Goal: Find specific page/section: Find specific page/section

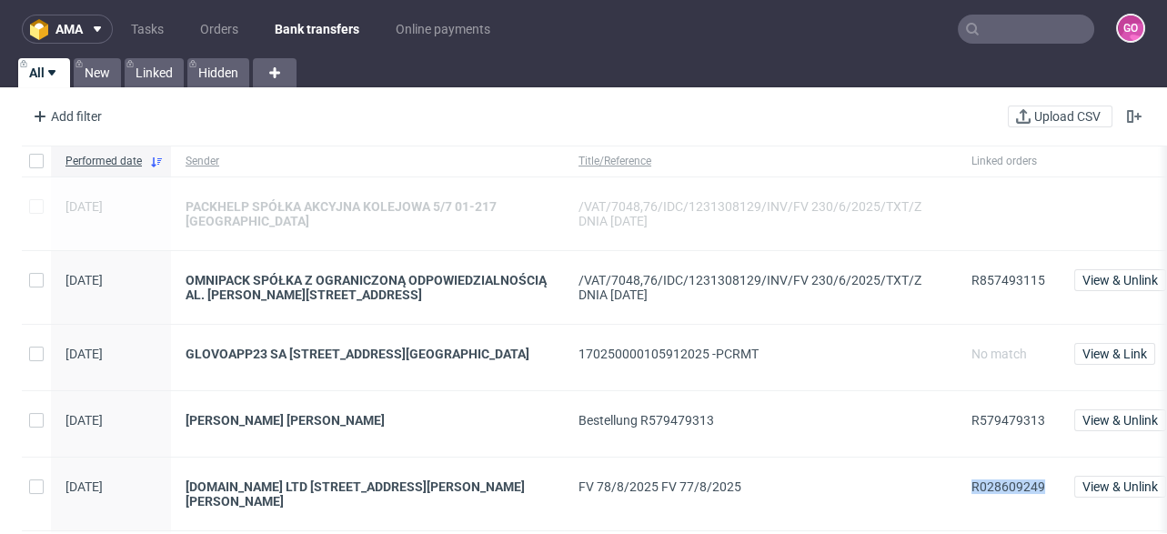
click at [986, 30] on input "text" at bounding box center [1026, 29] width 136 height 29
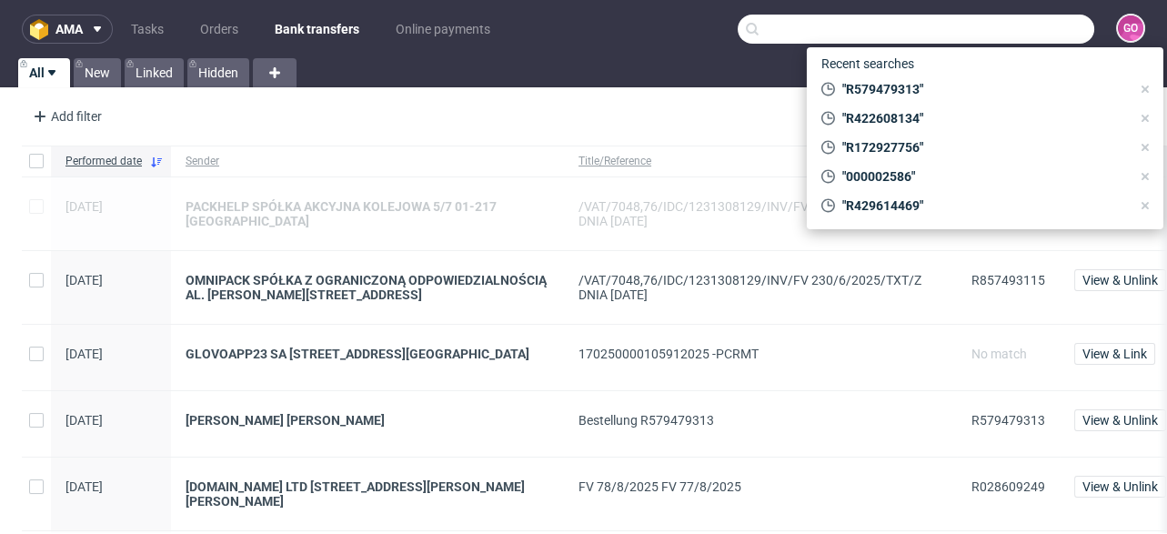
paste input "R503646929"
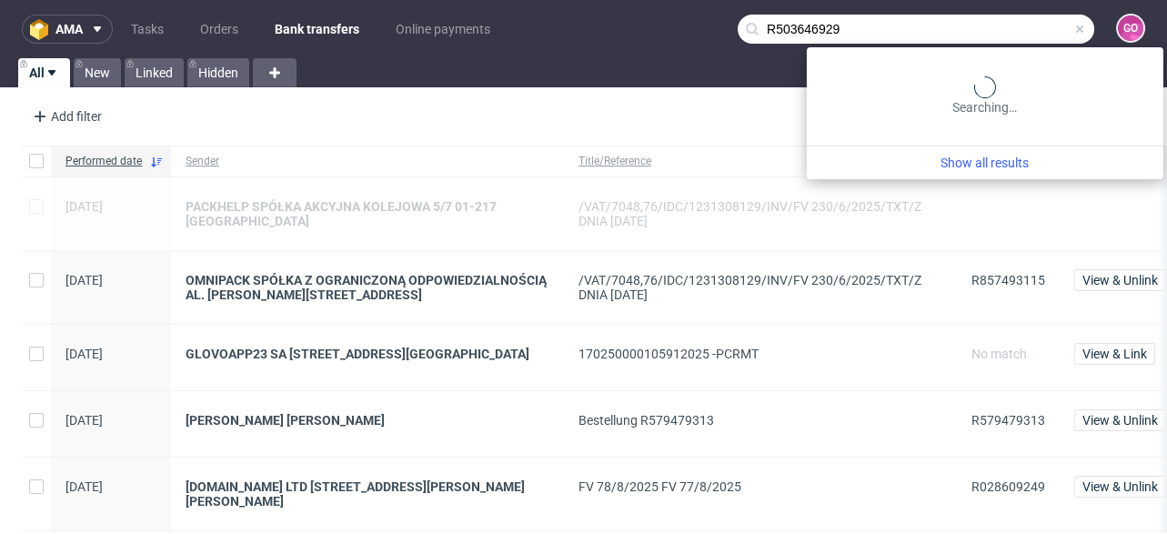
type input "R503646929"
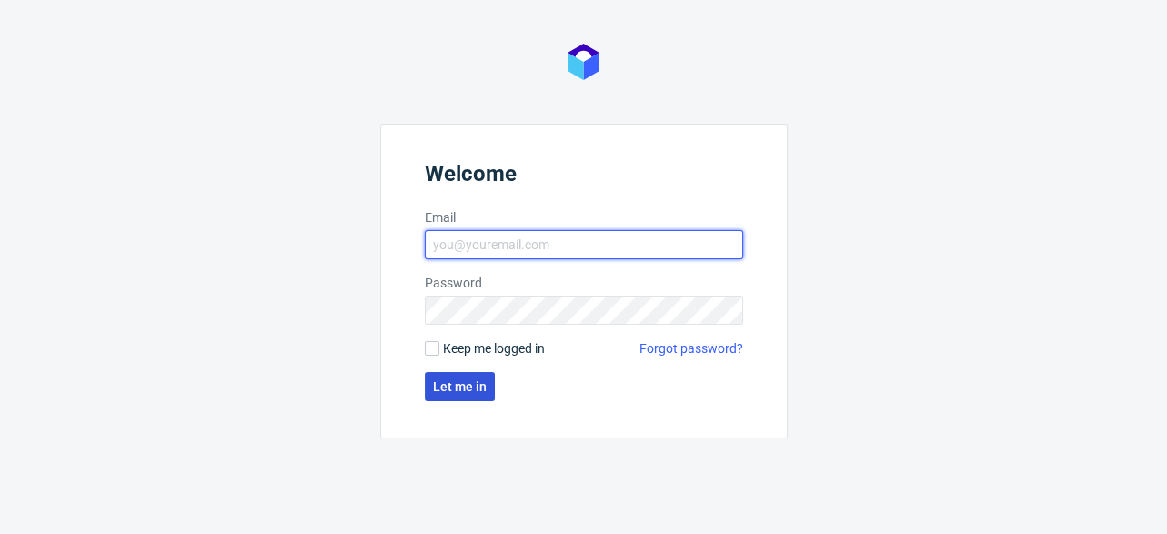
type input "[EMAIL_ADDRESS][DOMAIN_NAME]"
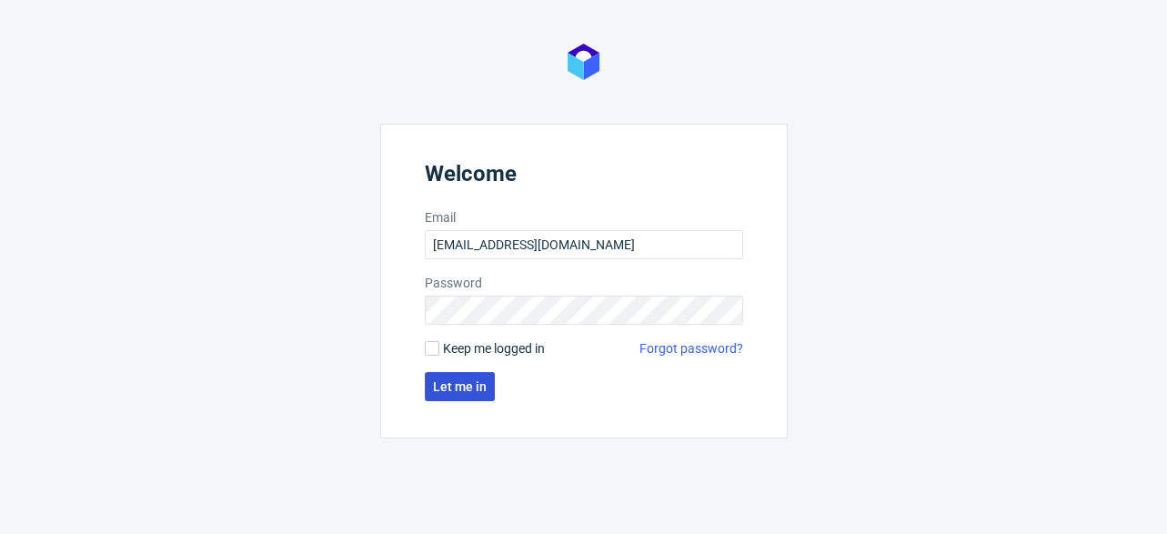
click at [462, 386] on span "Let me in" at bounding box center [460, 386] width 54 height 13
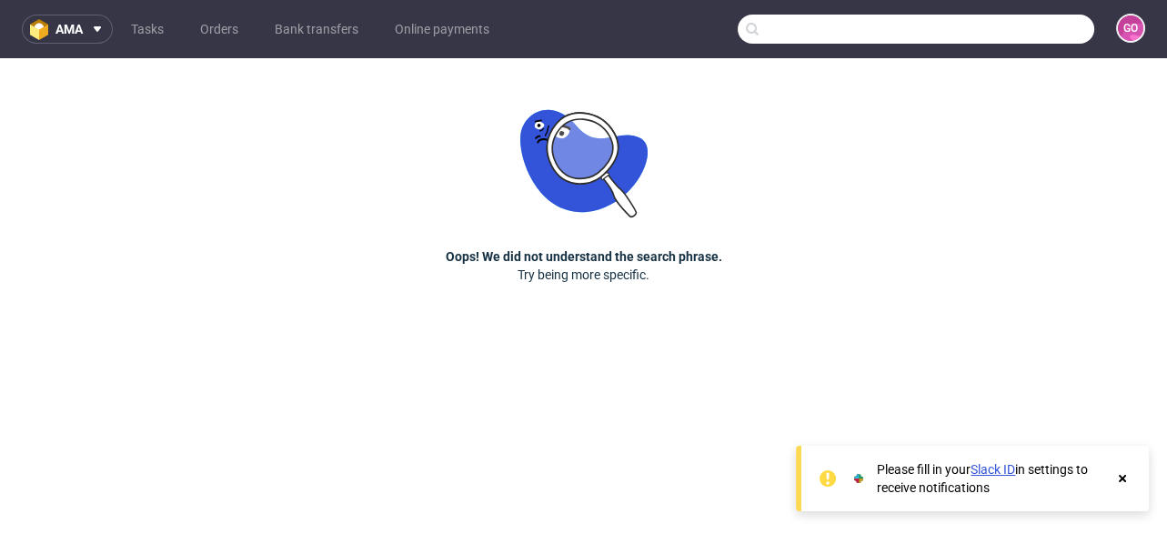
click at [1000, 26] on input "text" at bounding box center [916, 29] width 357 height 29
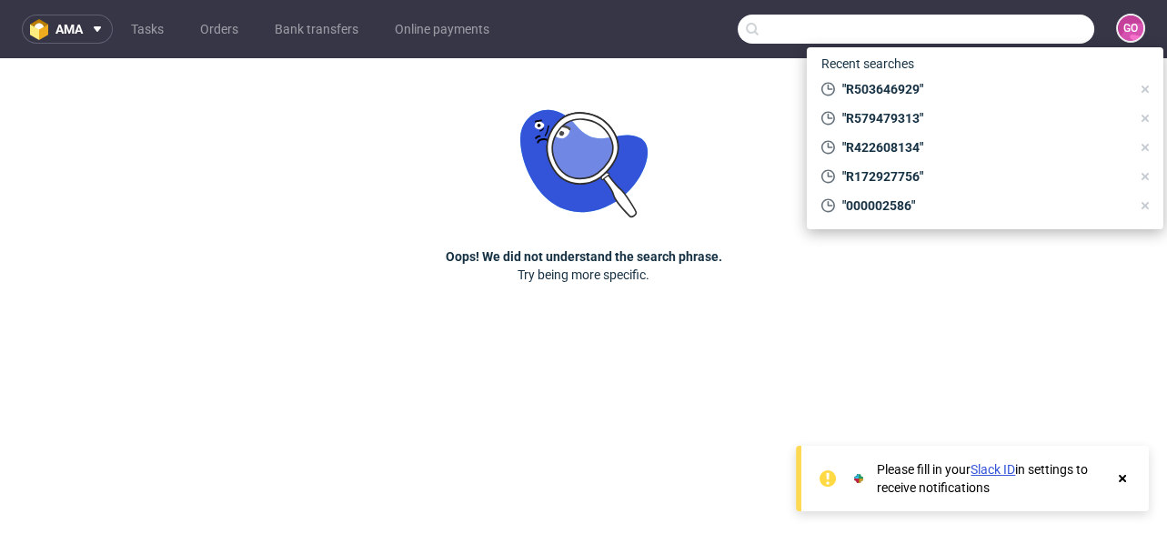
paste input "R503646929"
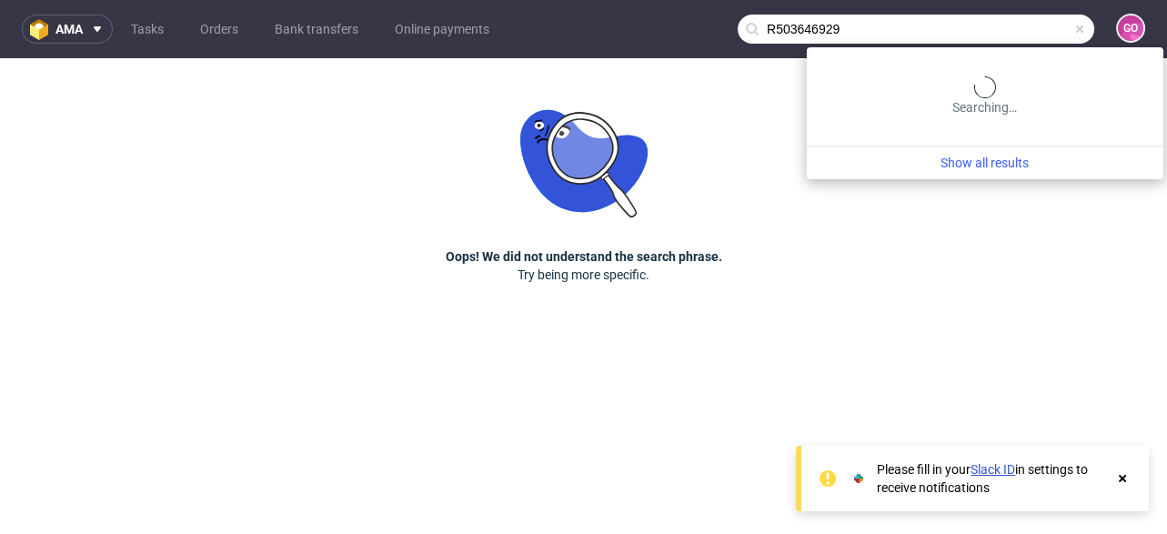
type input "R503646929"
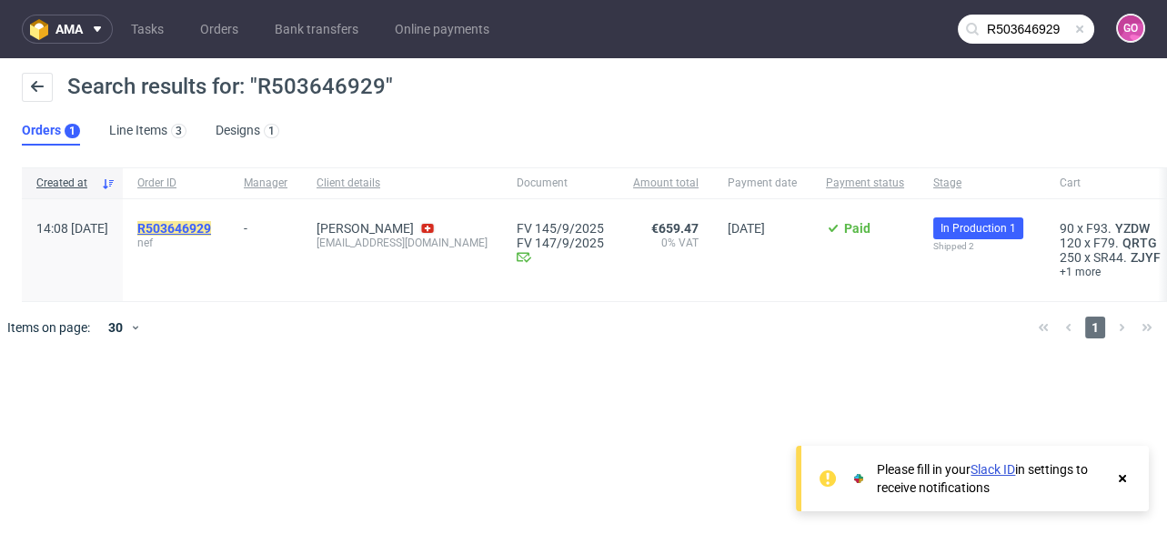
click at [211, 233] on mark "R503646929" at bounding box center [174, 228] width 74 height 15
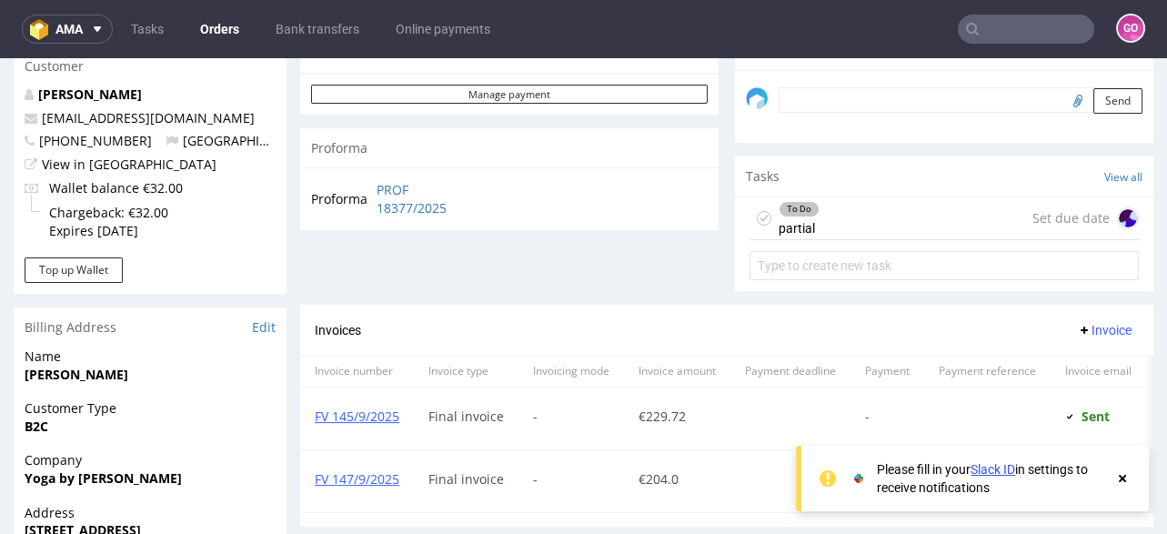
scroll to position [581, 0]
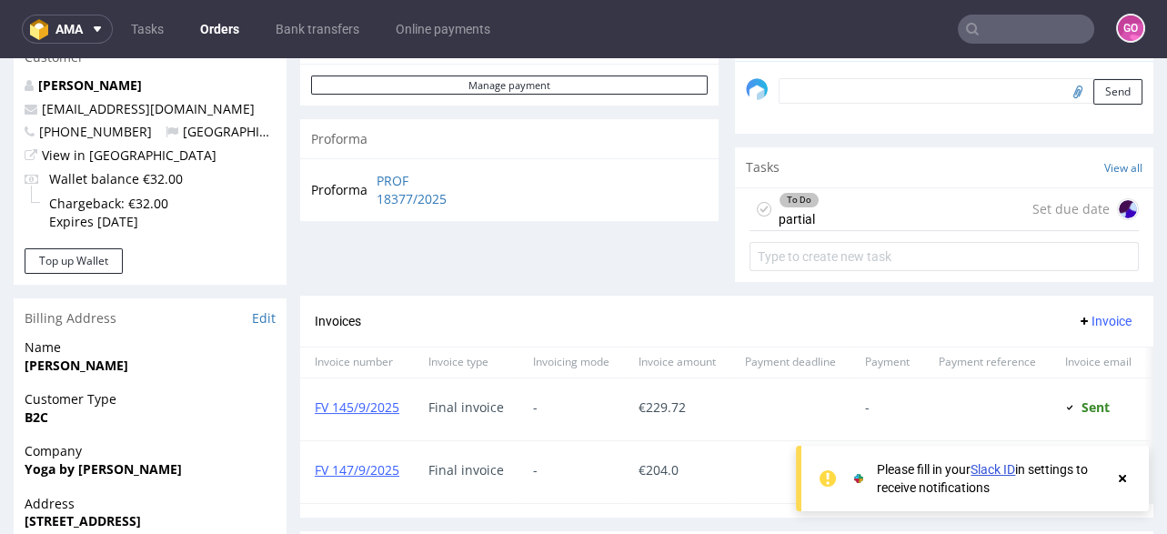
click at [1014, 21] on input "text" at bounding box center [1026, 29] width 136 height 29
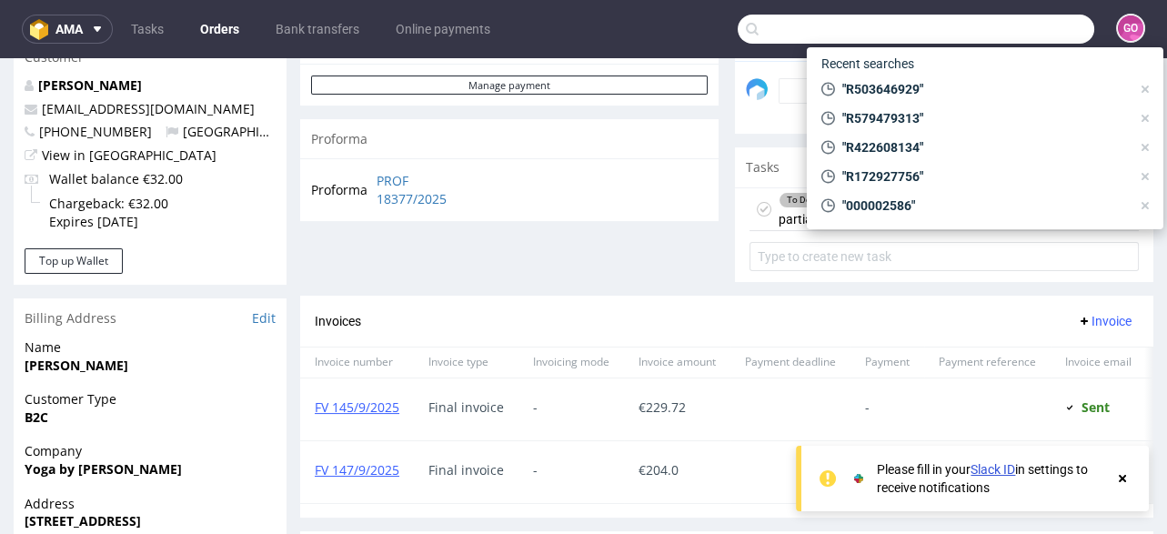
paste input "R625978583"
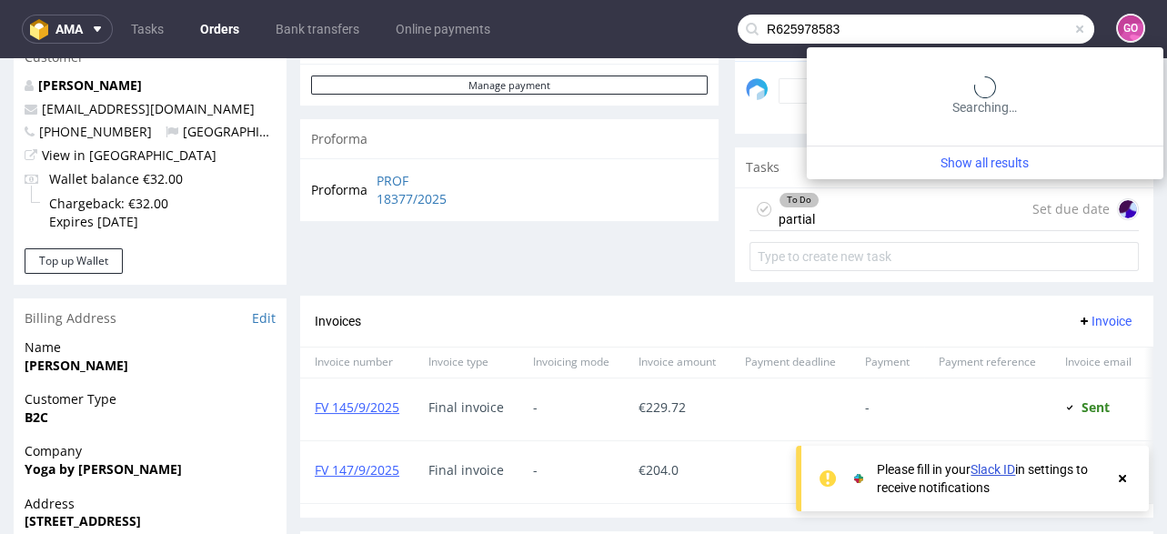
type input "R625978583"
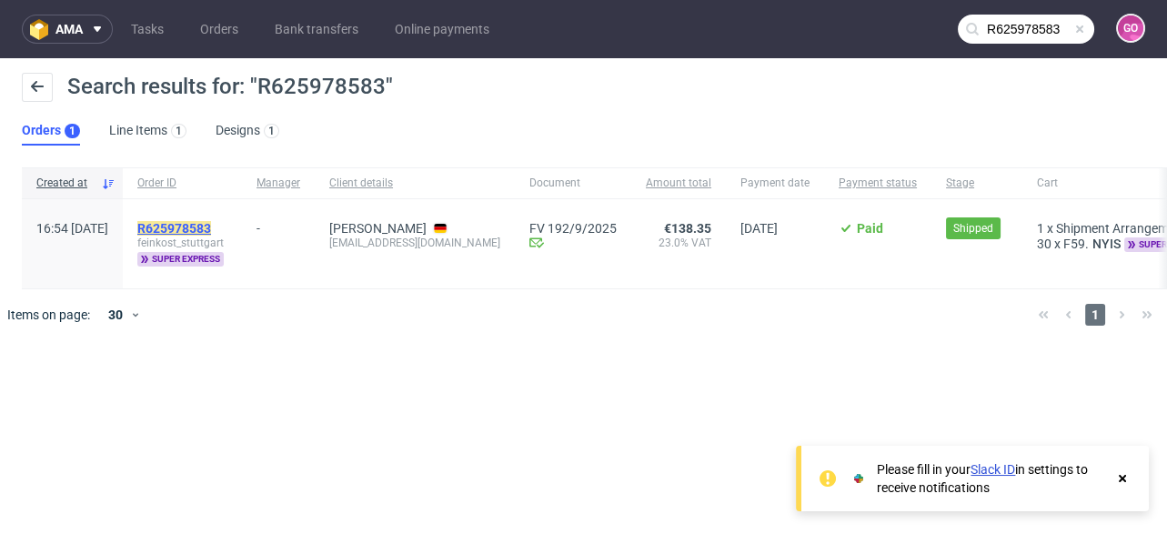
click at [211, 226] on mark "R625978583" at bounding box center [174, 228] width 74 height 15
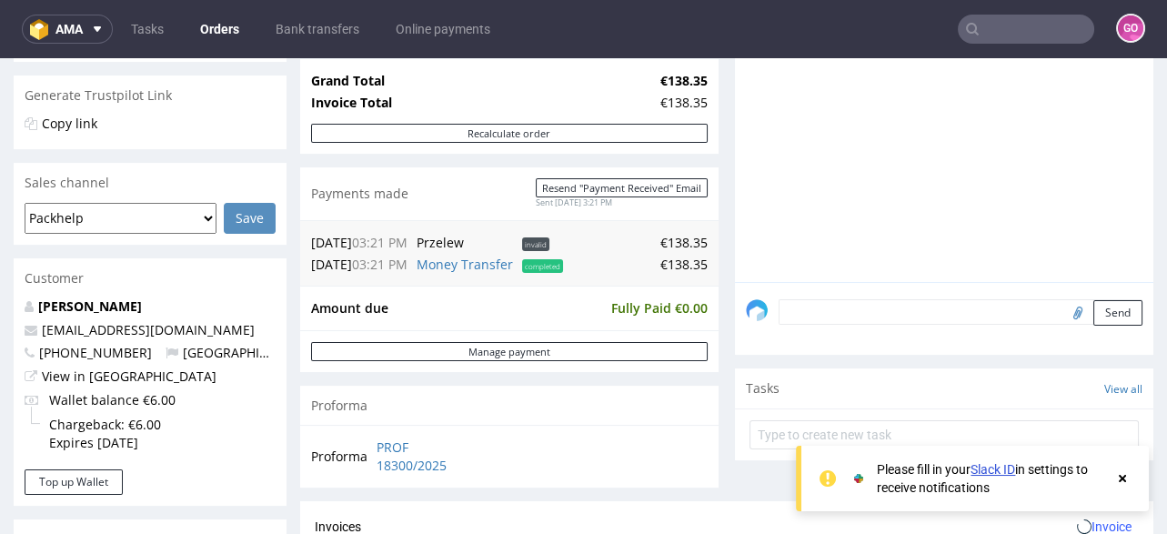
scroll to position [364, 0]
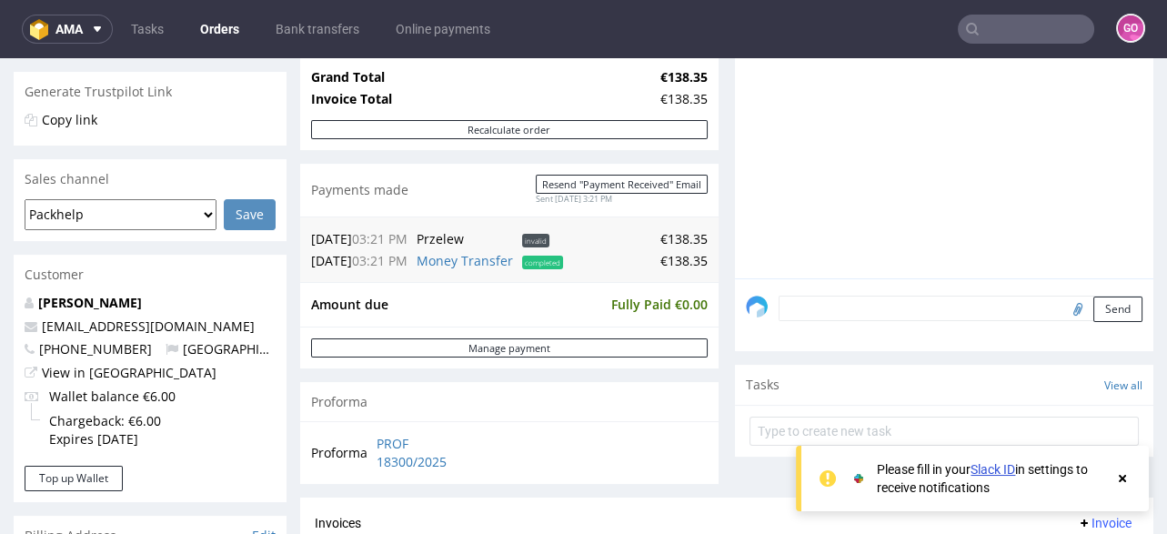
click at [1001, 44] on nav "ama Tasks Orders Bank transfers Online payments GO" at bounding box center [583, 29] width 1167 height 58
click at [1009, 36] on input "text" at bounding box center [1026, 29] width 136 height 29
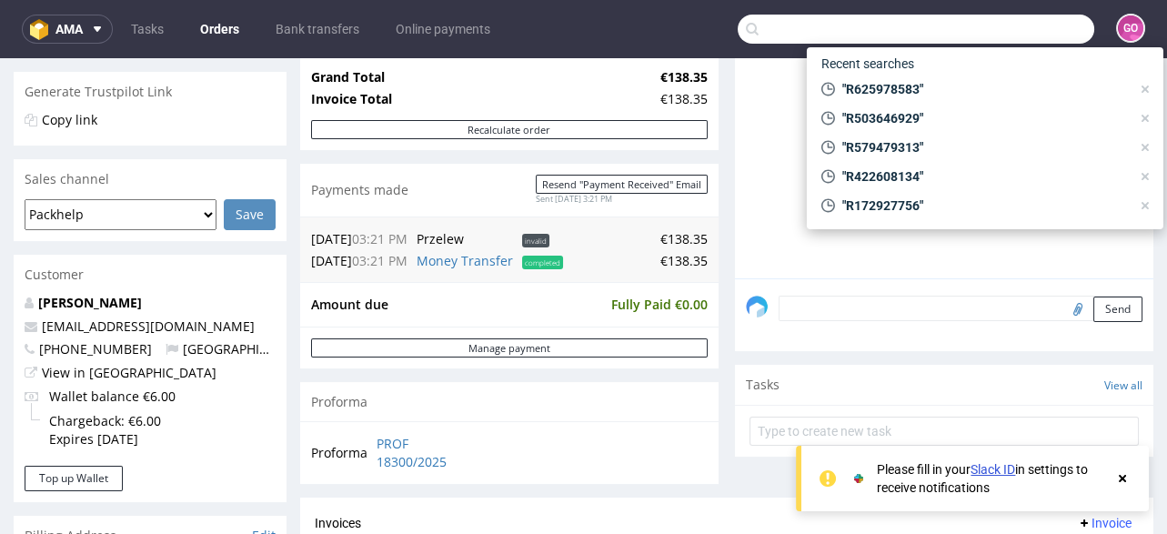
paste input "R700594081"
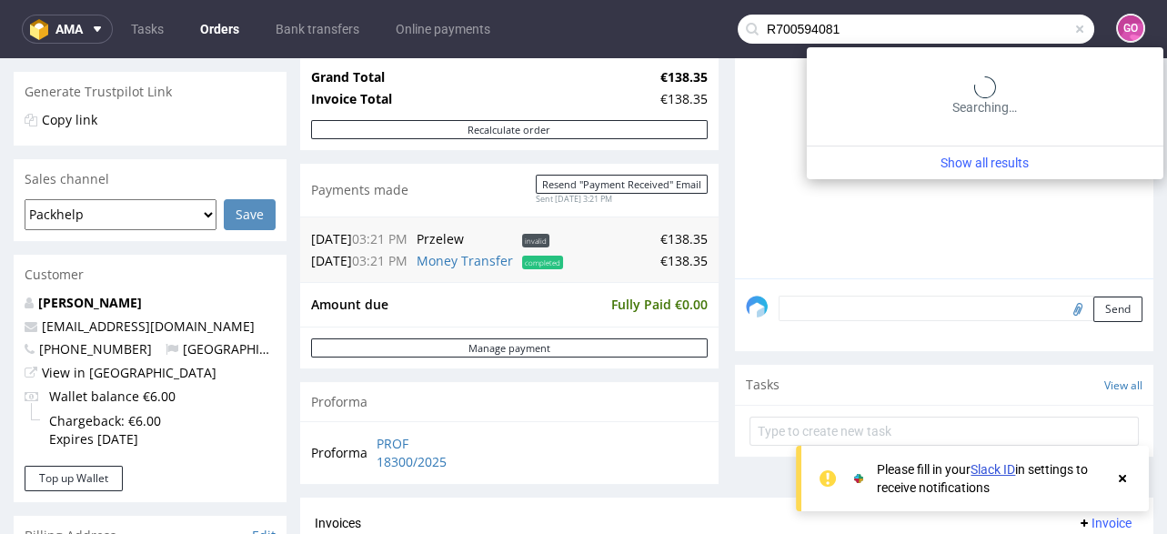
type input "R700594081"
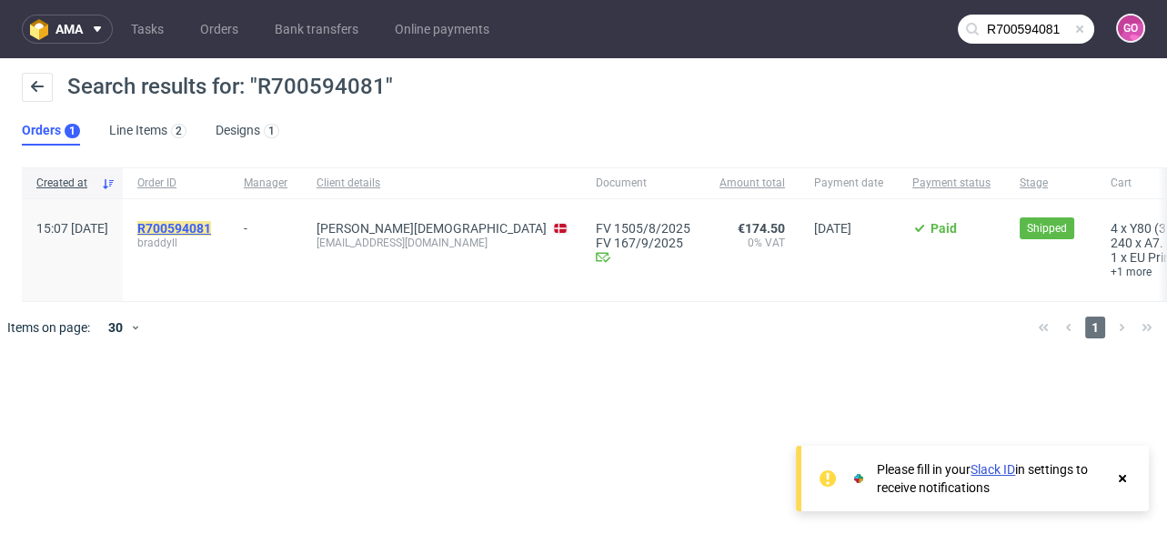
click at [211, 222] on mark "R700594081" at bounding box center [174, 228] width 74 height 15
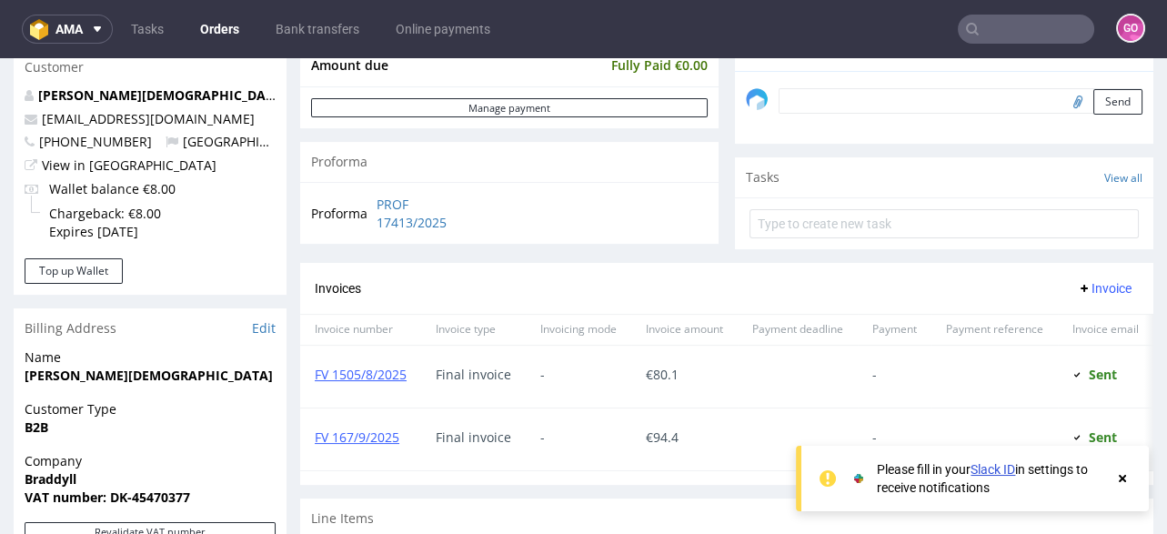
scroll to position [437, 0]
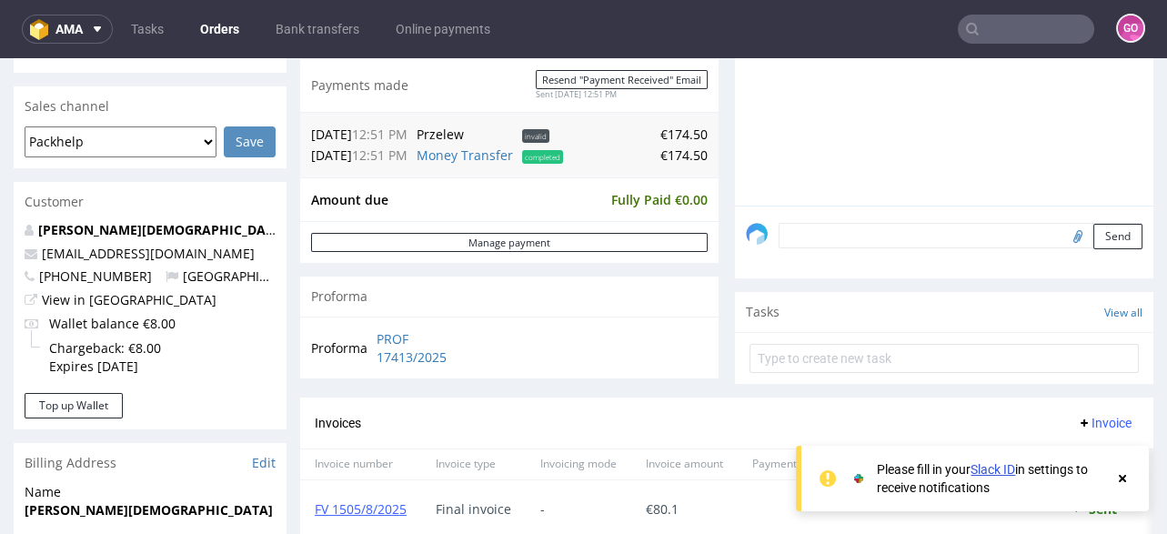
click at [1012, 36] on input "text" at bounding box center [1026, 29] width 136 height 29
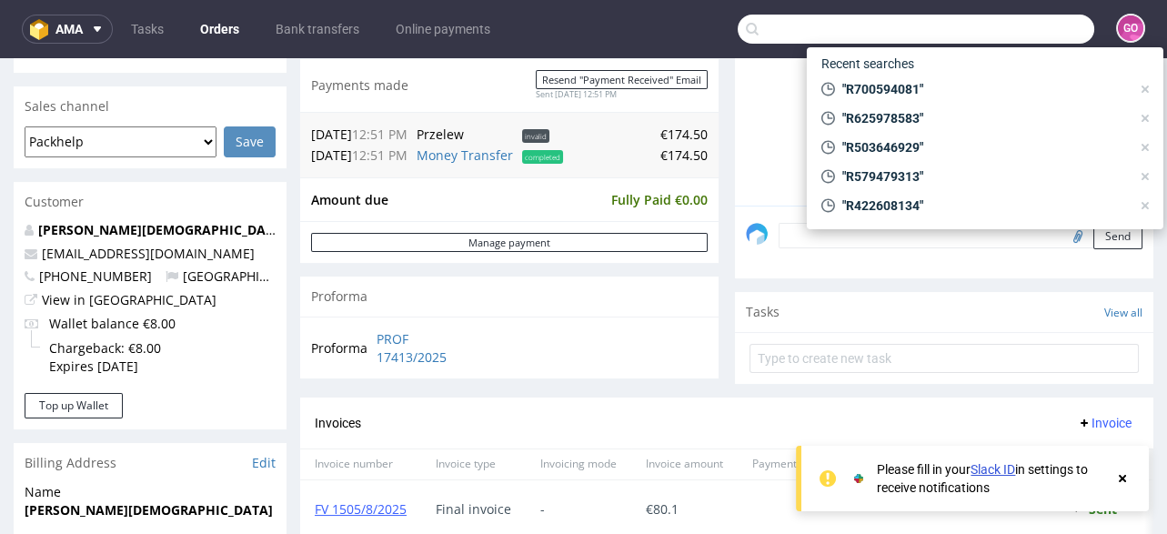
paste input "R972584808"
type input "R972584808"
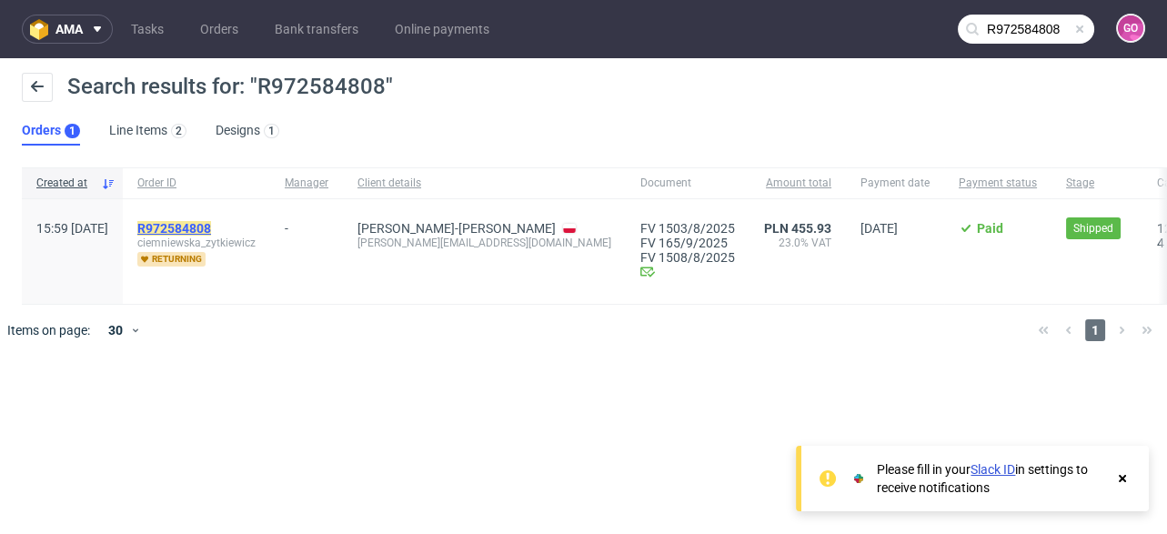
click at [210, 233] on mark "R972584808" at bounding box center [174, 228] width 74 height 15
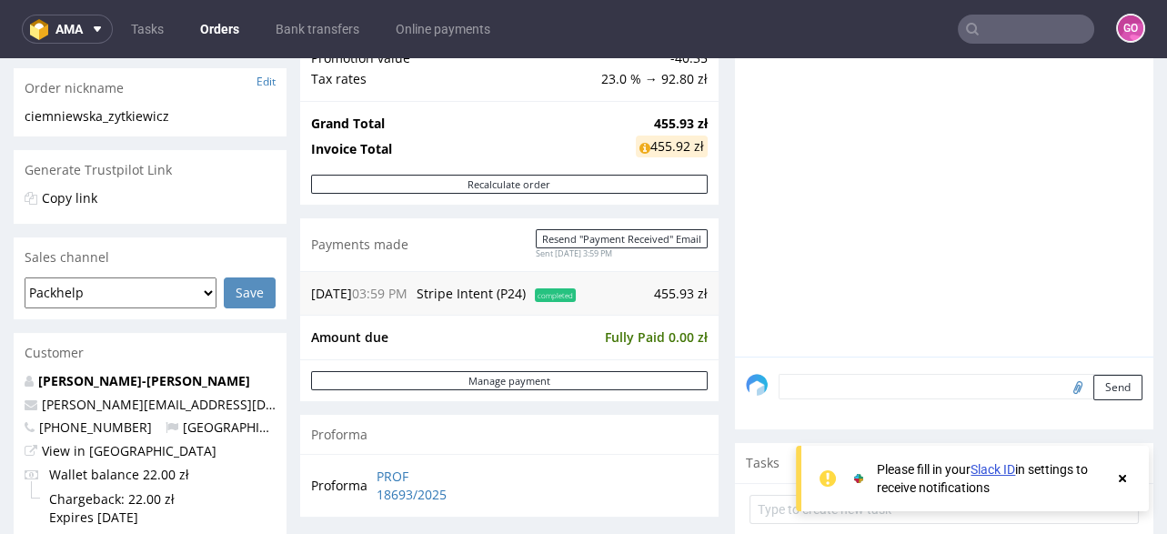
scroll to position [364, 0]
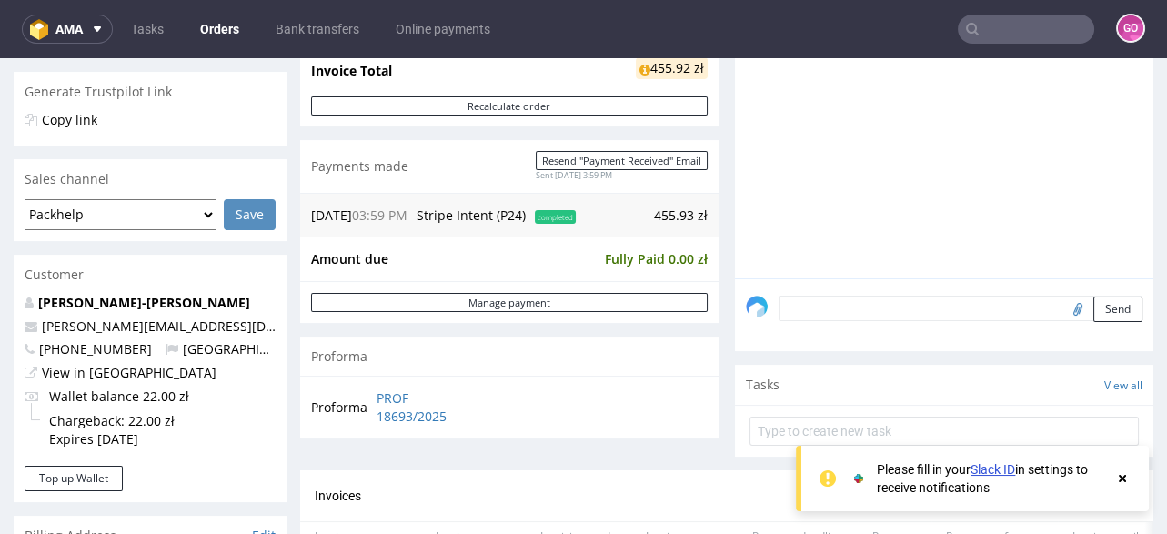
click at [1046, 35] on input "text" at bounding box center [1026, 29] width 136 height 29
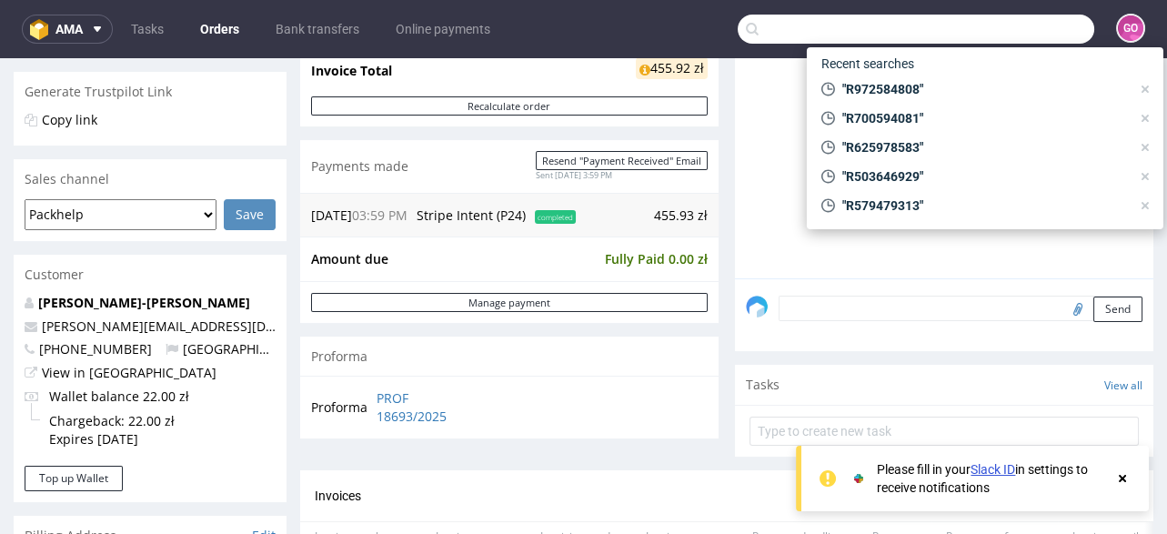
paste input "R386416911"
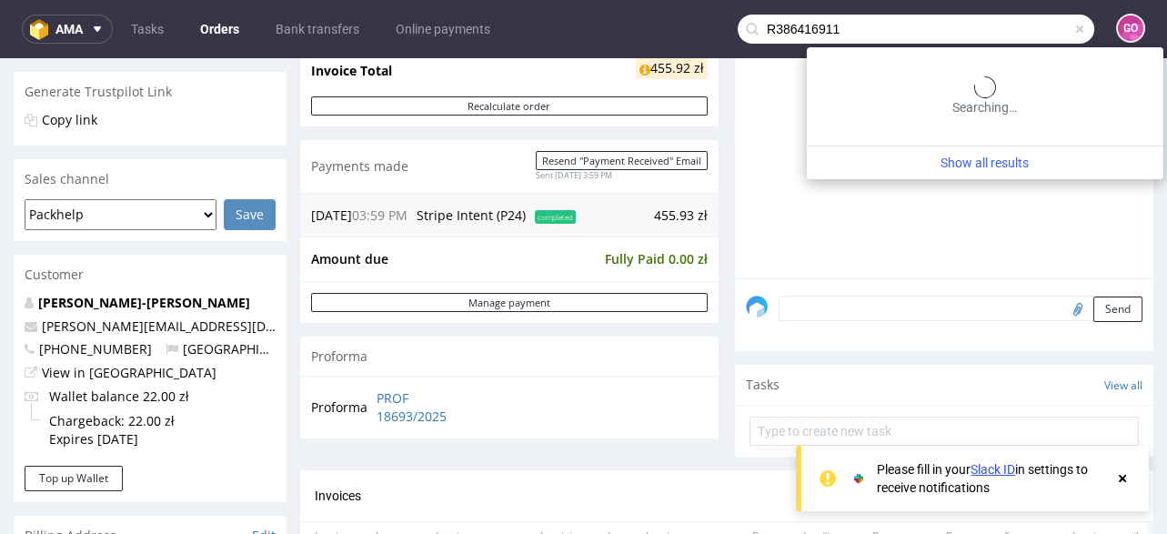
type input "R386416911"
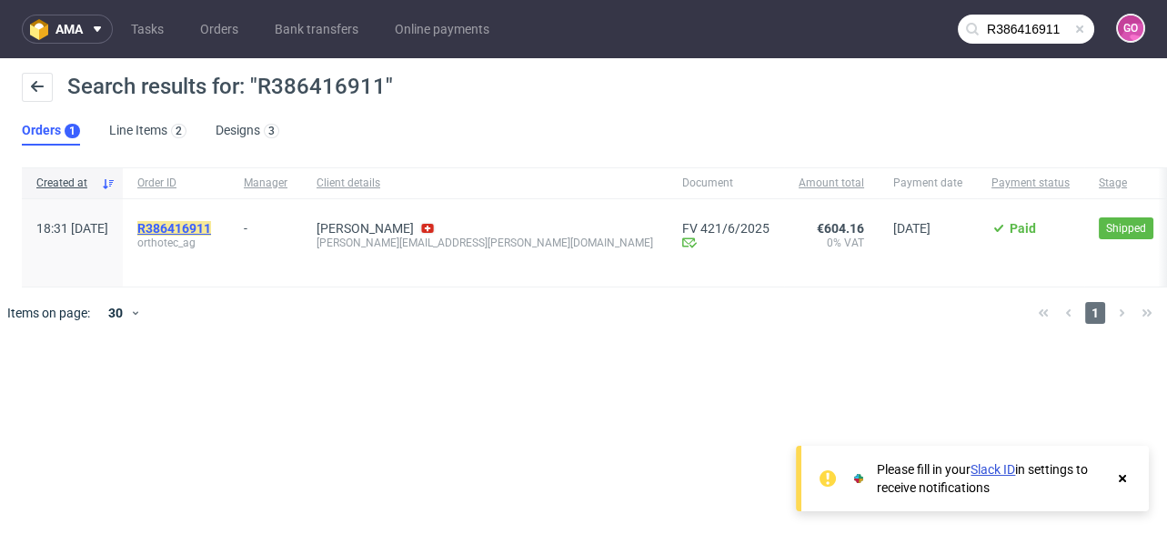
click at [211, 230] on mark "R386416911" at bounding box center [174, 228] width 74 height 15
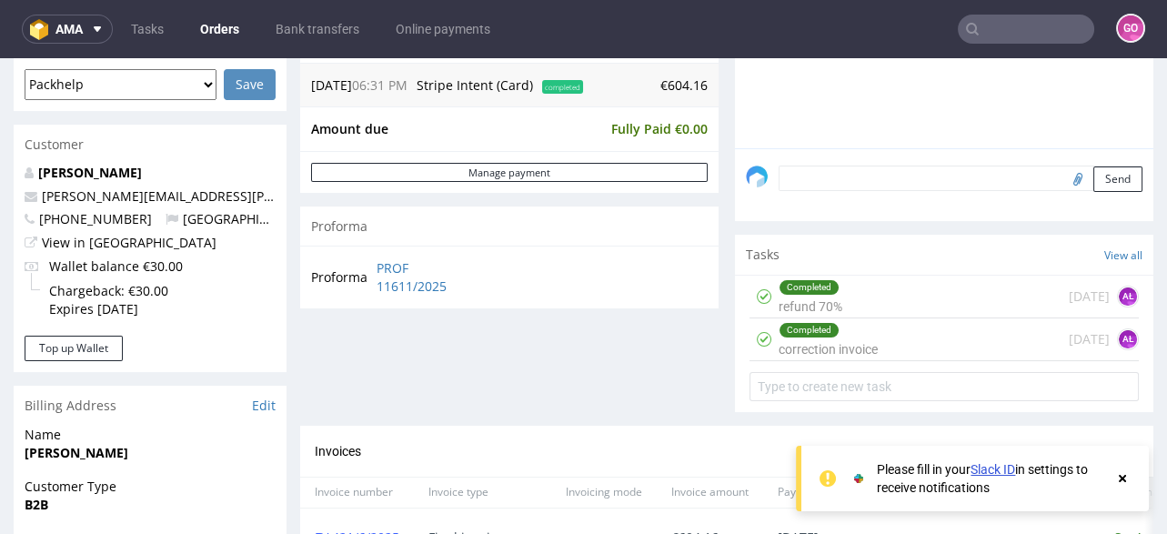
scroll to position [801, 0]
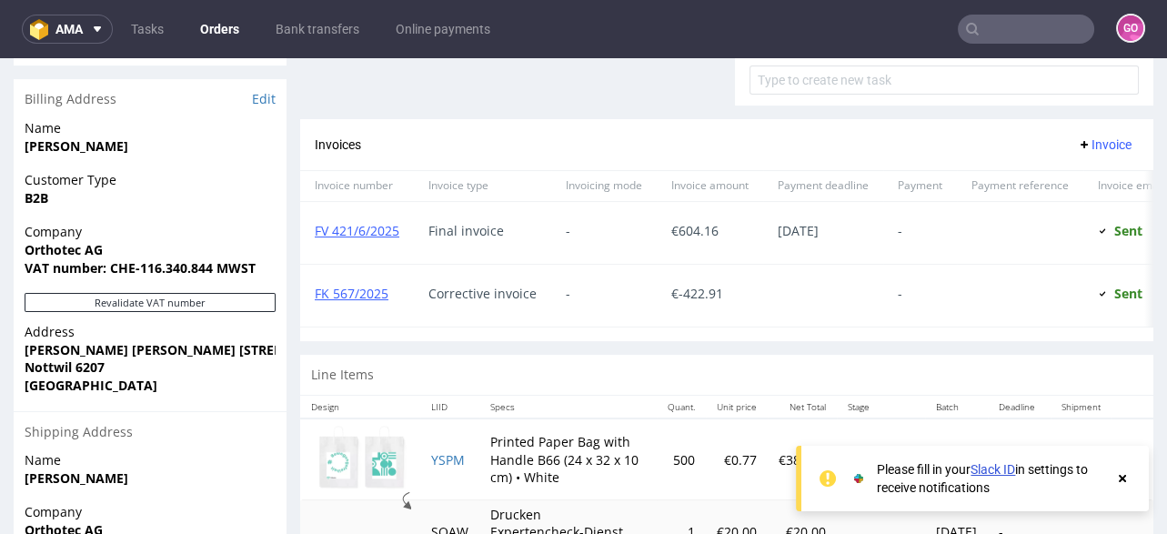
click at [1037, 24] on input "text" at bounding box center [1026, 29] width 136 height 29
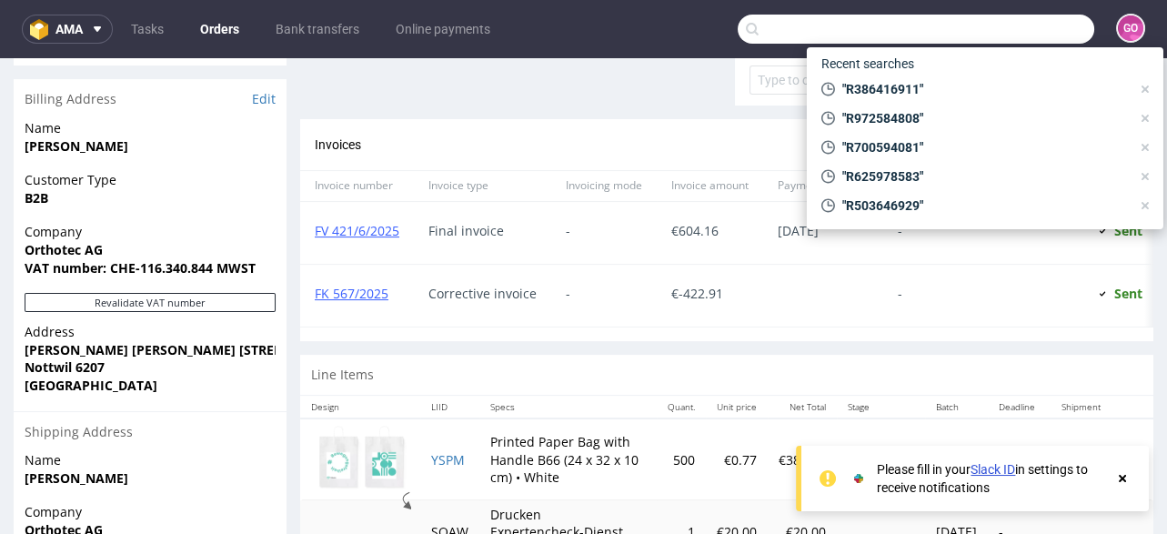
paste input "R564640564"
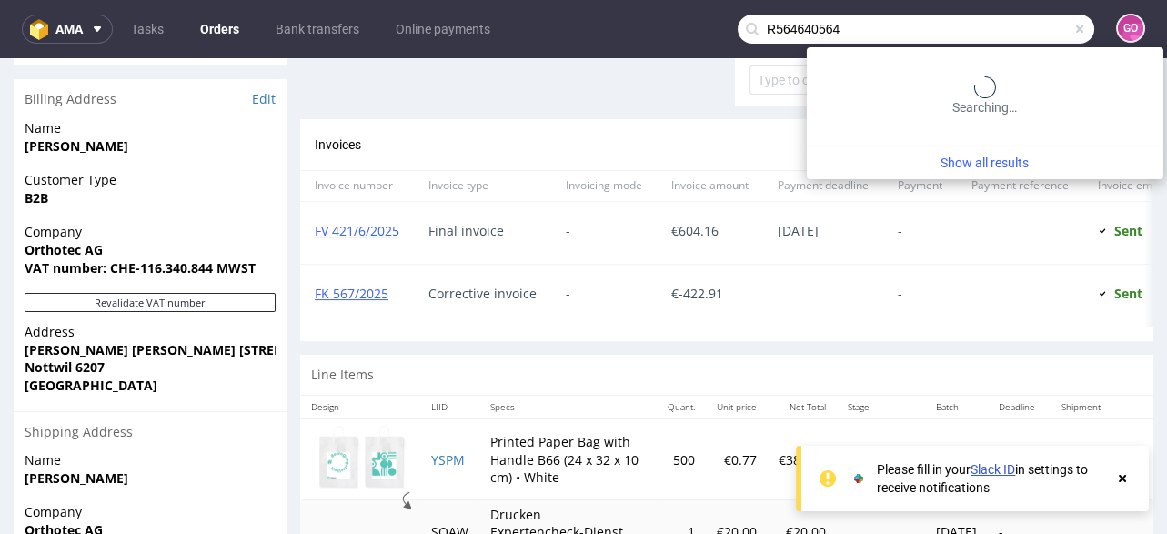
type input "R564640564"
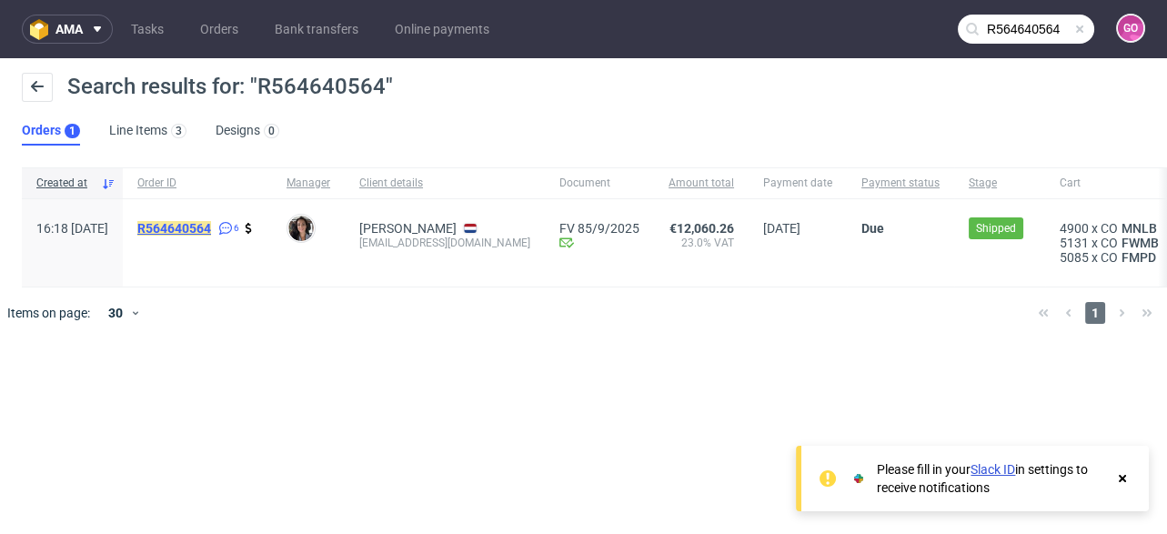
click at [191, 225] on mark "R564640564" at bounding box center [174, 228] width 74 height 15
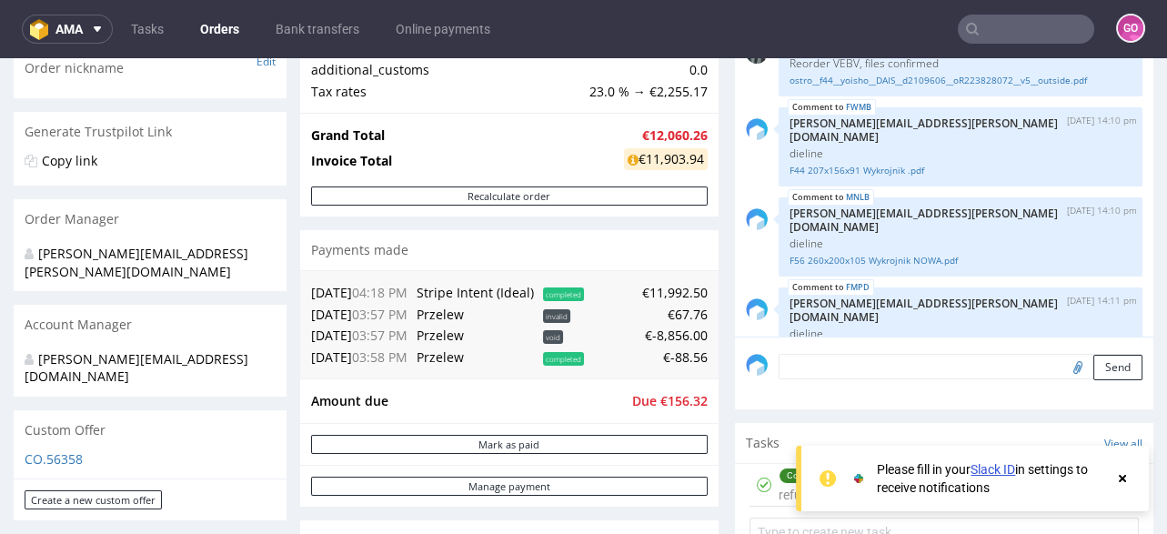
scroll to position [364, 0]
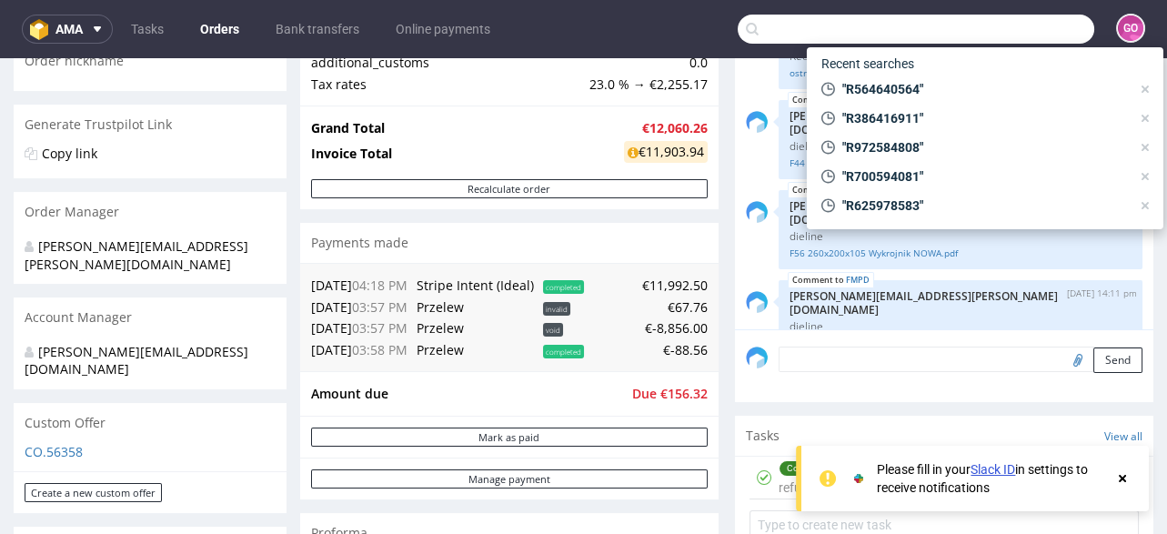
click at [1003, 18] on input "text" at bounding box center [916, 29] width 357 height 29
paste input "R143962878"
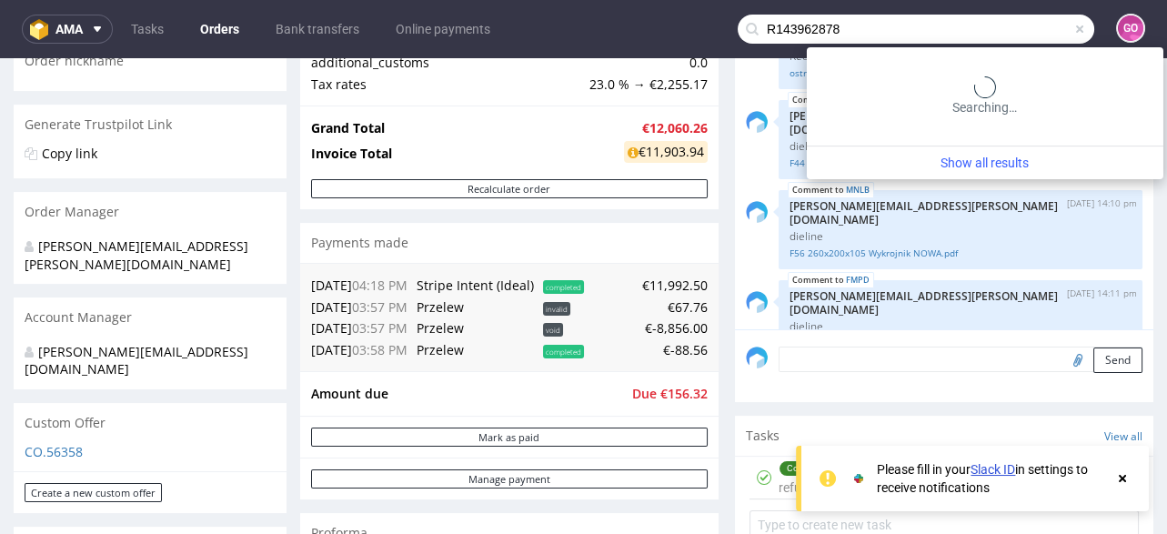
type input "R143962878"
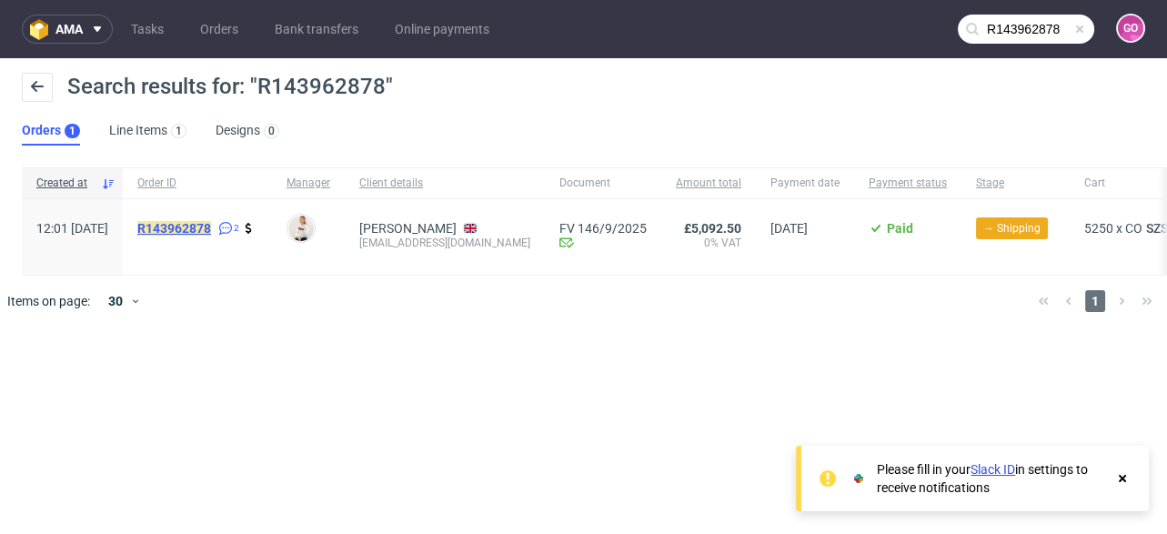
click at [211, 234] on mark "R143962878" at bounding box center [174, 228] width 74 height 15
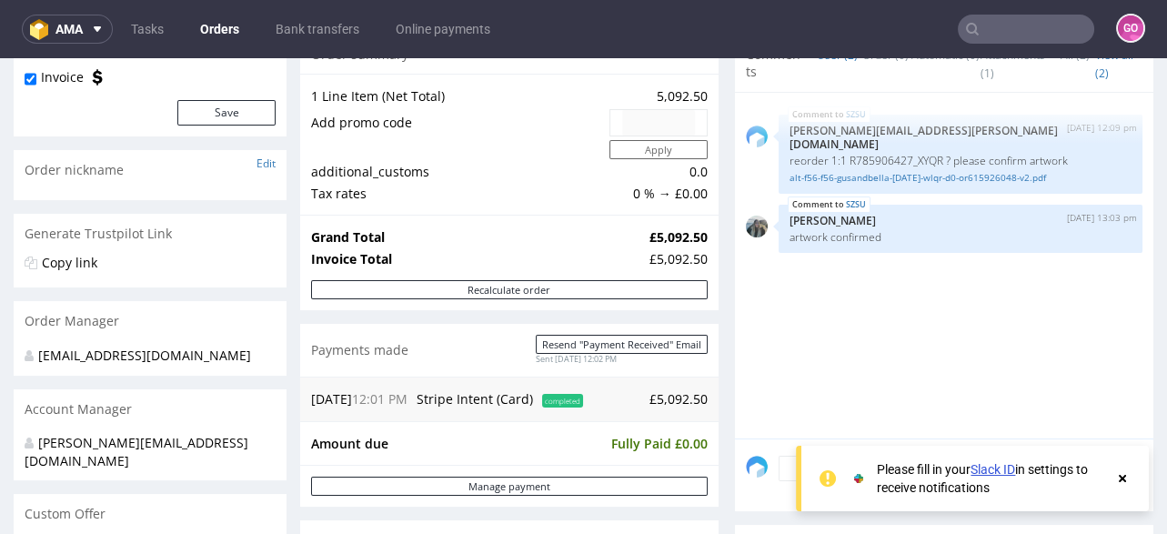
scroll to position [217, 0]
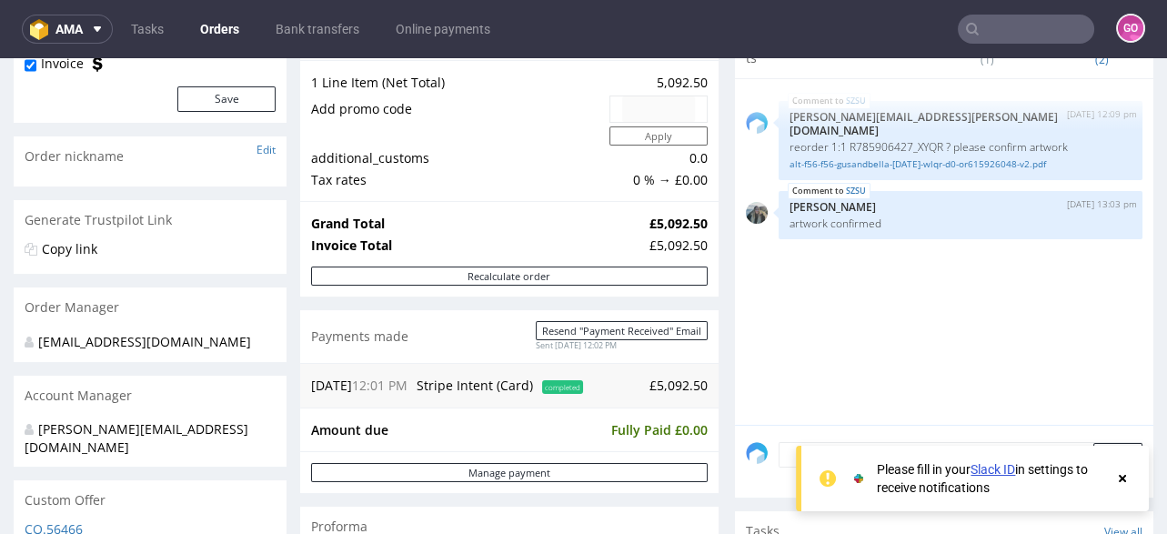
click at [978, 29] on input "text" at bounding box center [1026, 29] width 136 height 29
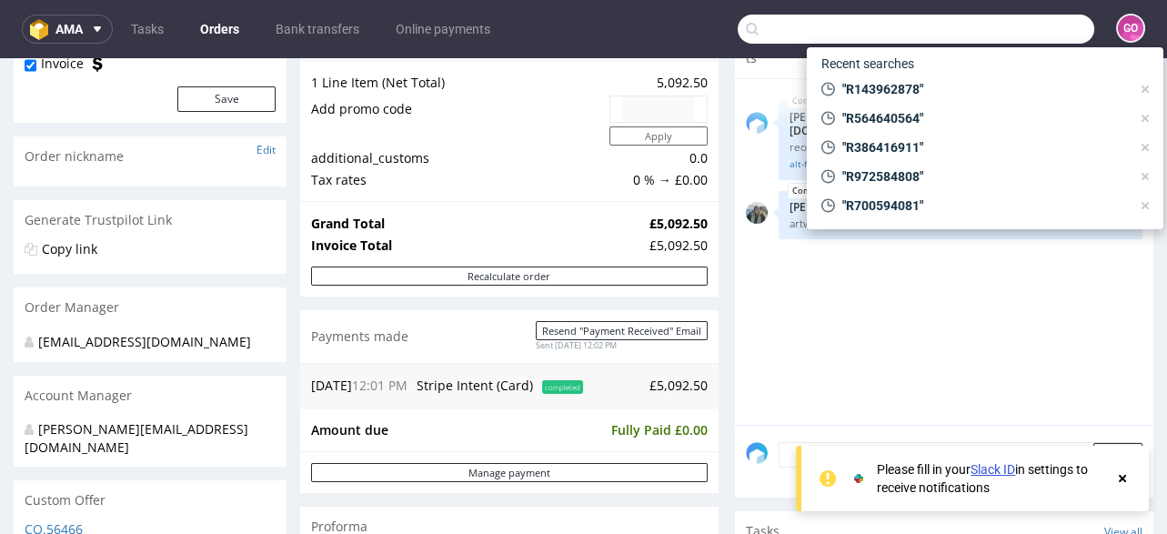
paste input "R568185130"
type input "R568185130"
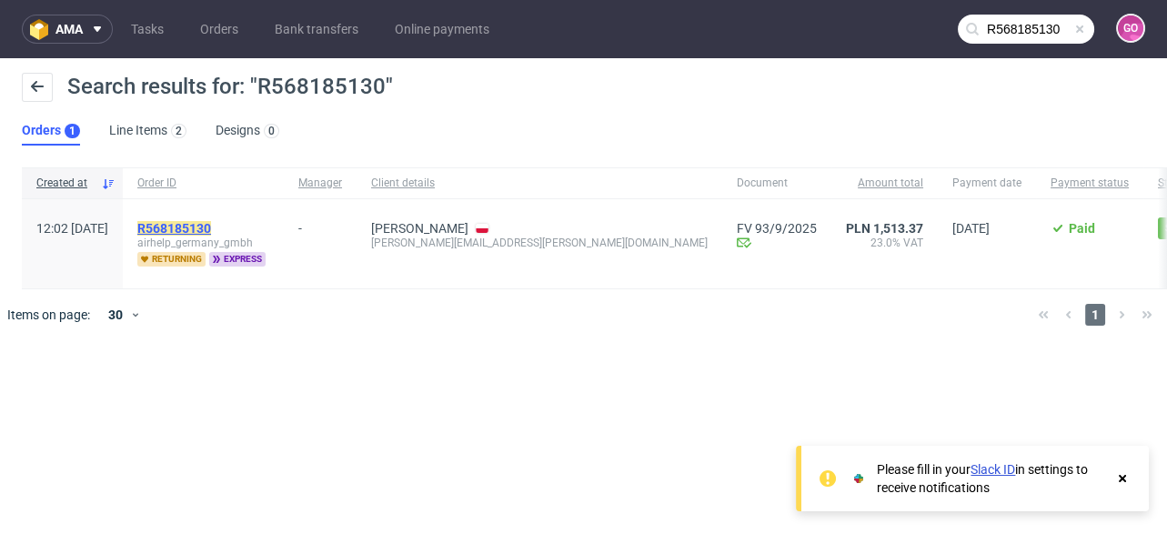
click at [211, 221] on mark "R568185130" at bounding box center [174, 228] width 74 height 15
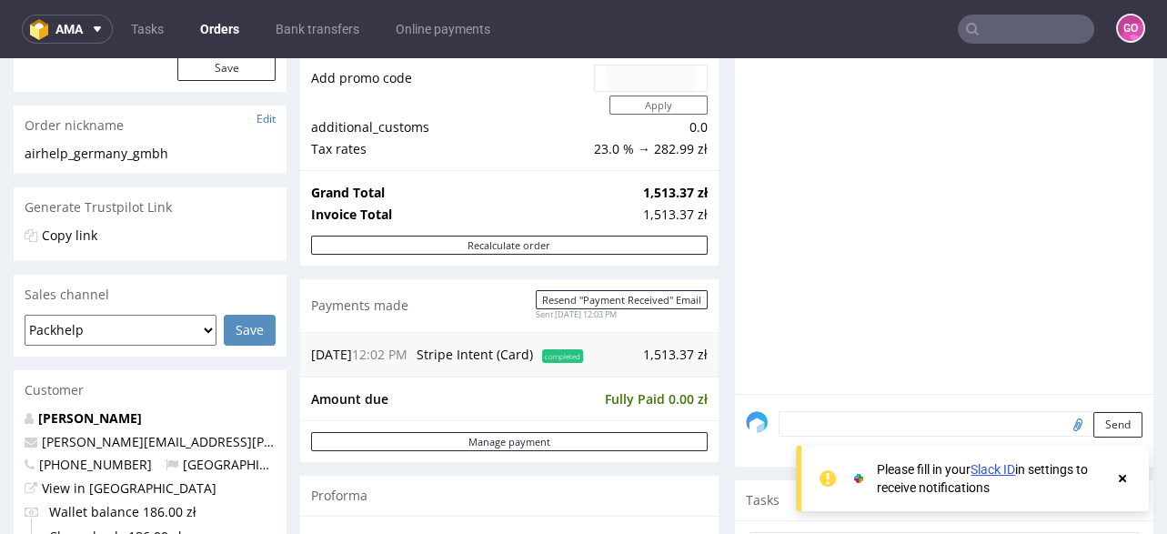
scroll to position [290, 0]
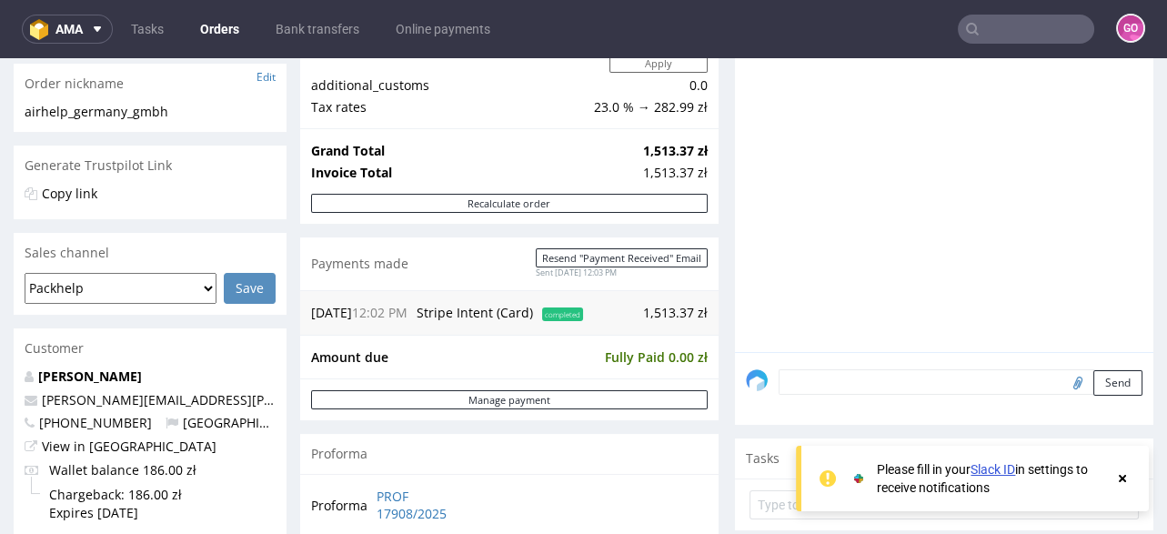
click at [1000, 42] on input "text" at bounding box center [1026, 29] width 136 height 29
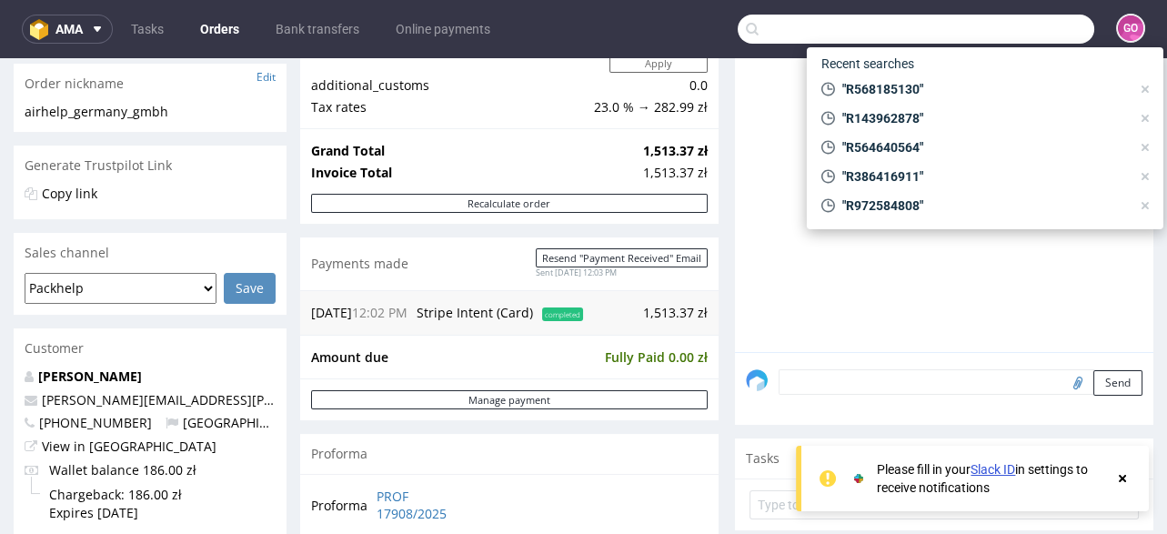
paste input "R517695546"
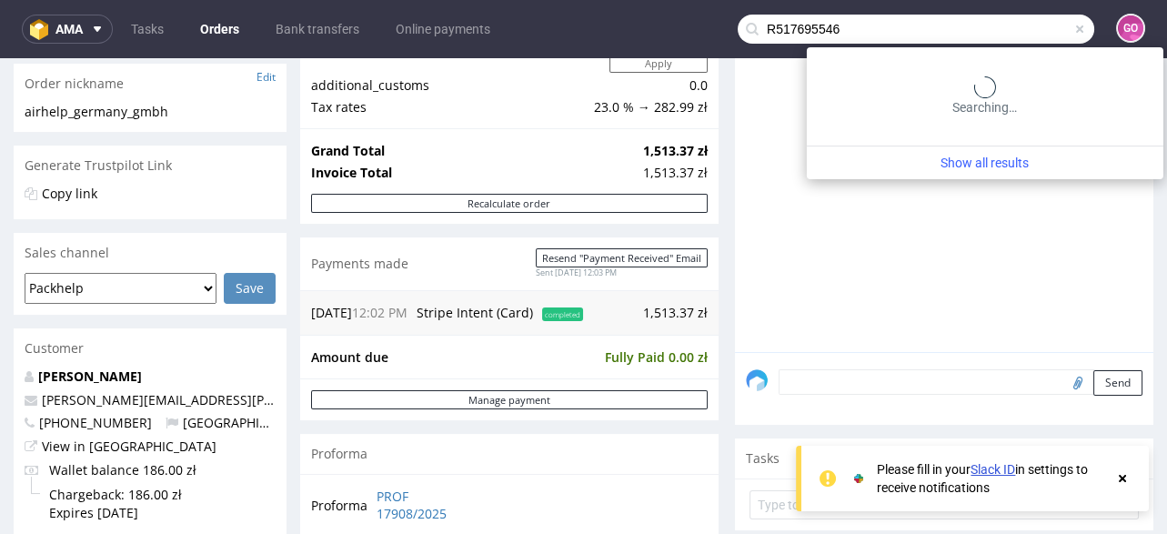
type input "R517695546"
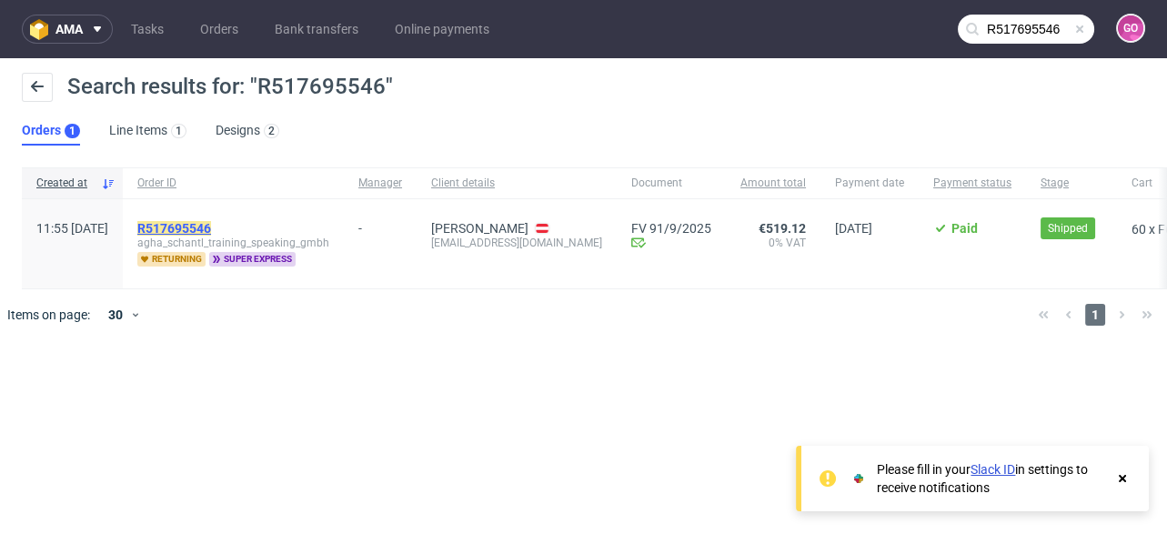
click at [199, 224] on mark "R517695546" at bounding box center [174, 228] width 74 height 15
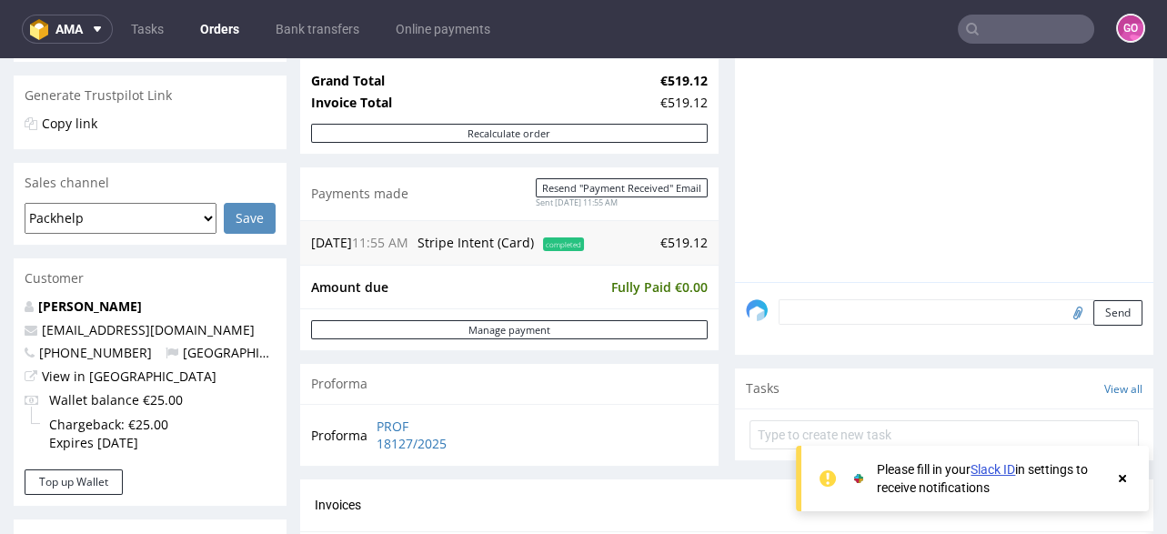
scroll to position [364, 0]
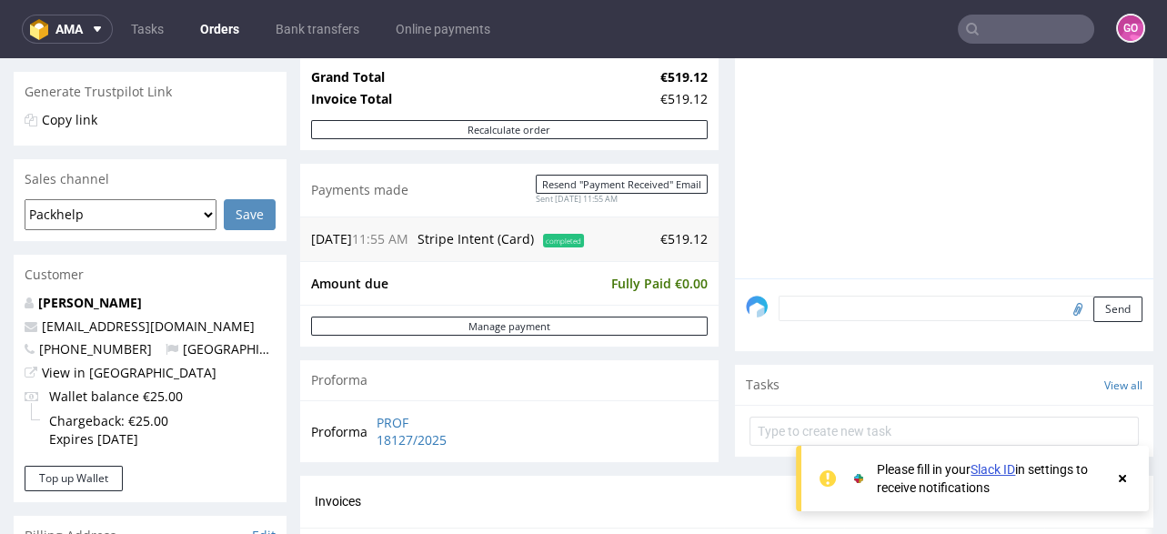
click at [1043, 32] on input "text" at bounding box center [1026, 29] width 136 height 29
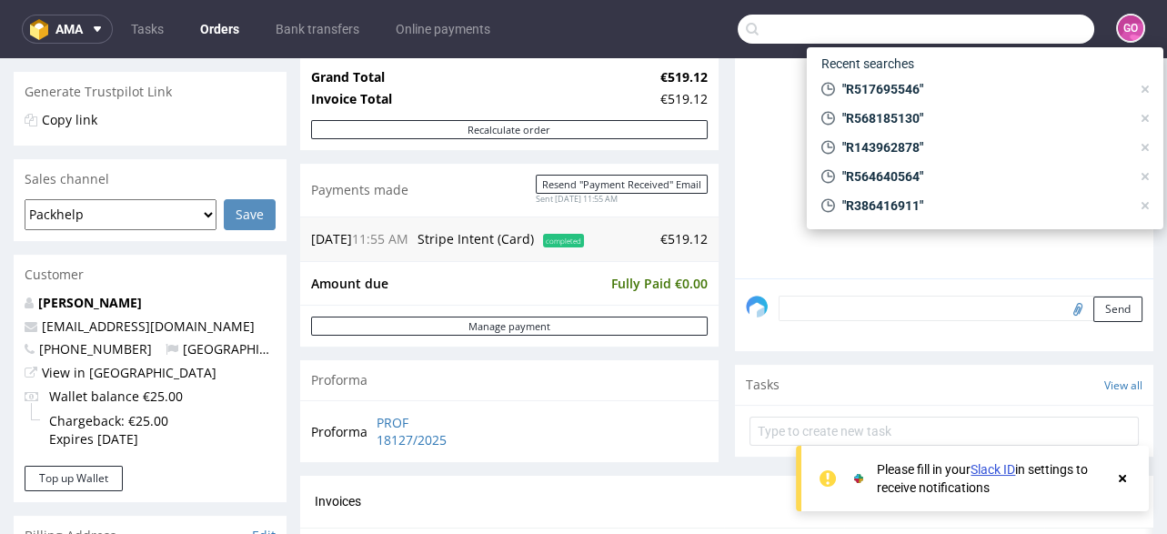
paste input "R880439691"
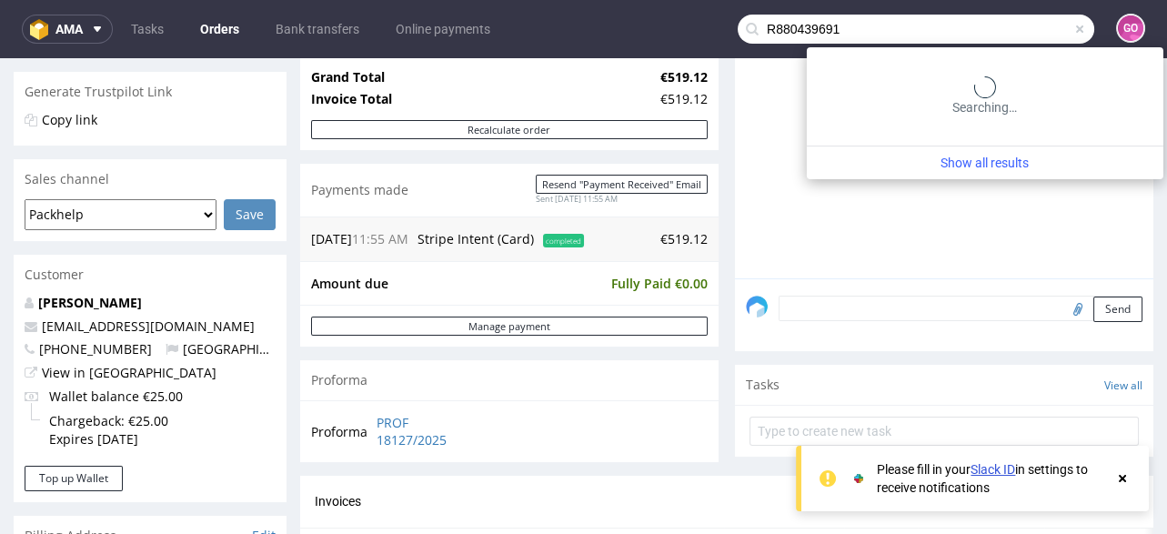
type input "R880439691"
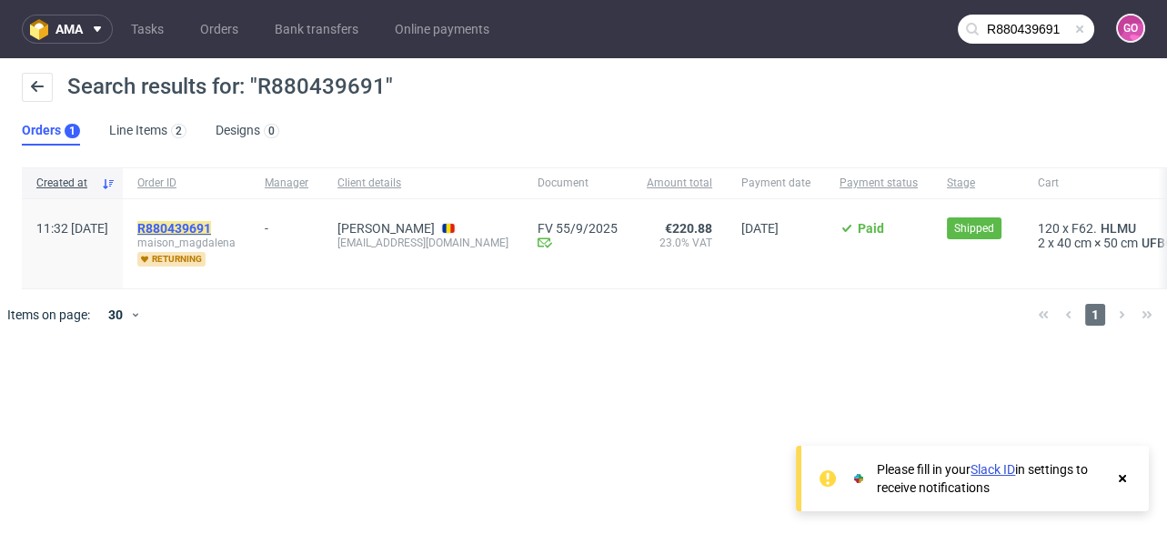
click at [202, 228] on mark "R880439691" at bounding box center [174, 228] width 74 height 15
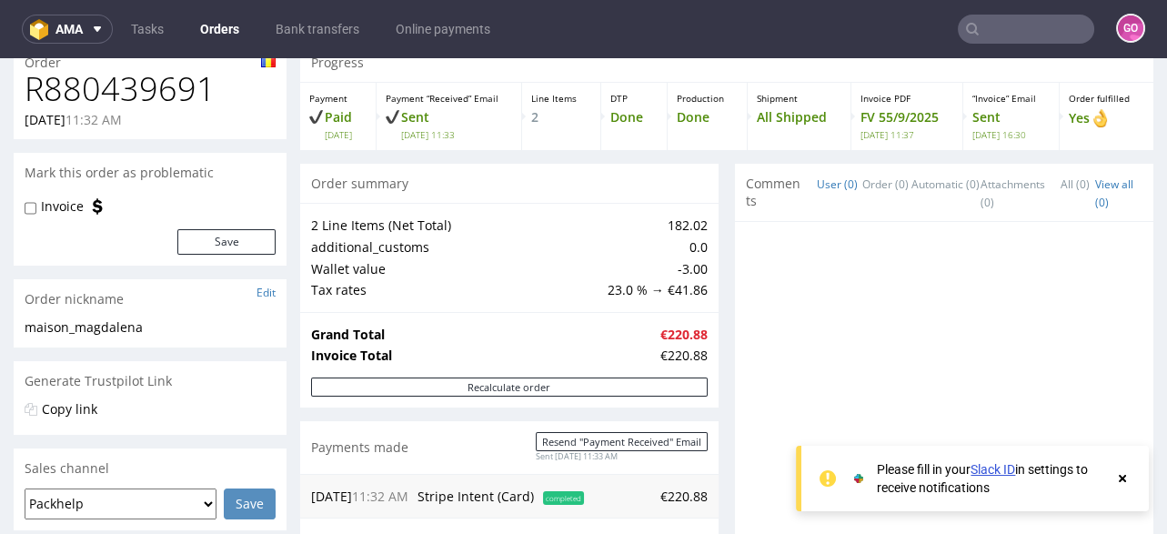
scroll to position [290, 0]
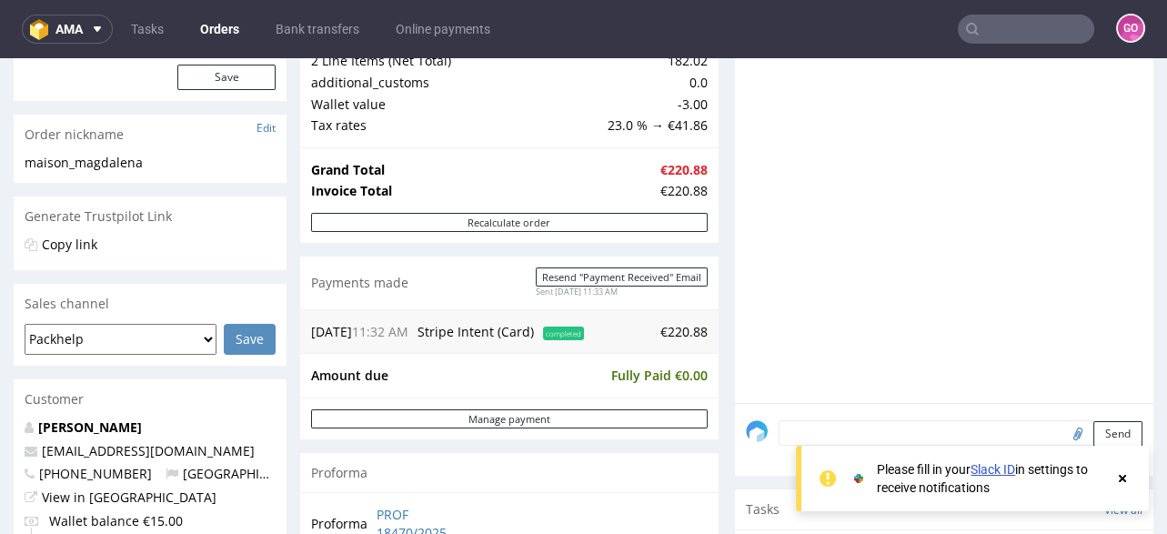
click at [1011, 32] on input "text" at bounding box center [1026, 29] width 136 height 29
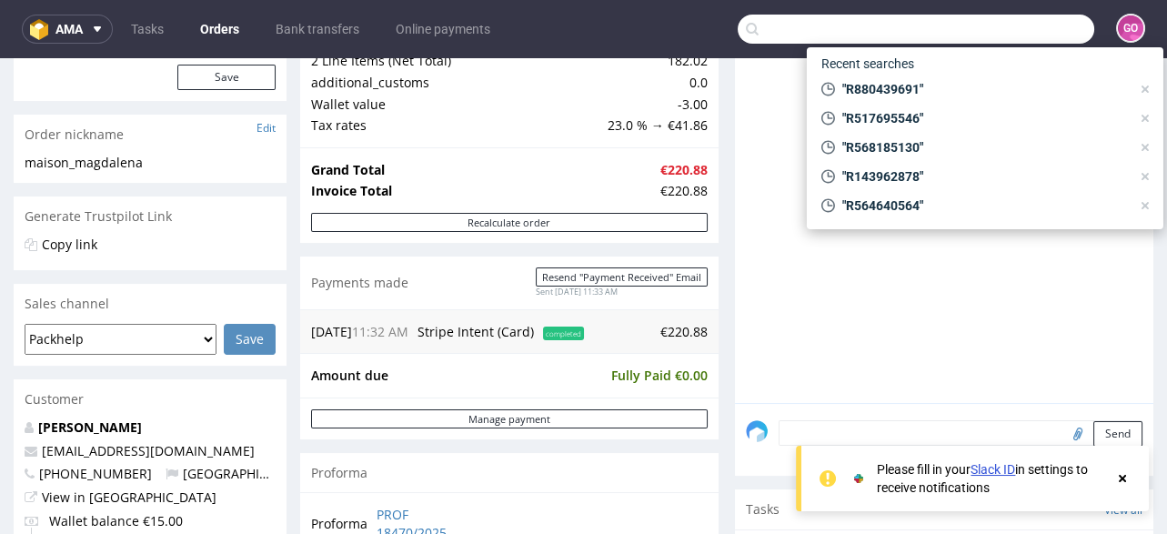
paste input "R229815673"
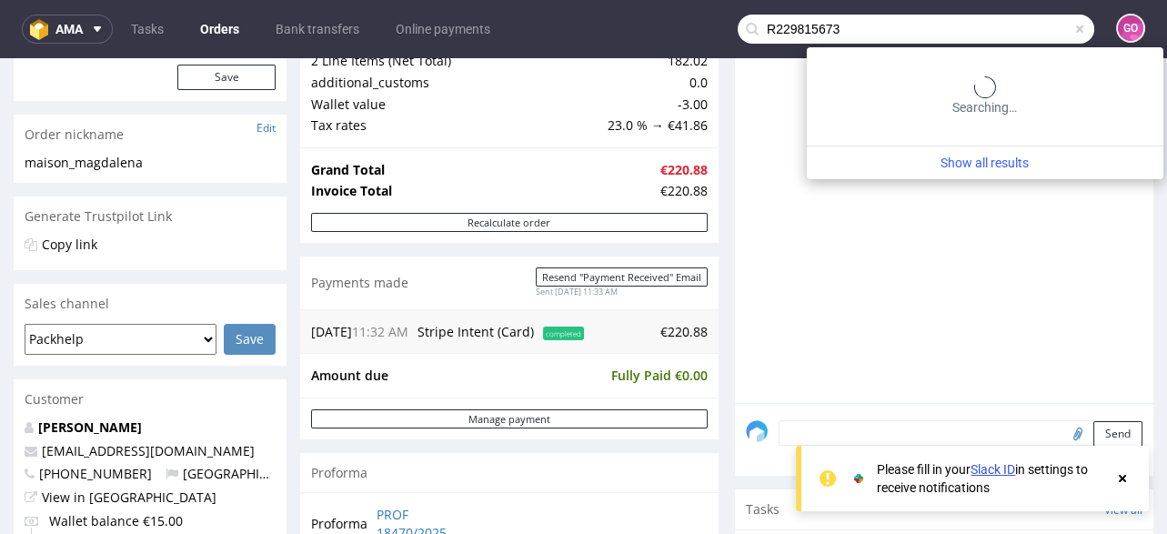
type input "R229815673"
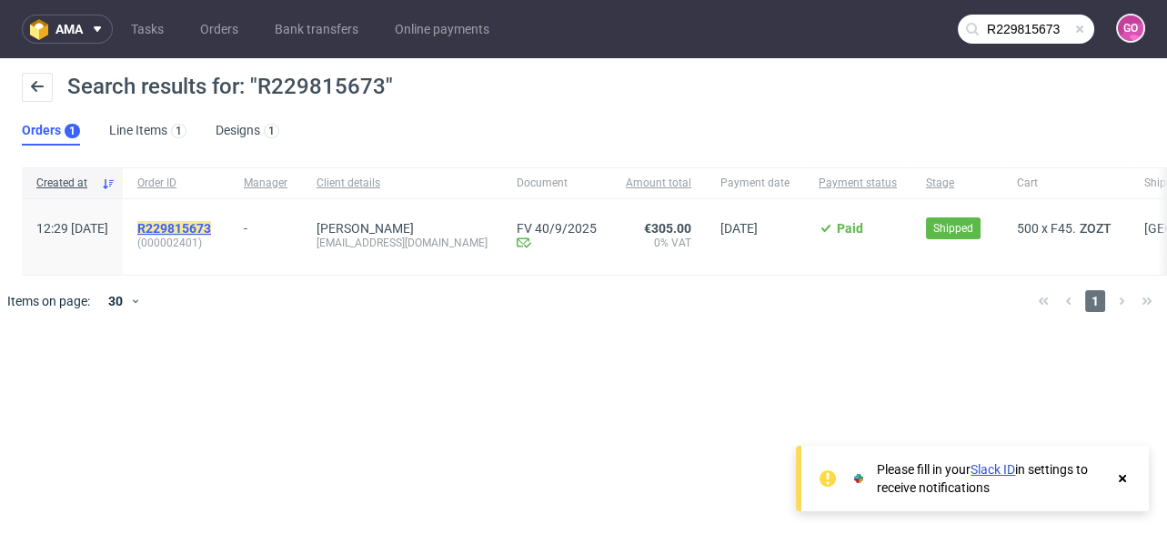
click at [211, 224] on mark "R229815673" at bounding box center [174, 228] width 74 height 15
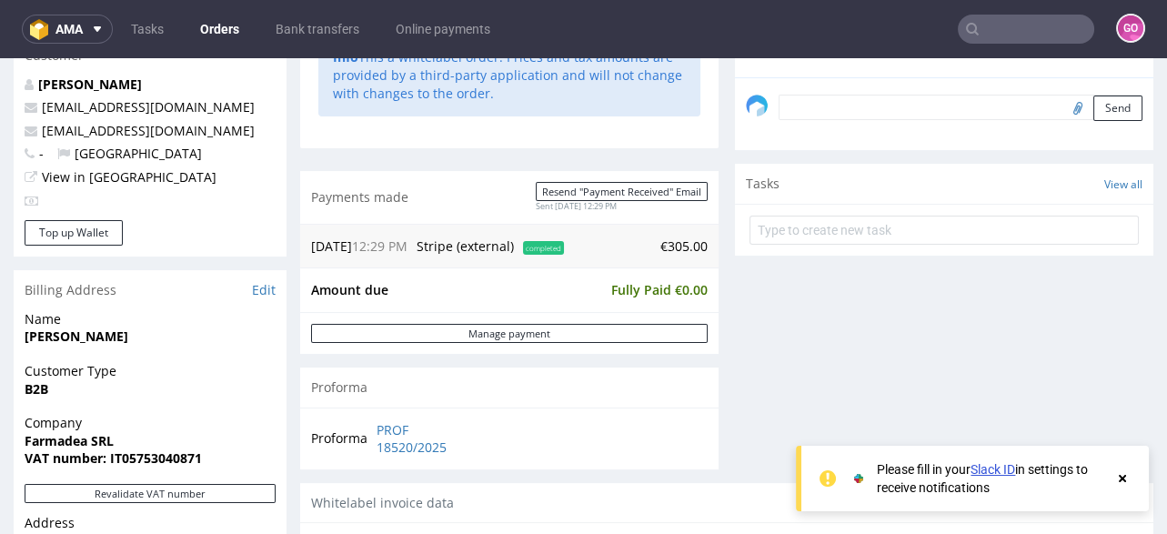
scroll to position [541, 0]
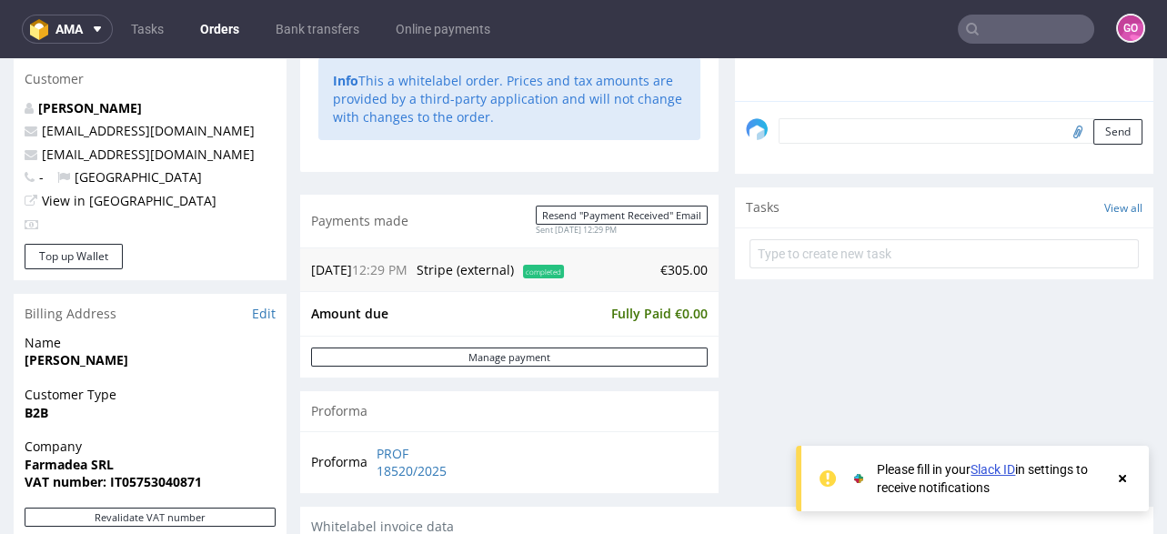
click at [975, 30] on input "text" at bounding box center [1026, 29] width 136 height 29
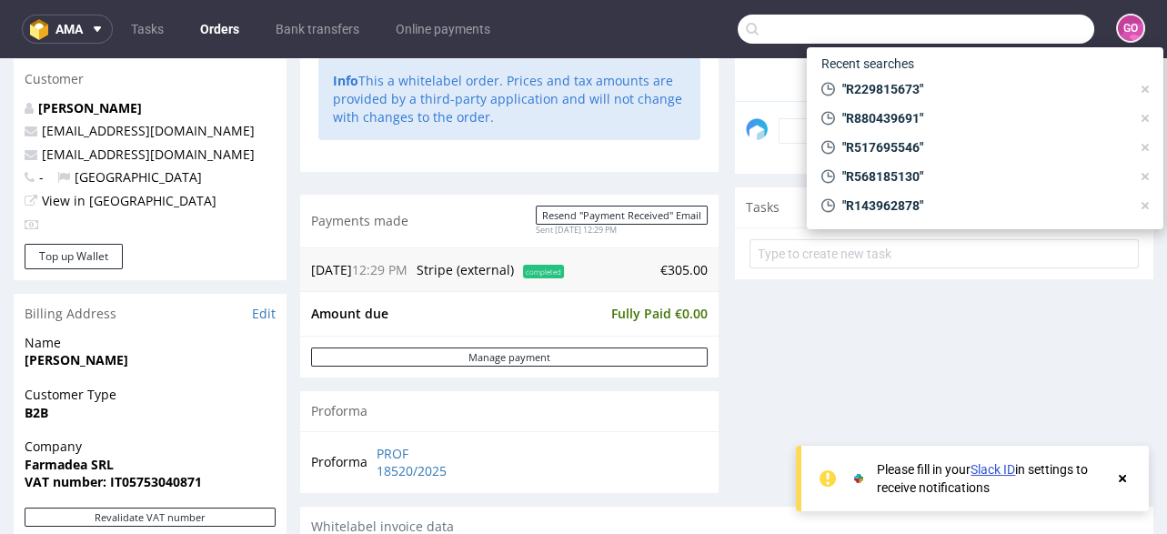
paste input "R141587328"
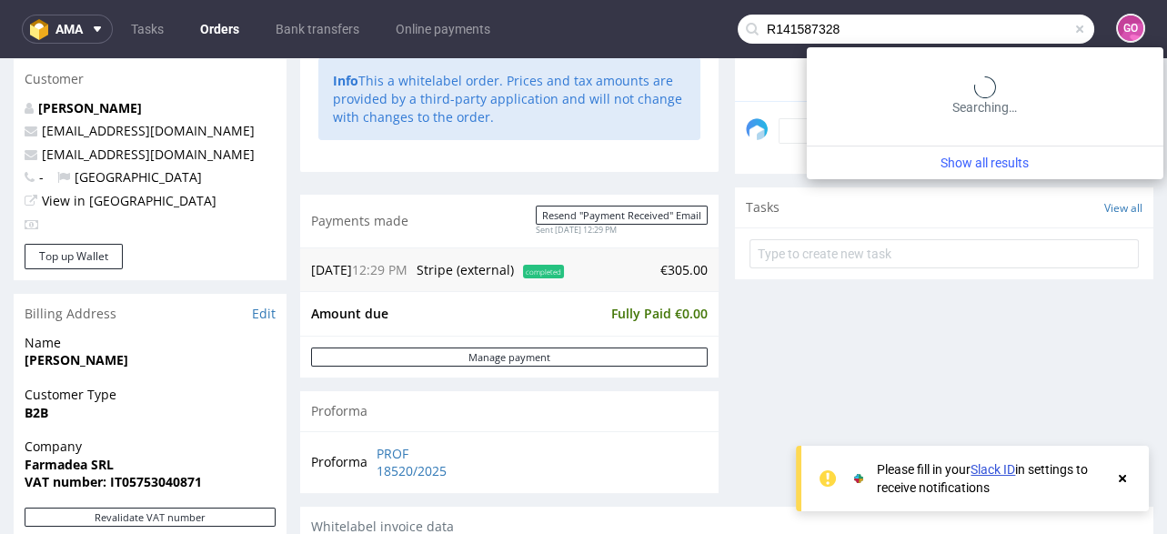
type input "R141587328"
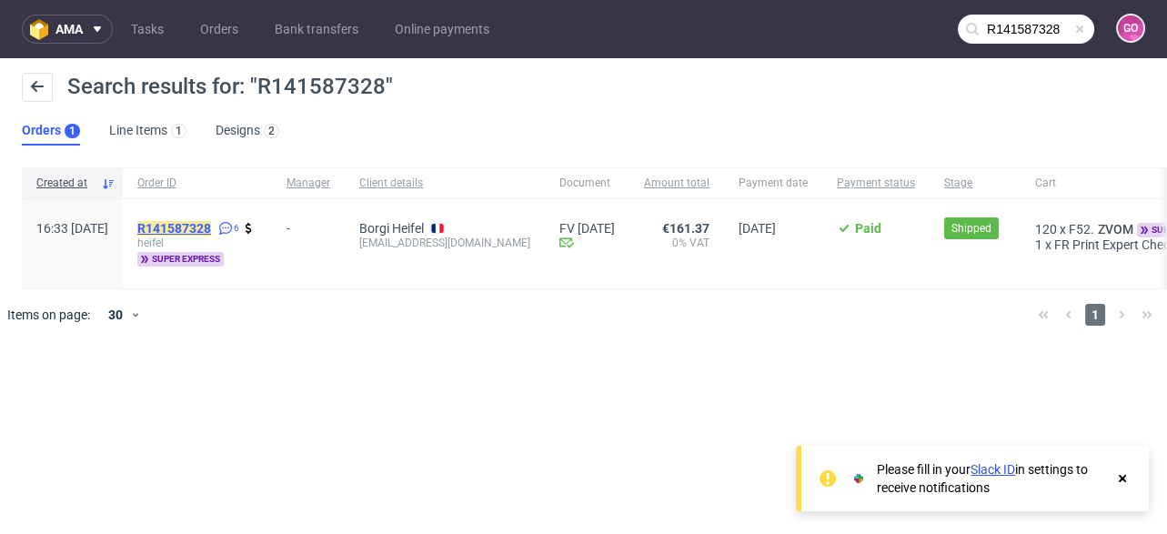
click at [211, 230] on mark "R141587328" at bounding box center [174, 228] width 74 height 15
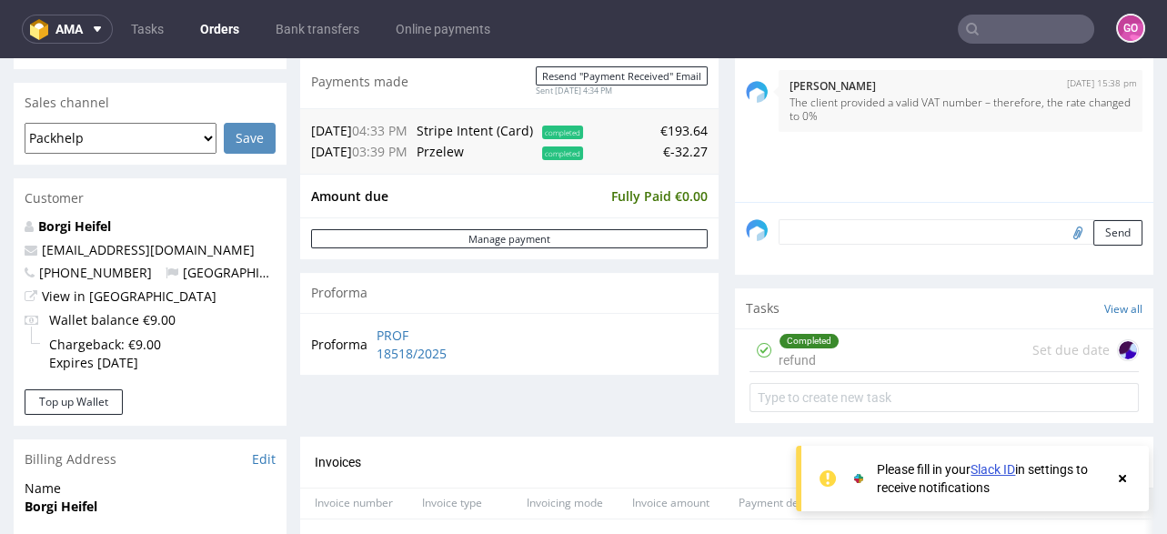
scroll to position [437, 0]
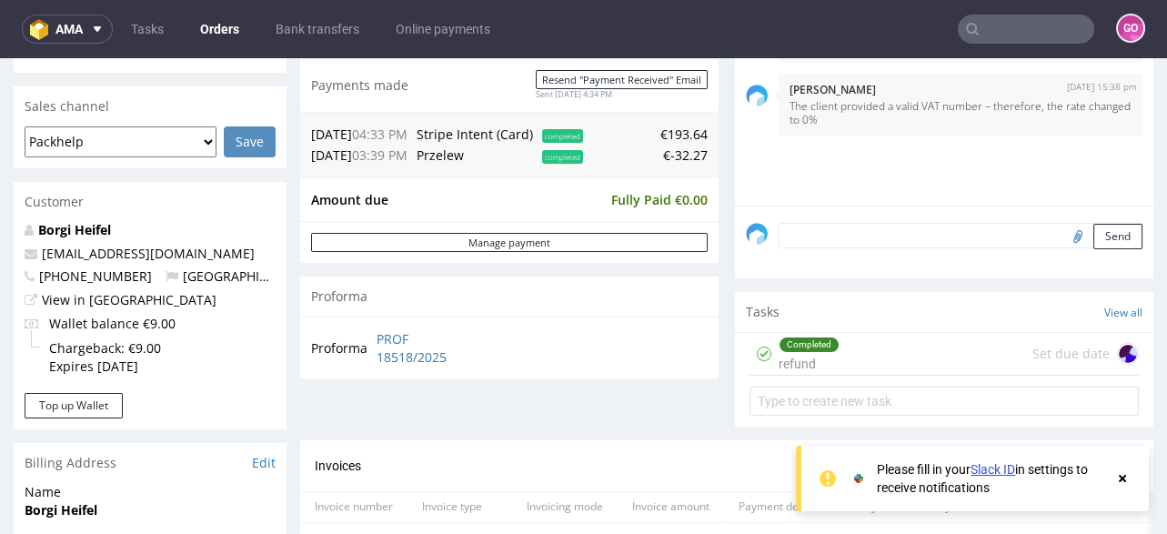
click at [988, 18] on input "text" at bounding box center [1026, 29] width 136 height 29
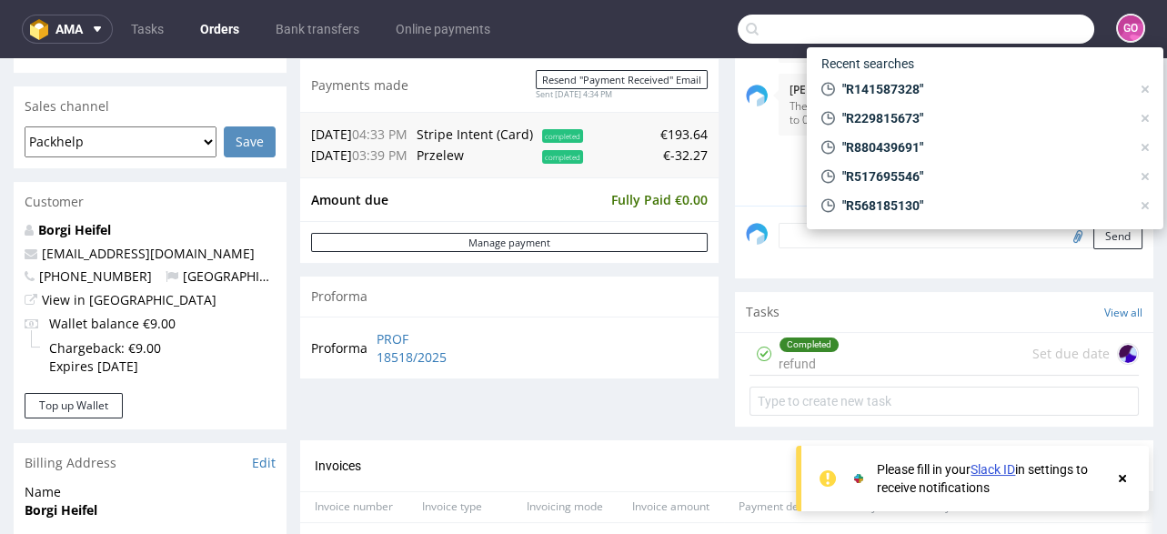
paste input "R579515810"
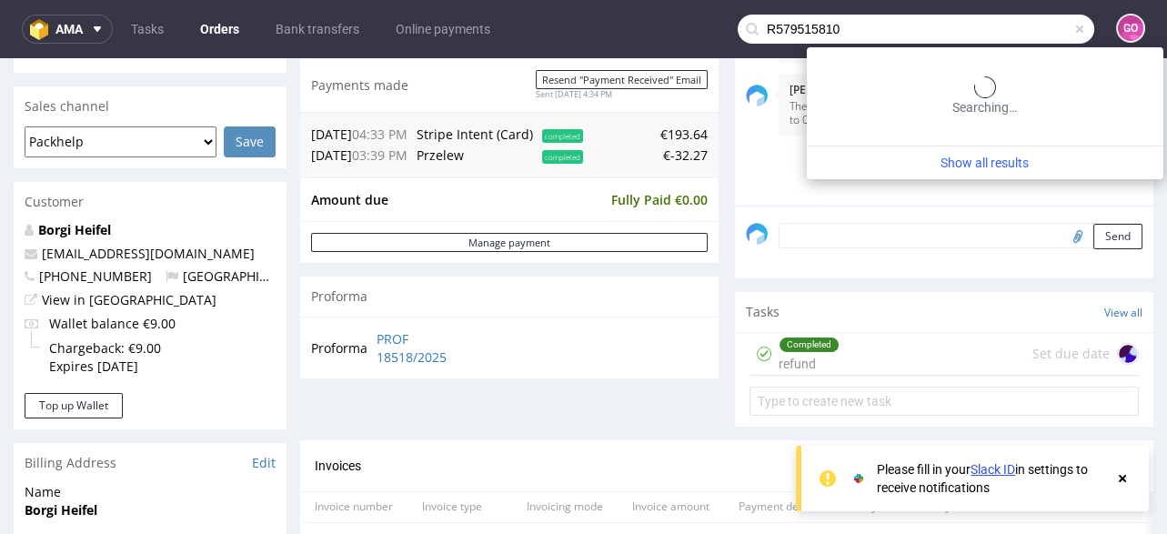
type input "R579515810"
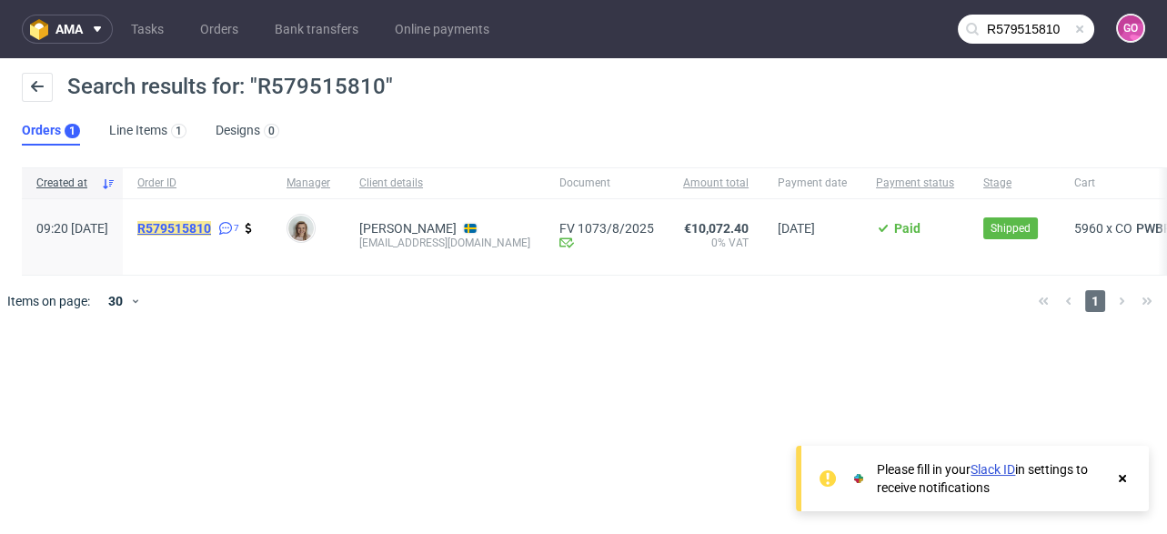
click at [211, 225] on mark "R579515810" at bounding box center [174, 228] width 74 height 15
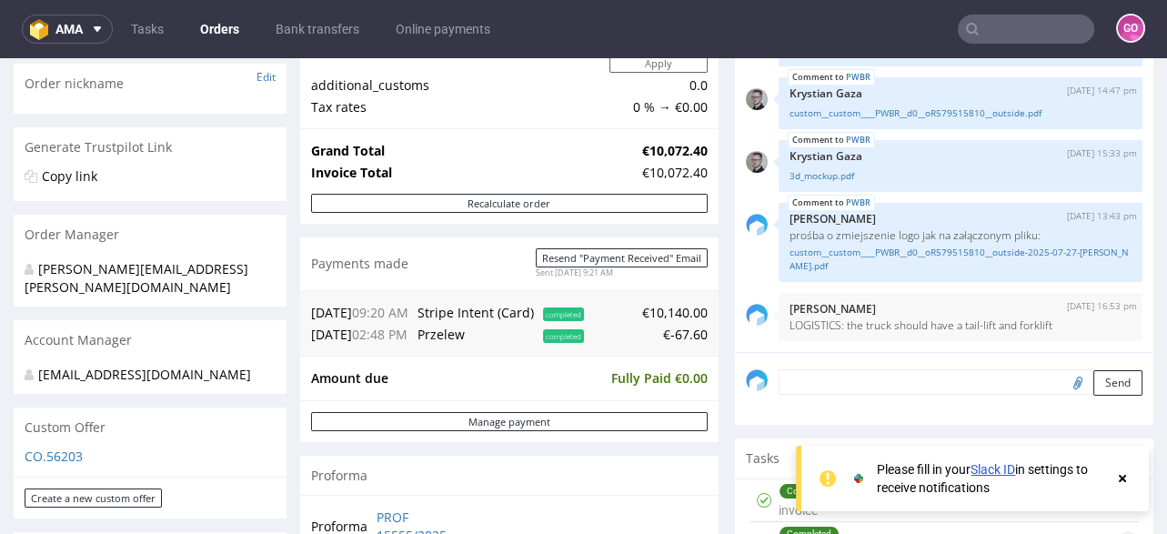
scroll to position [364, 0]
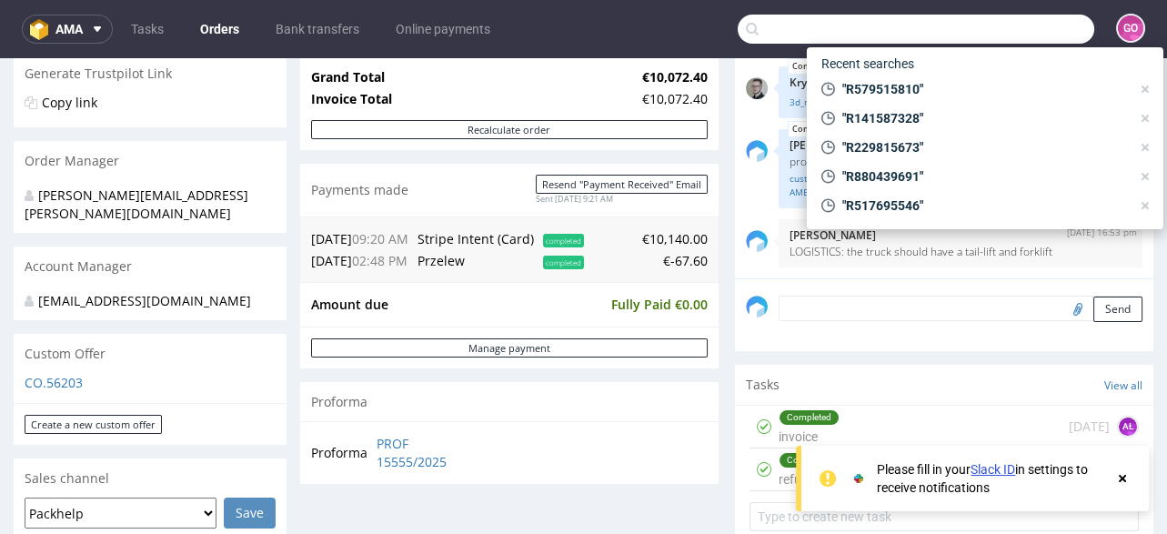
click at [1040, 16] on input "text" at bounding box center [916, 29] width 357 height 29
paste input "R517753682"
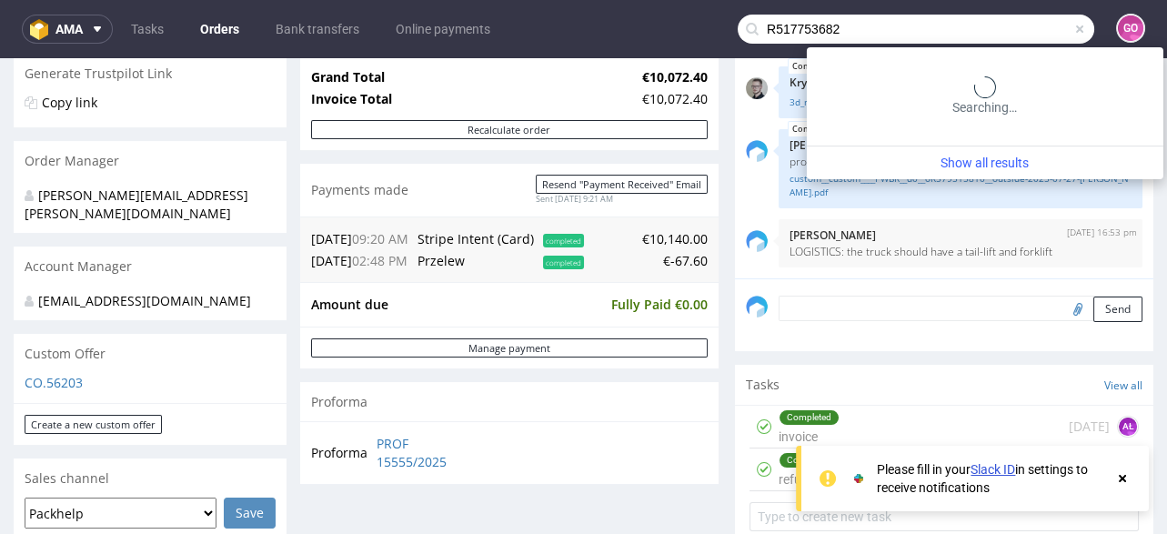
type input "R517753682"
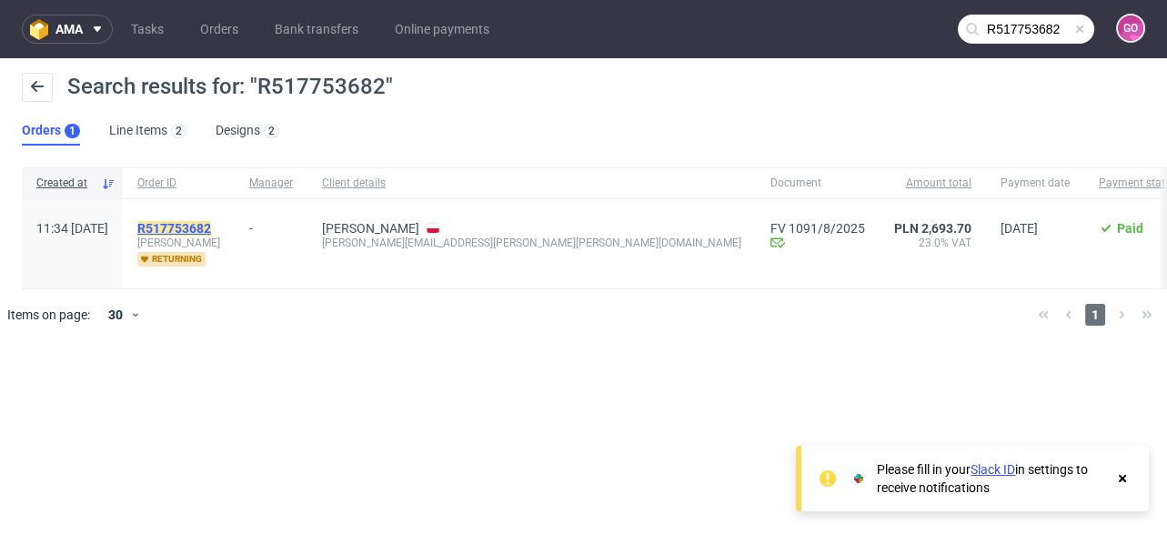
click at [211, 231] on mark "R517753682" at bounding box center [174, 228] width 74 height 15
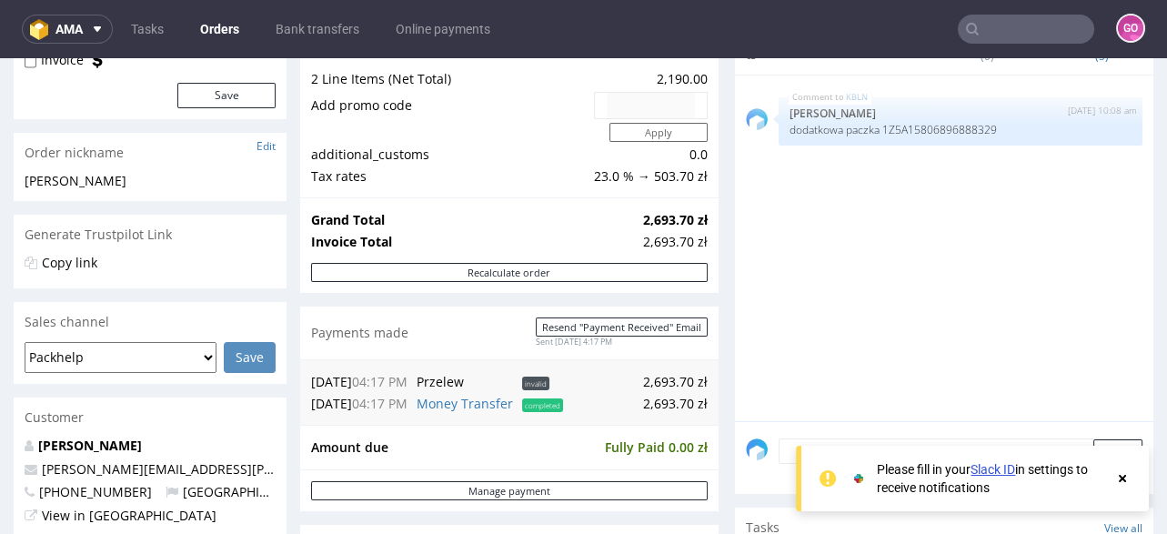
scroll to position [364, 0]
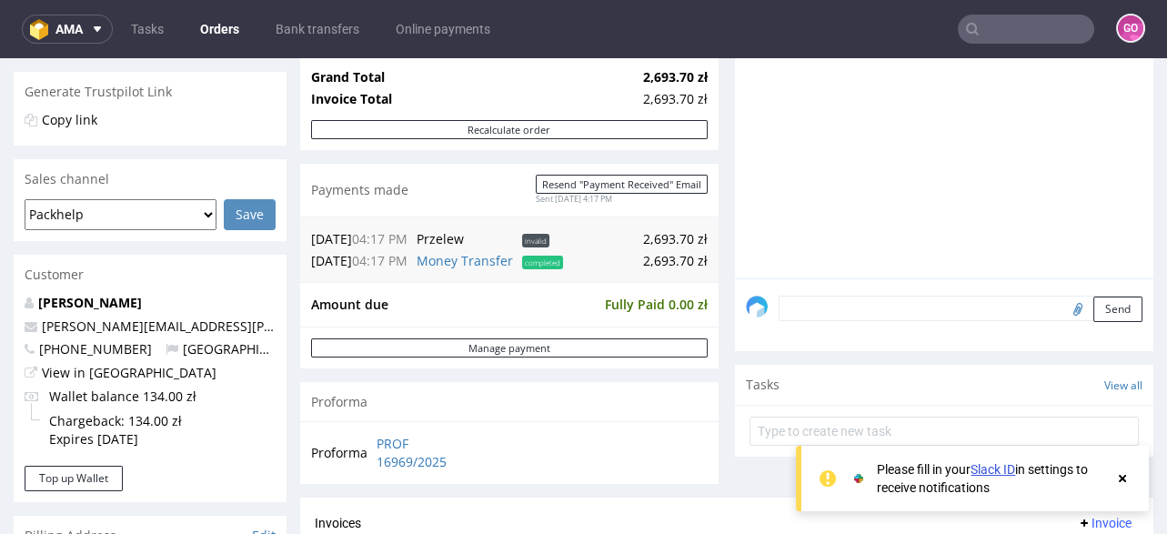
click at [1003, 16] on input "text" at bounding box center [1026, 29] width 136 height 29
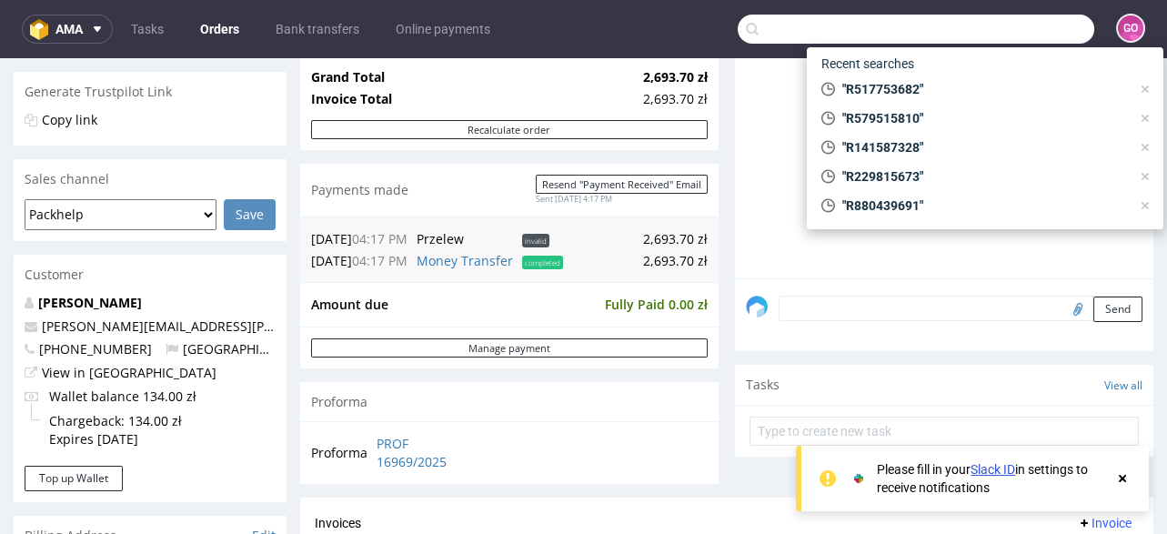
paste input "R078465383"
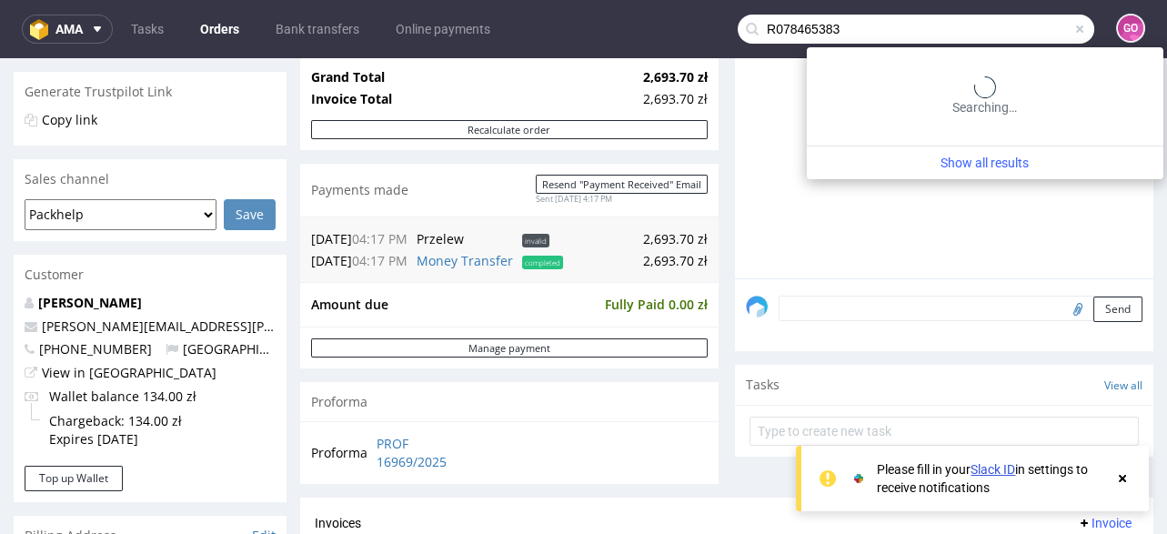
type input "R078465383"
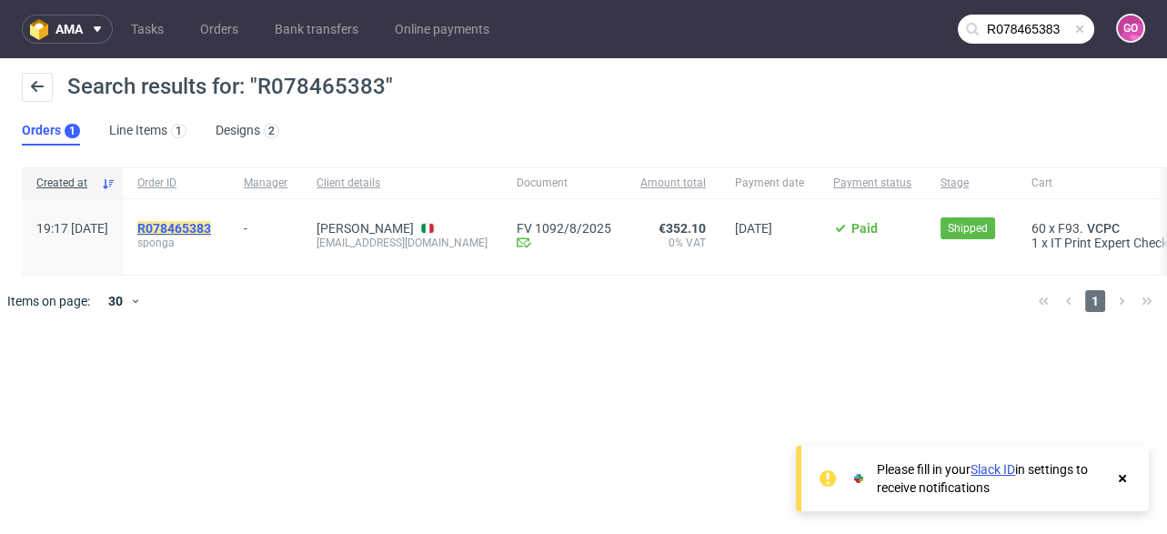
click at [211, 221] on mark "R078465383" at bounding box center [174, 228] width 74 height 15
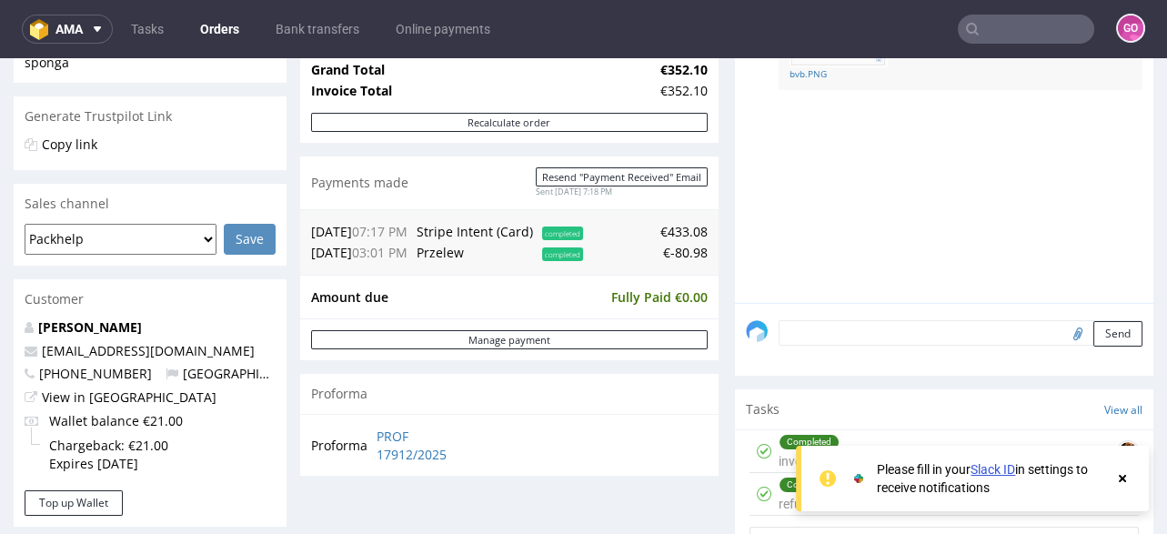
scroll to position [437, 0]
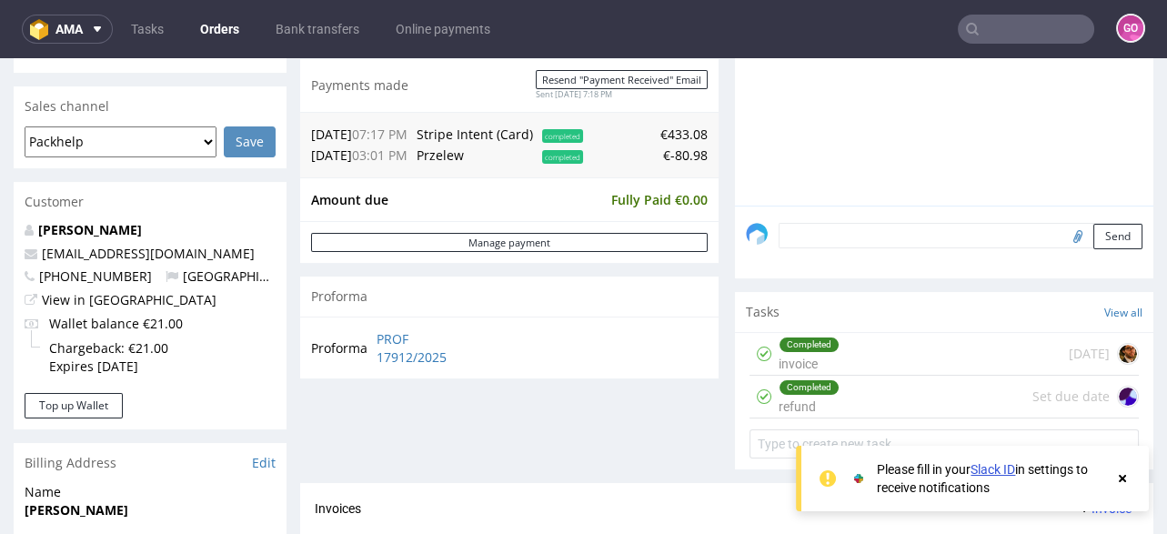
click at [1054, 26] on input "text" at bounding box center [1026, 29] width 136 height 29
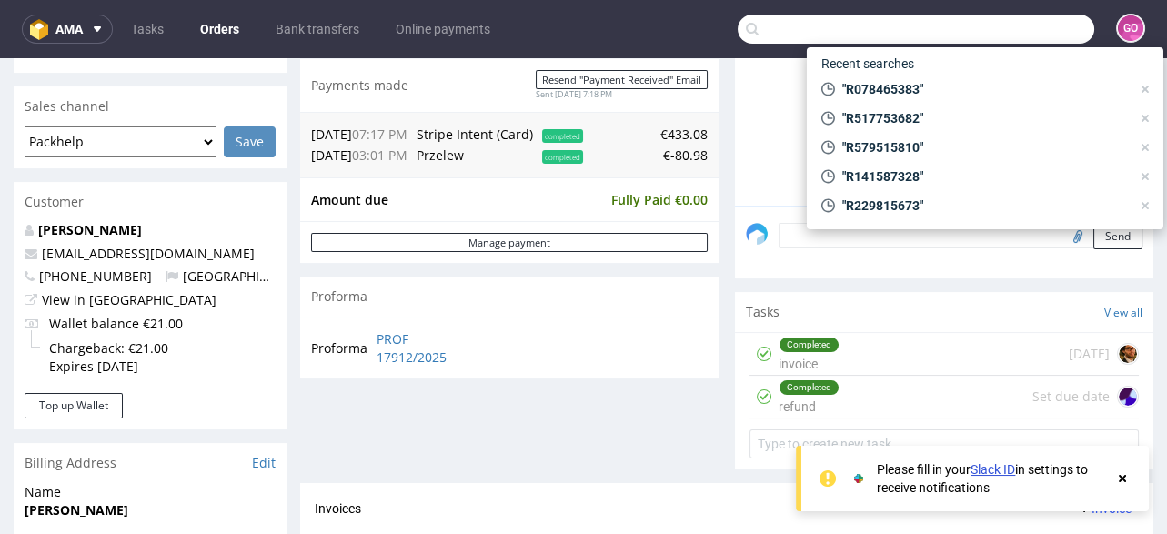
paste input "R226861547"
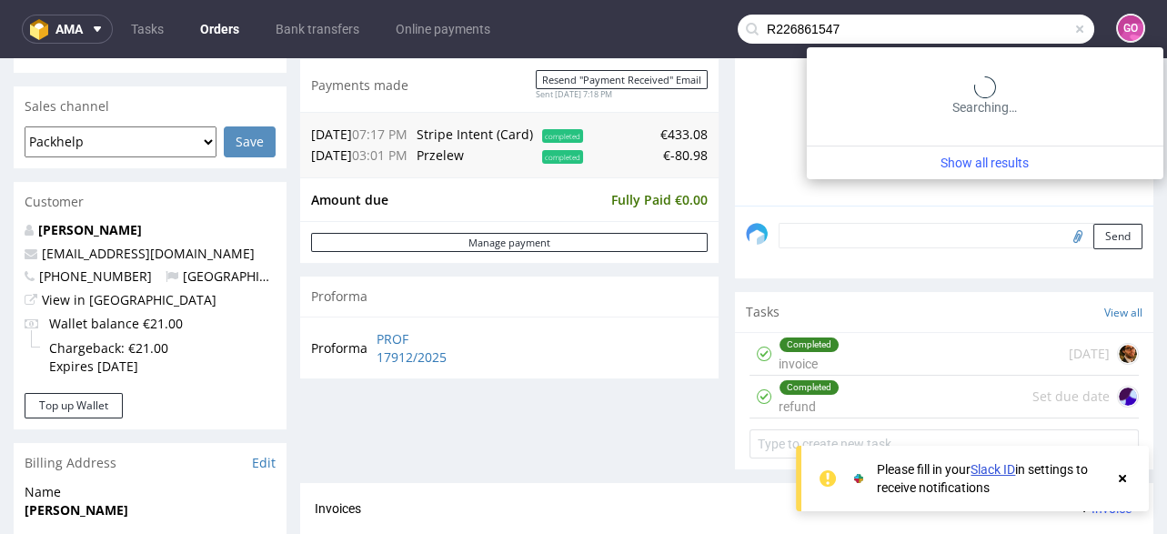
type input "R226861547"
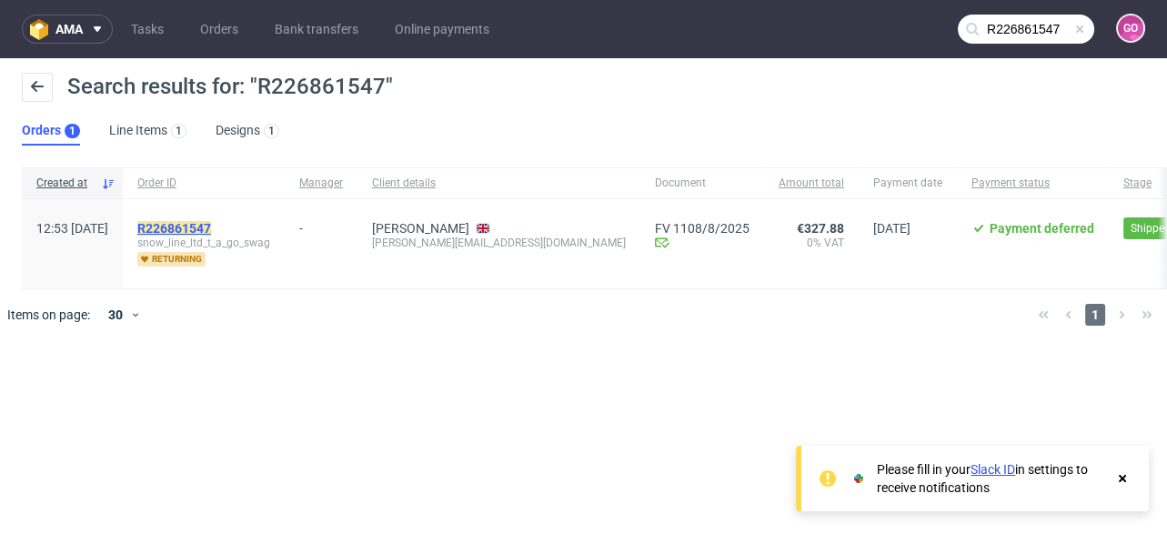
click at [211, 226] on mark "R226861547" at bounding box center [174, 228] width 74 height 15
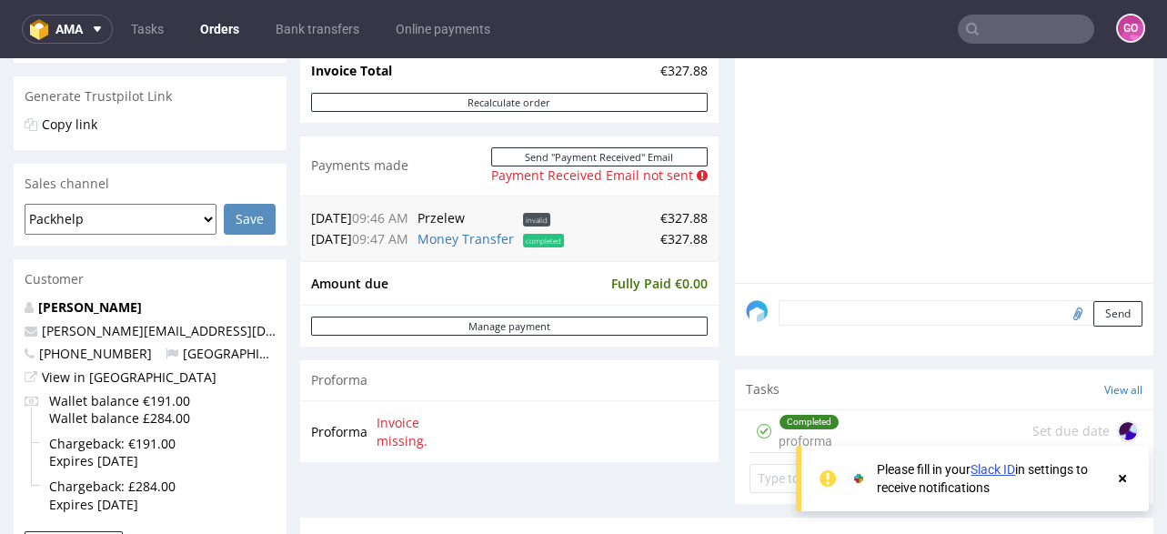
scroll to position [364, 0]
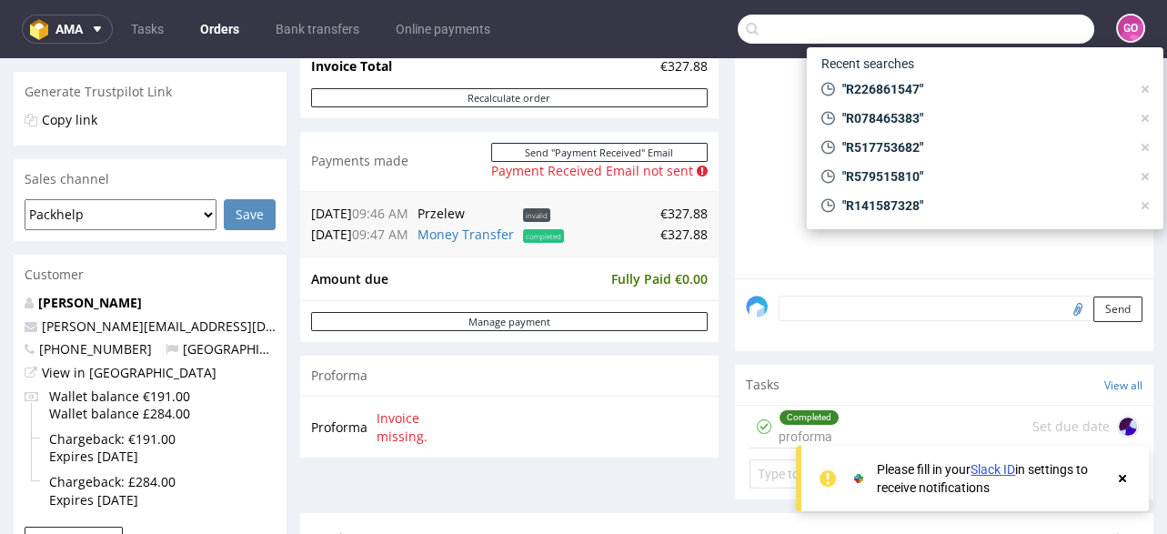
click at [1027, 17] on input "text" at bounding box center [916, 29] width 357 height 29
paste input "R286808147"
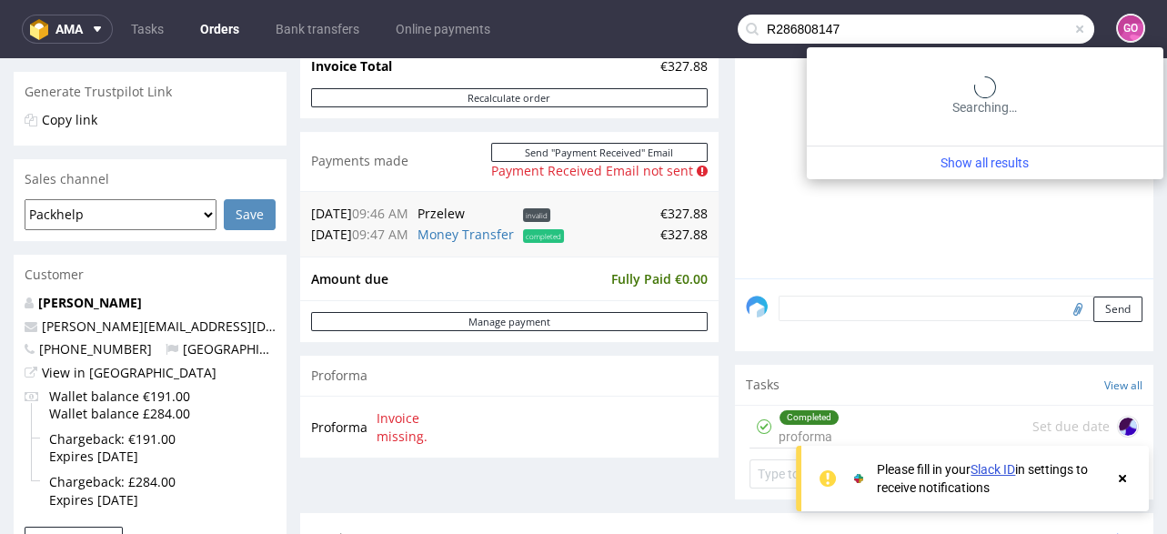
type input "R286808147"
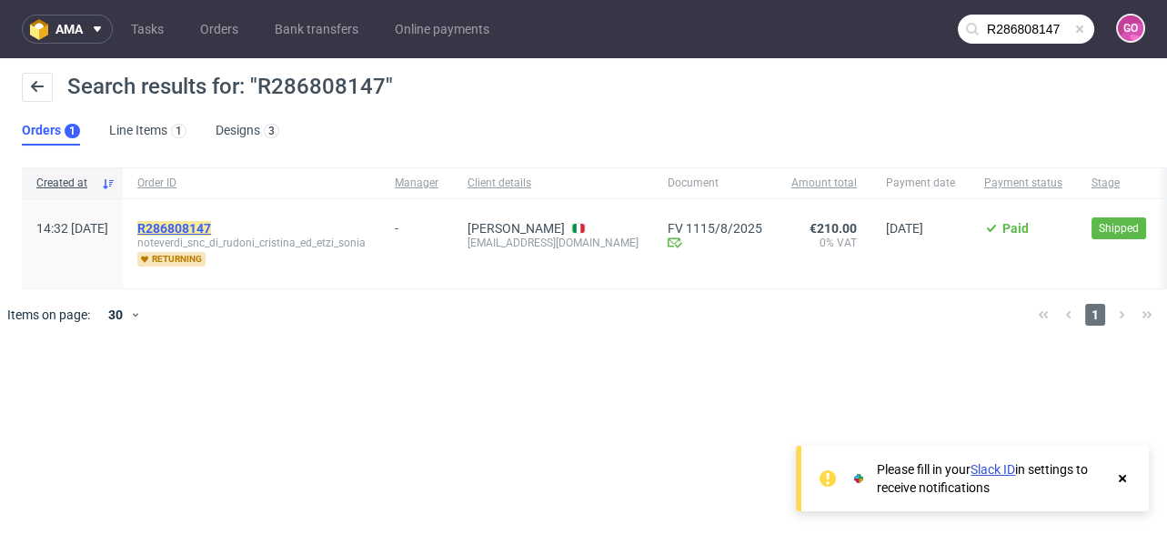
click at [197, 229] on mark "R286808147" at bounding box center [174, 228] width 74 height 15
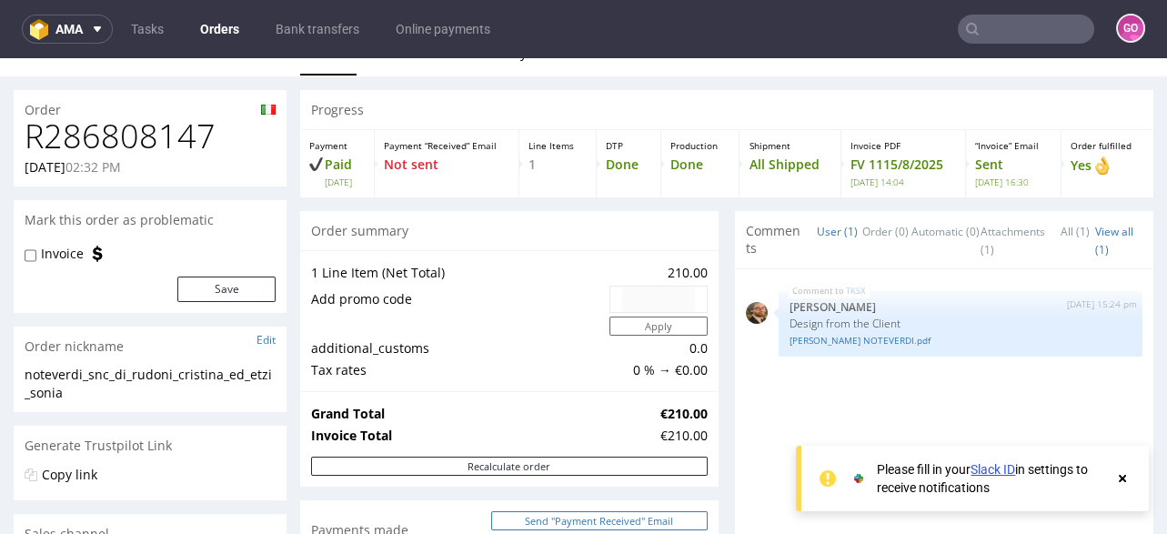
scroll to position [290, 0]
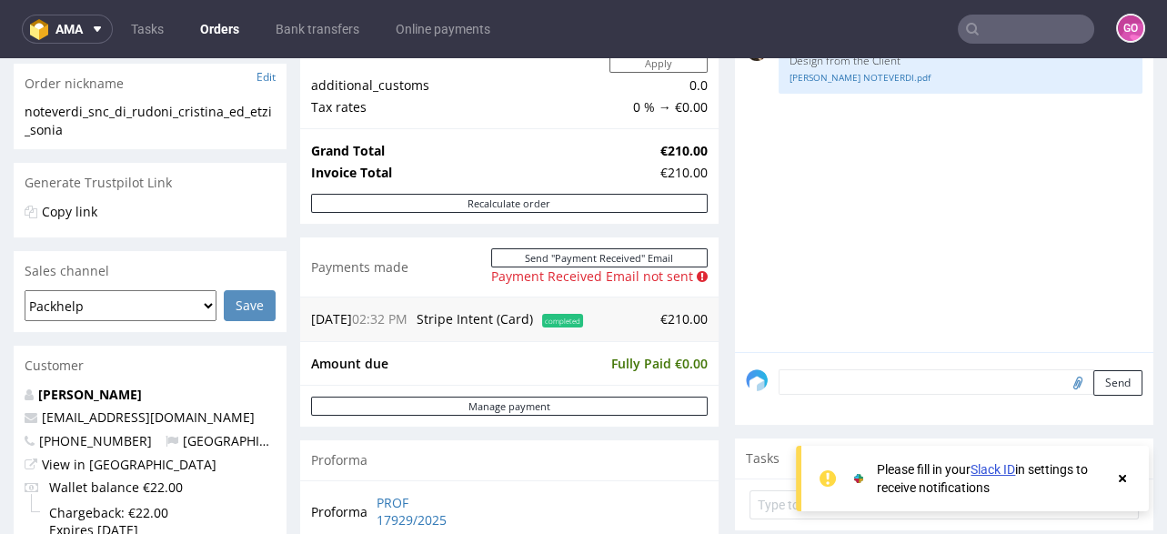
click at [999, 24] on input "text" at bounding box center [1026, 29] width 136 height 29
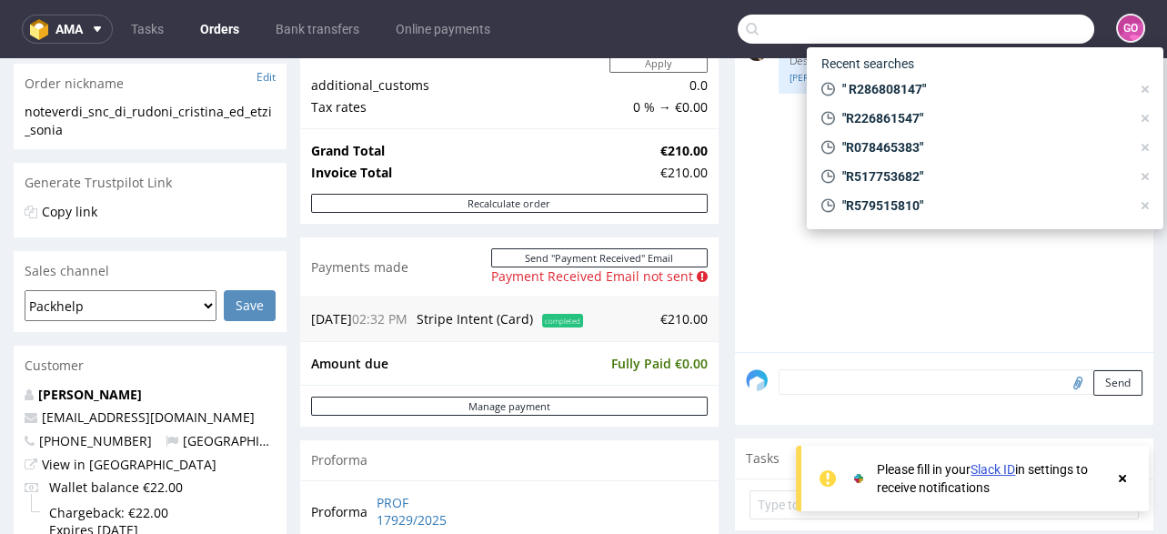
paste input "R808220947"
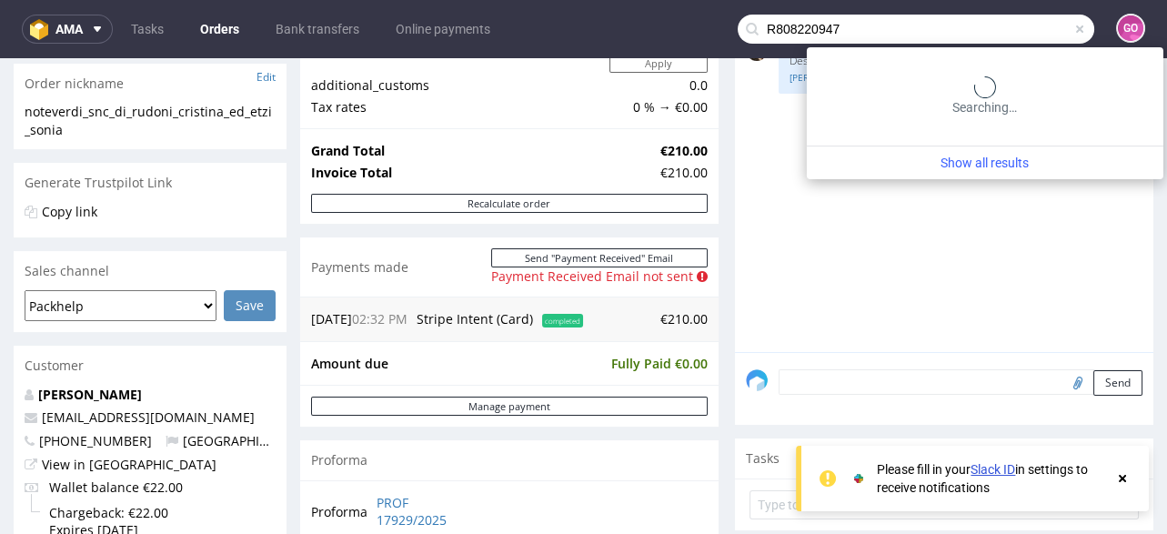
type input "R808220947"
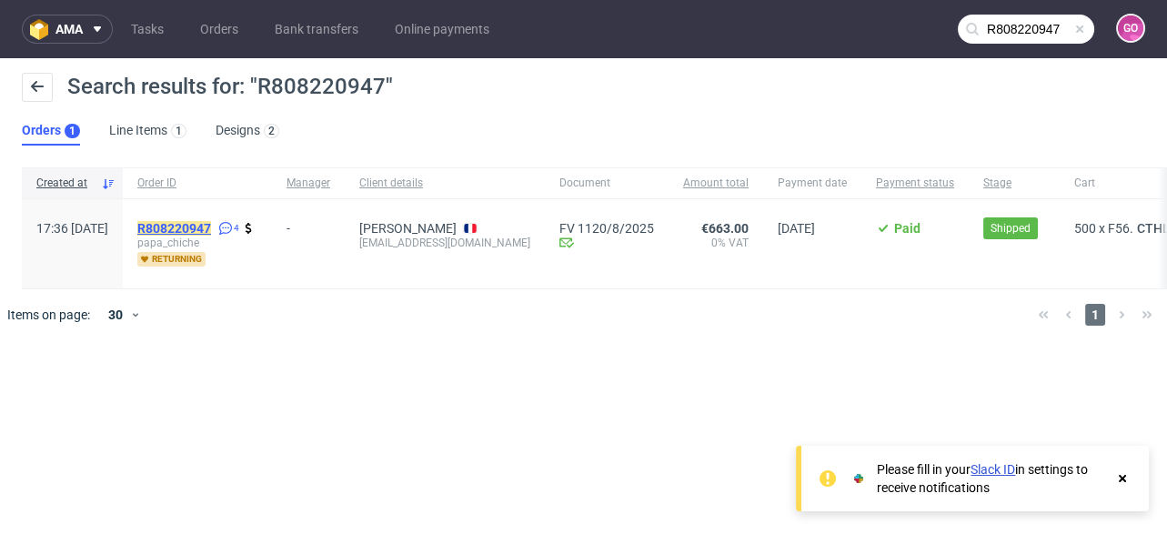
click at [211, 230] on mark "R808220947" at bounding box center [174, 228] width 74 height 15
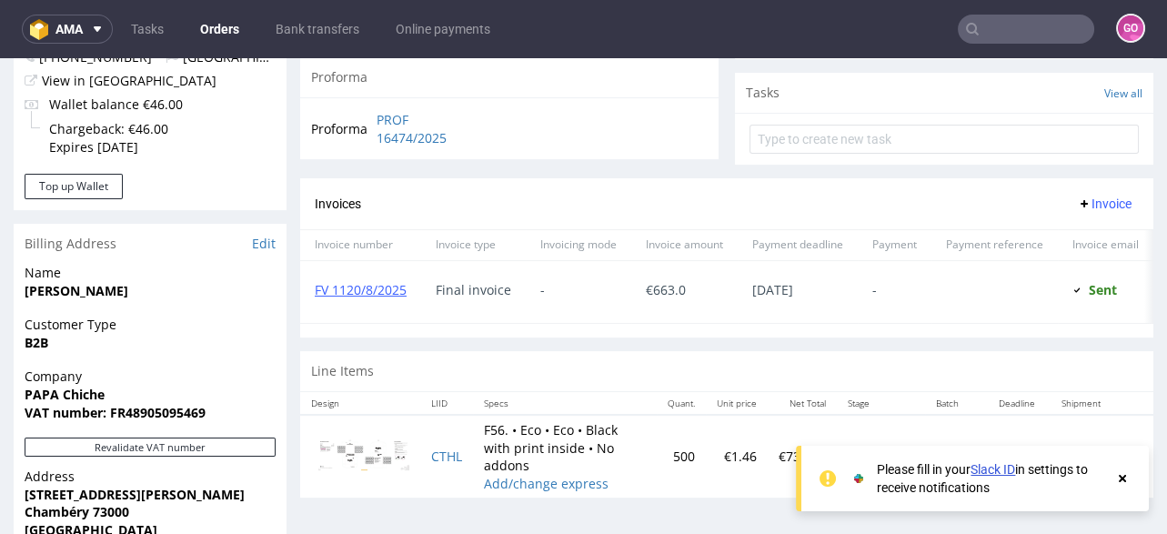
scroll to position [581, 0]
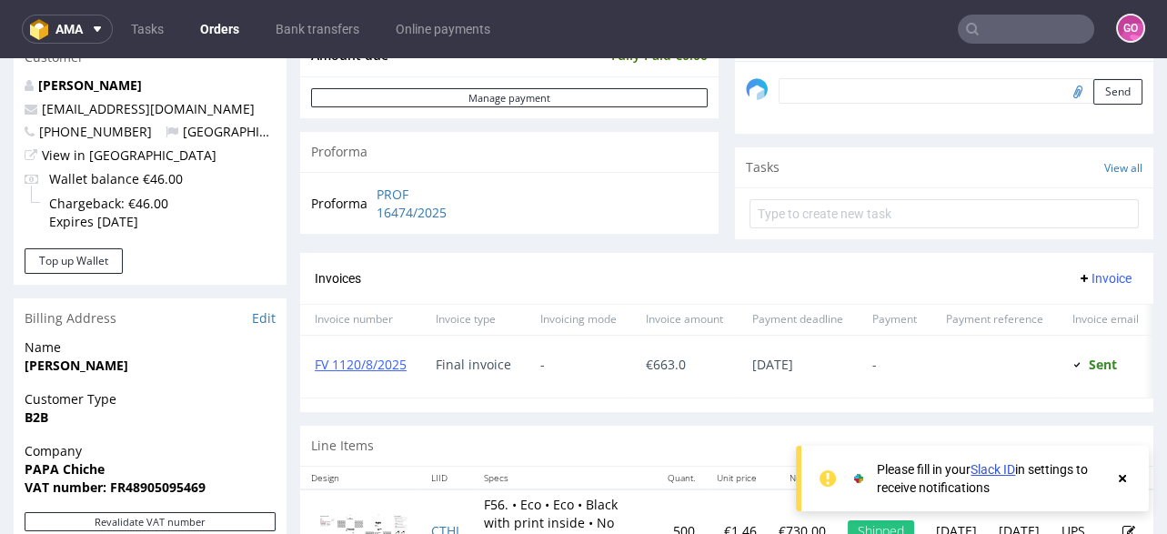
click at [1011, 29] on input "text" at bounding box center [1026, 29] width 136 height 29
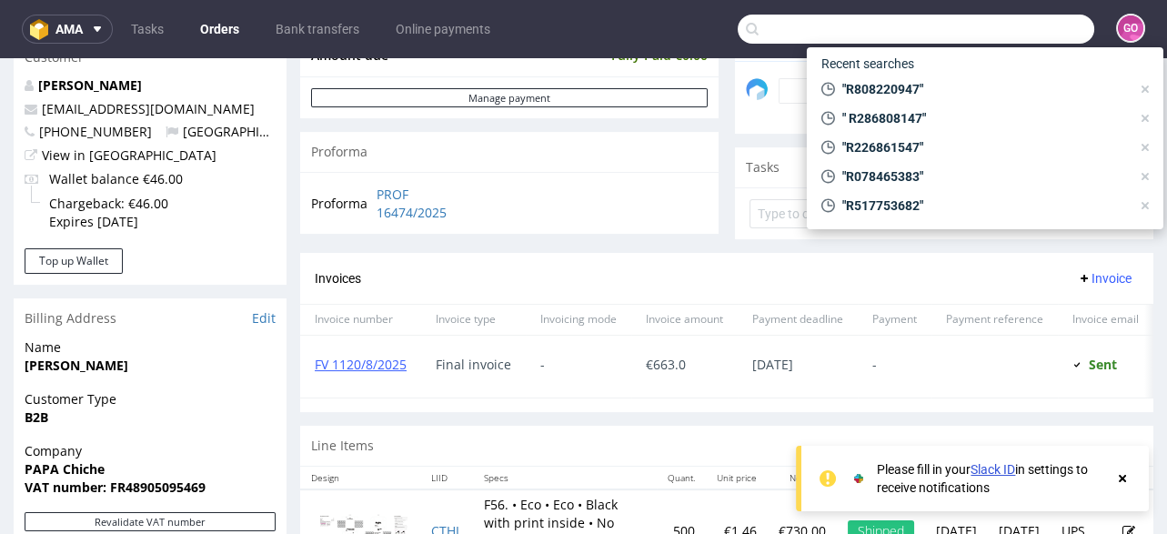
paste input "R590087386"
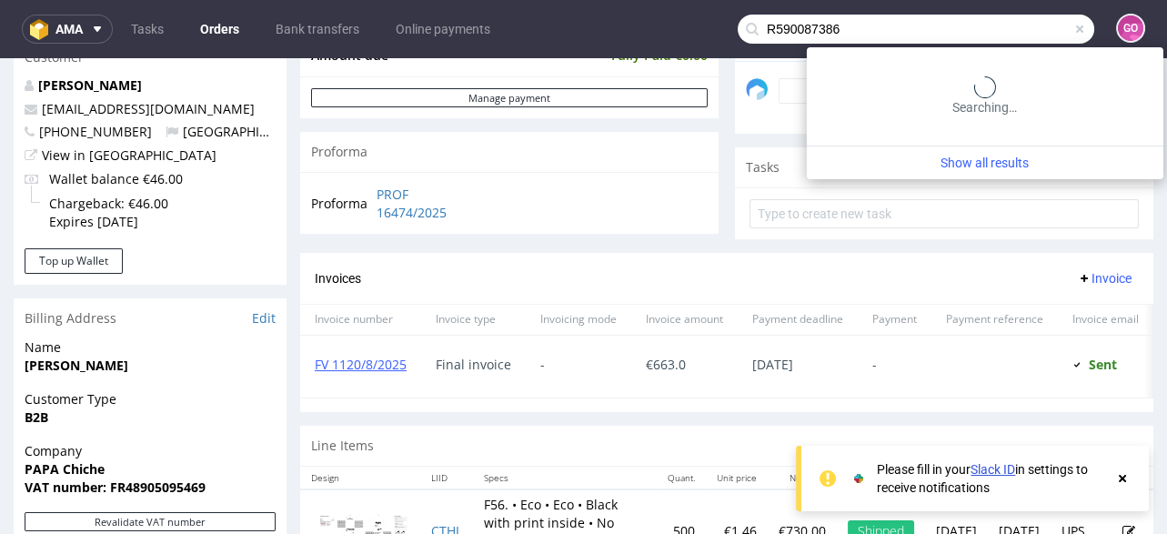
type input "R590087386"
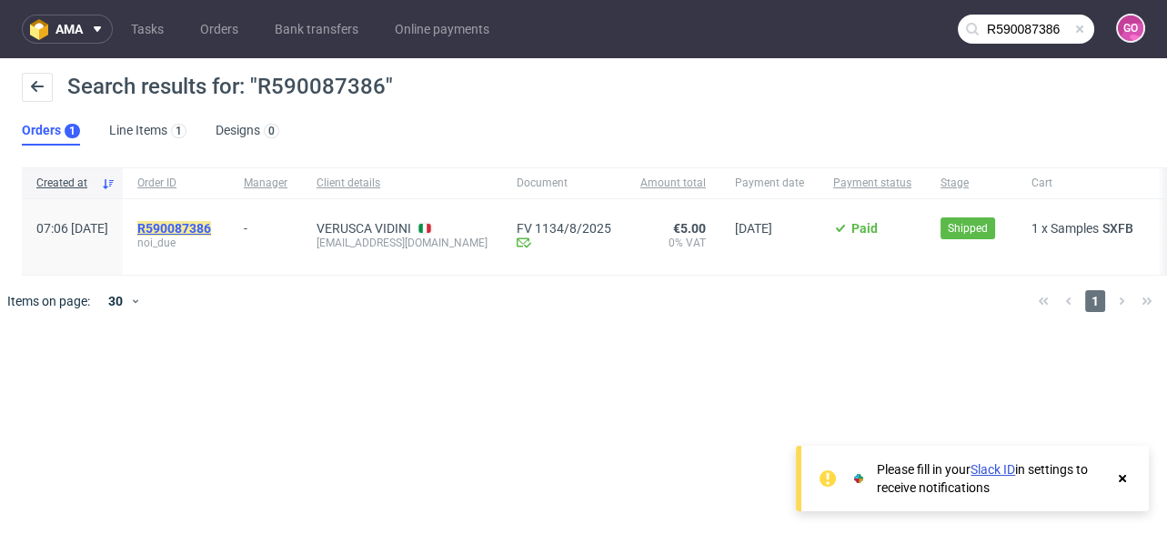
click at [196, 224] on mark "R590087386" at bounding box center [174, 228] width 74 height 15
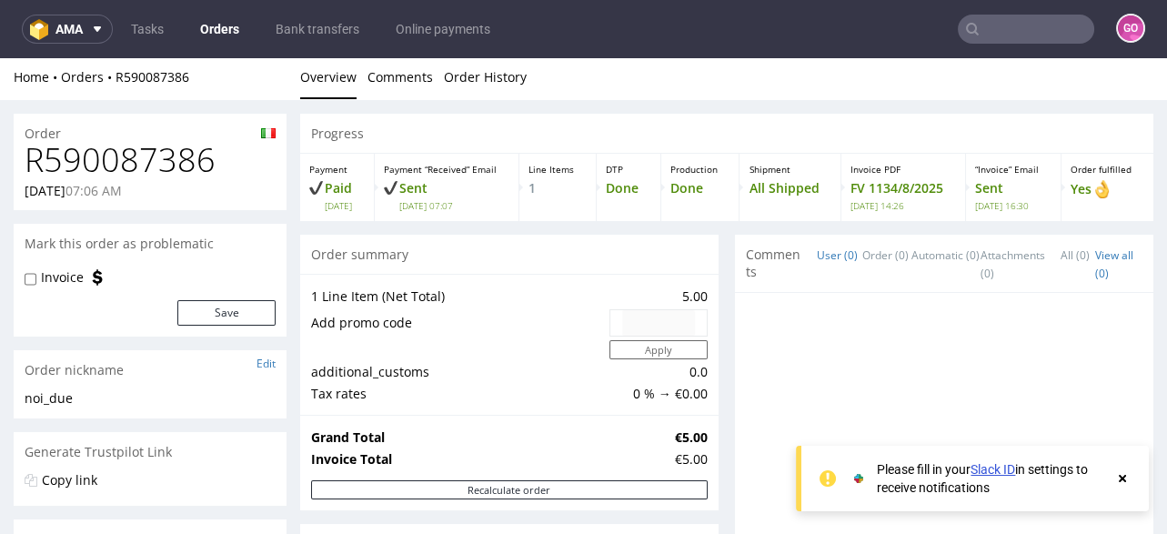
scroll to position [290, 0]
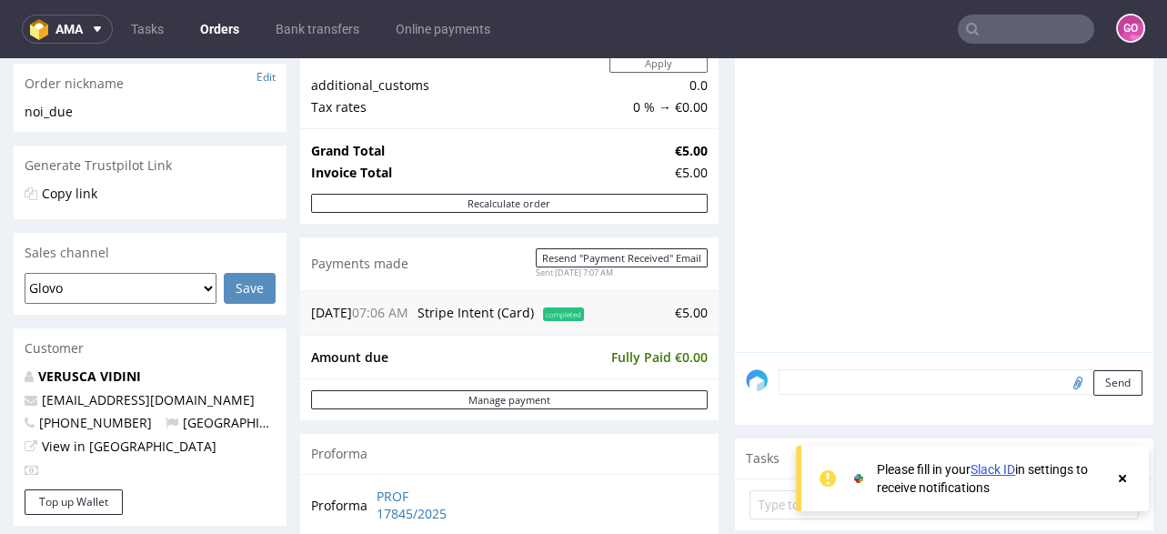
click at [989, 38] on input "text" at bounding box center [1026, 29] width 136 height 29
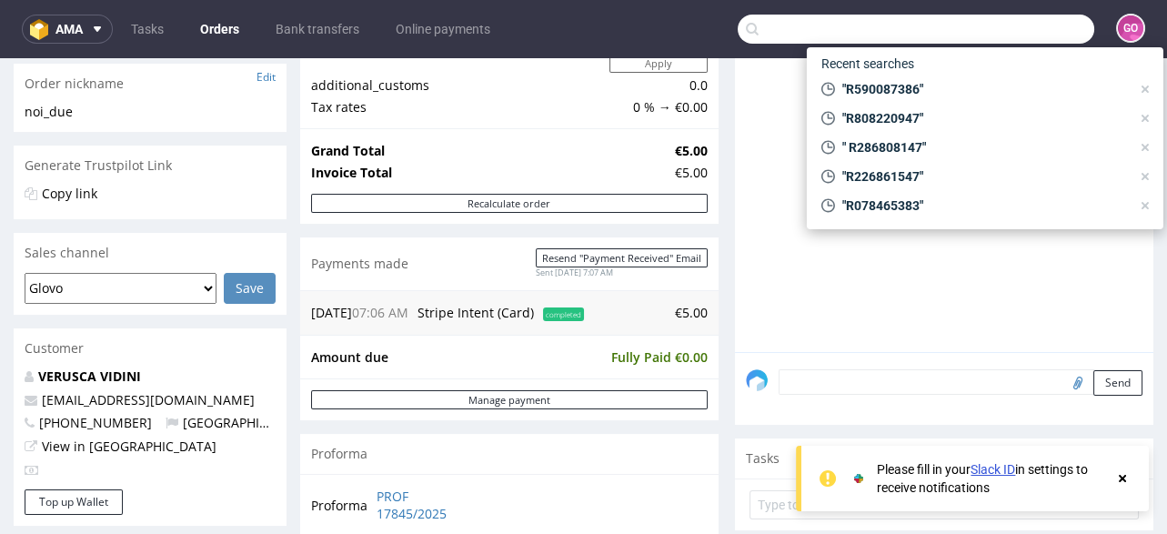
paste input "R461331683"
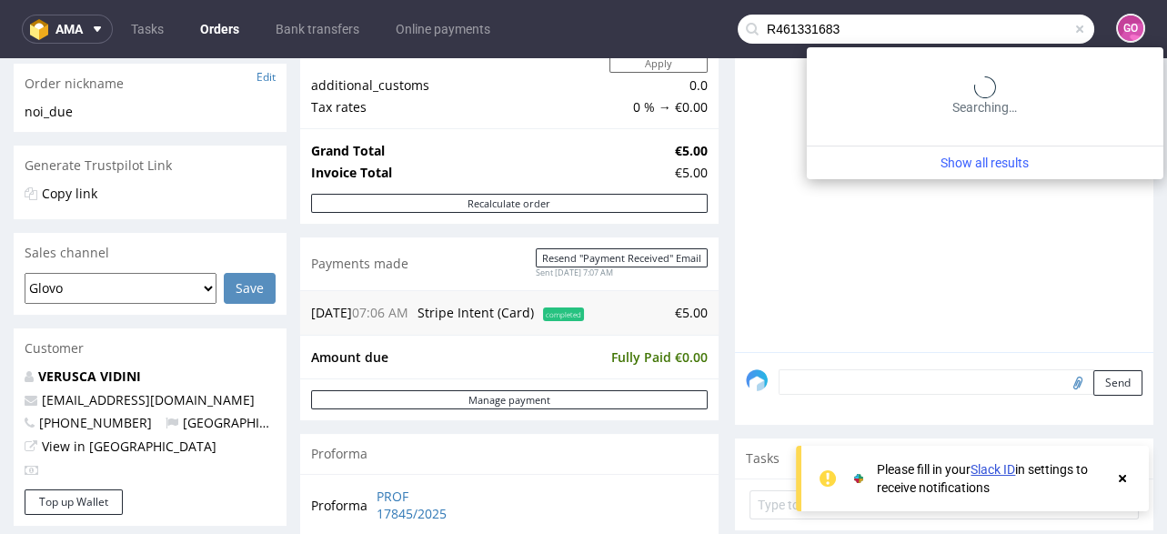
type input "R461331683"
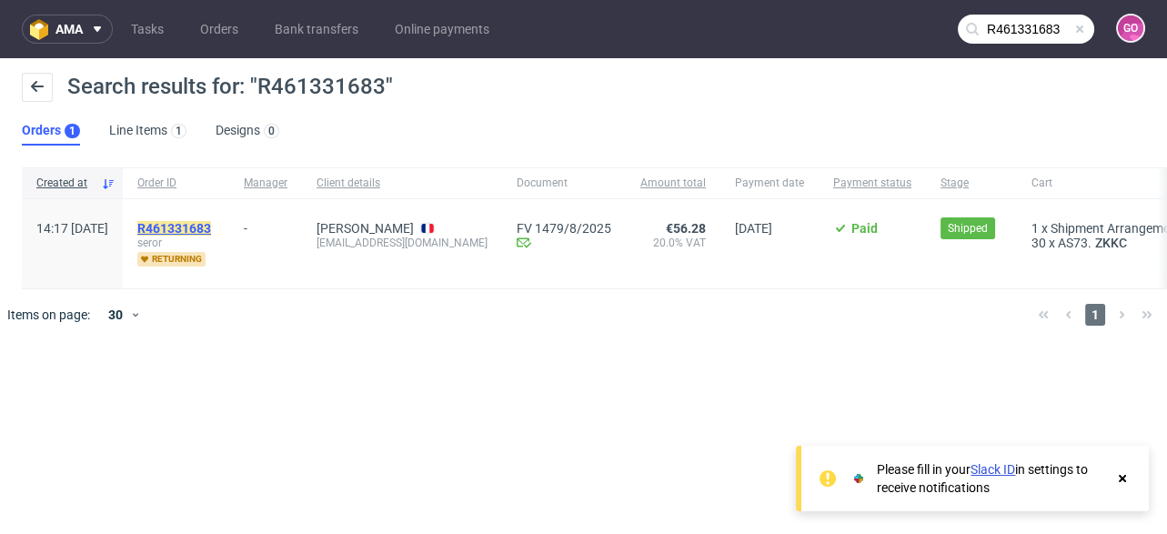
click at [195, 225] on mark "R461331683" at bounding box center [174, 228] width 74 height 15
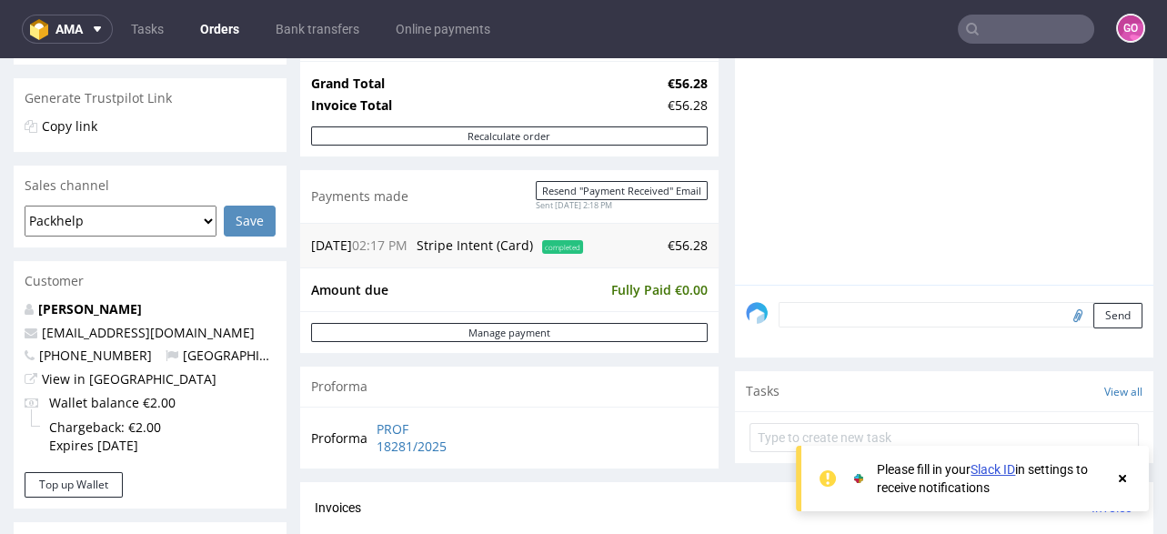
scroll to position [364, 0]
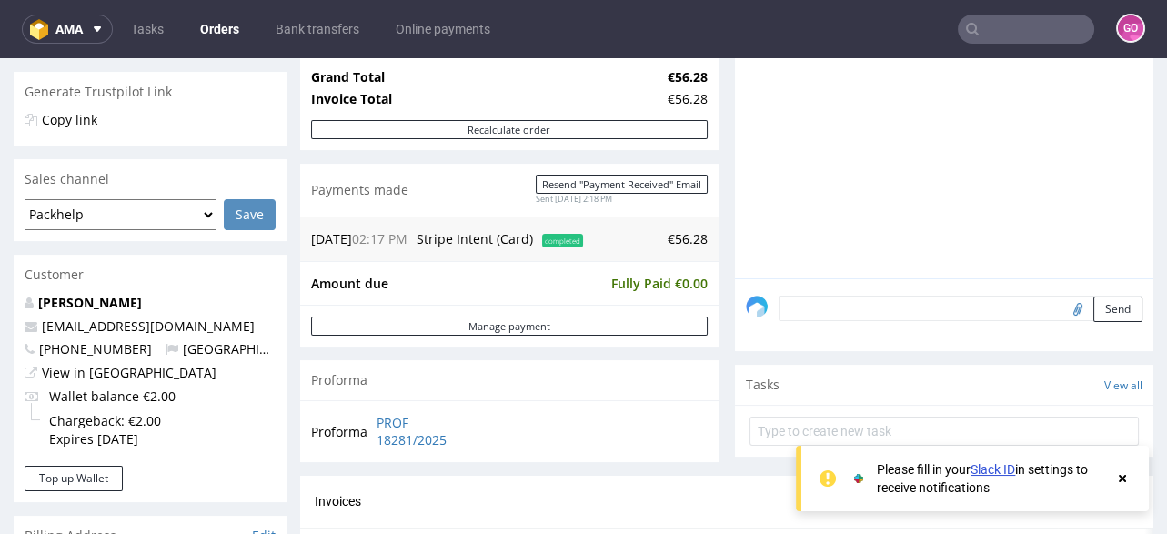
click at [1005, 25] on input "text" at bounding box center [1026, 29] width 136 height 29
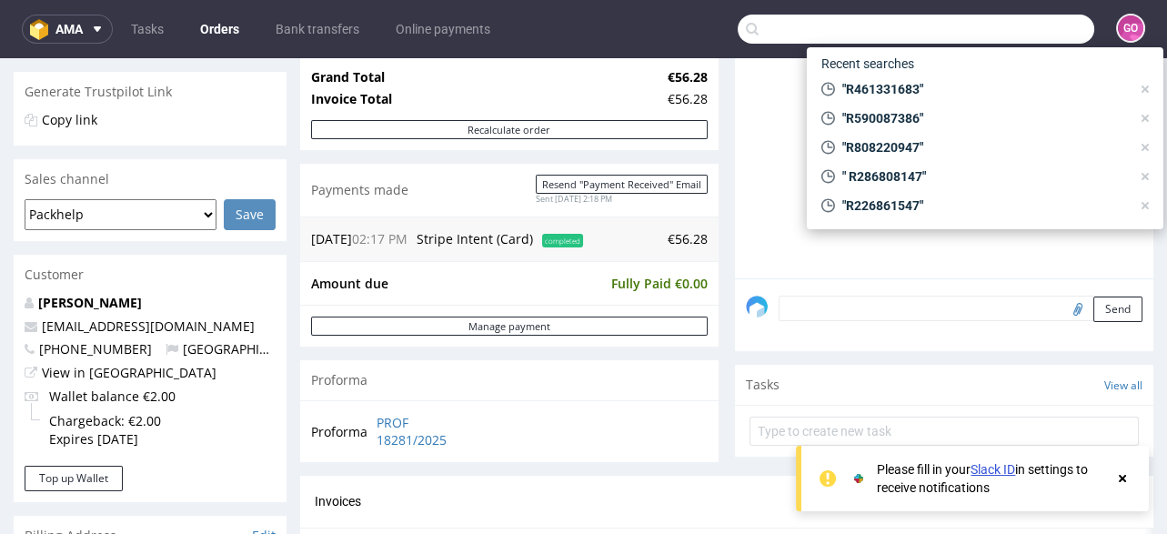
paste input "R653114432"
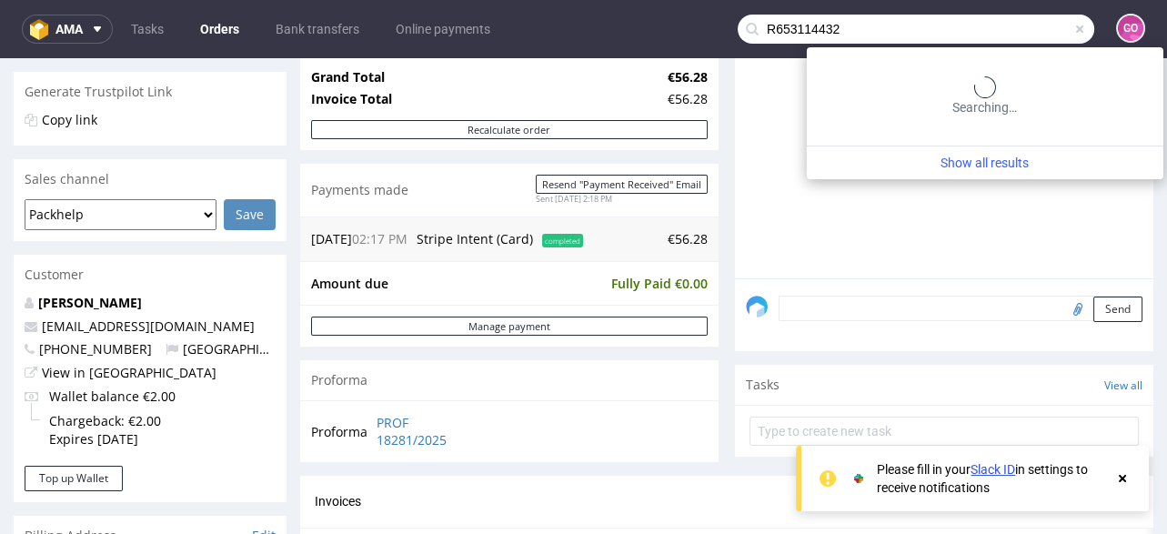
type input "R653114432"
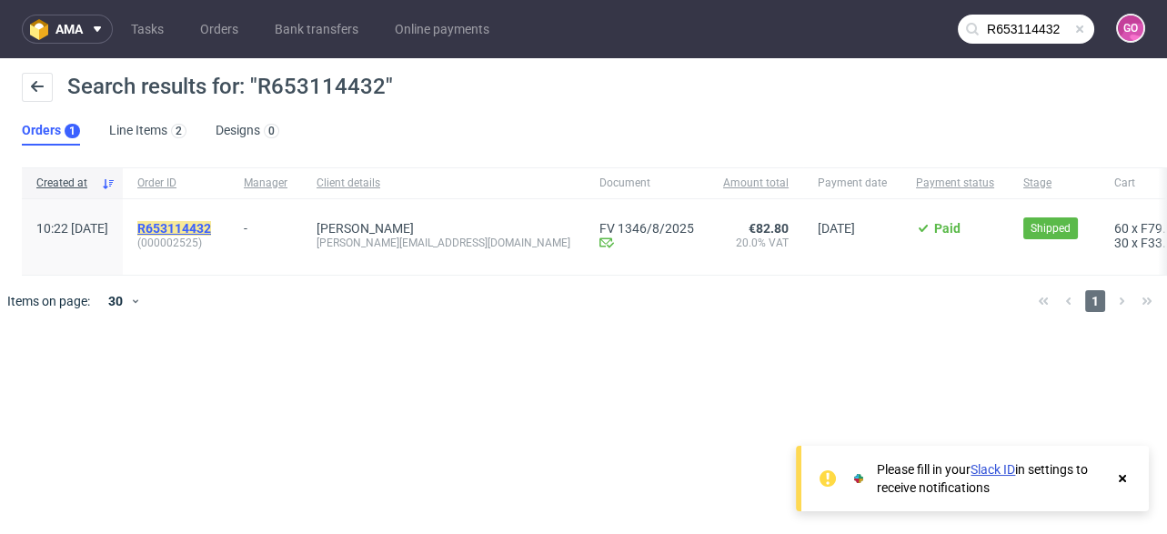
click at [211, 227] on mark "R653114432" at bounding box center [174, 228] width 74 height 15
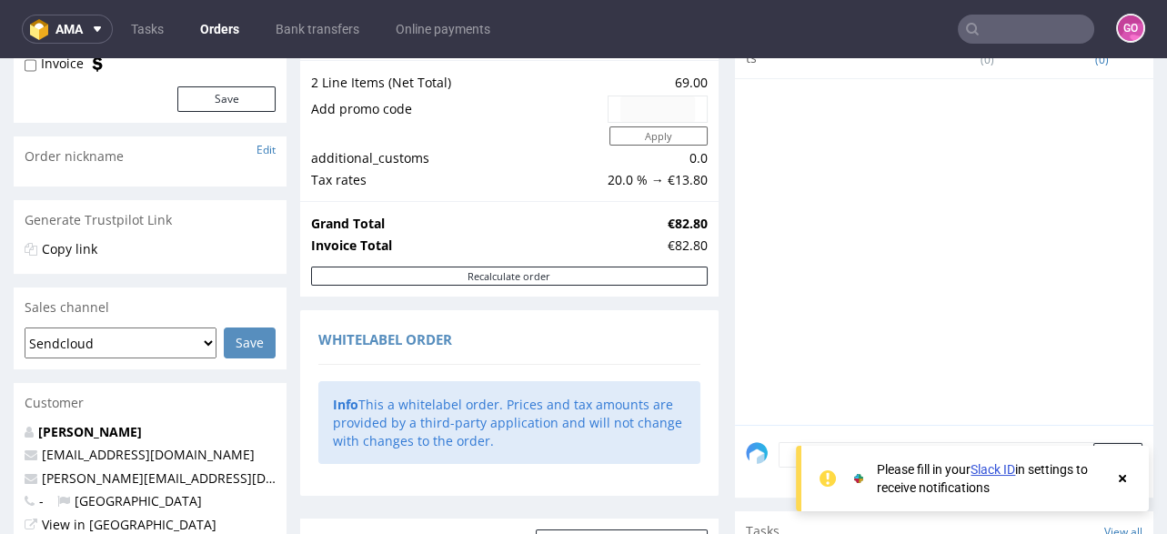
click at [1124, 479] on use at bounding box center [1122, 478] width 7 height 7
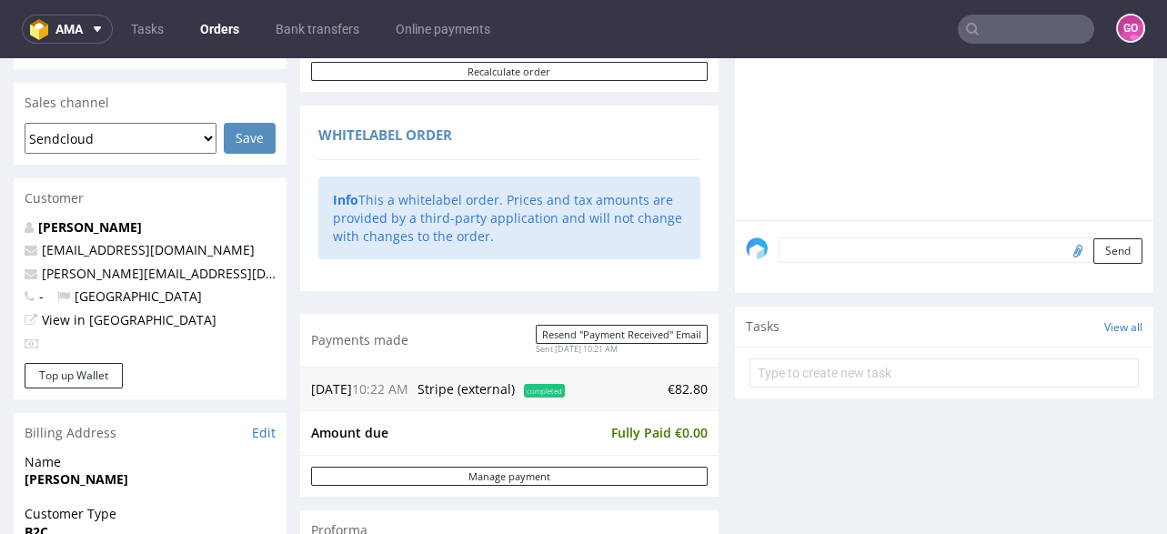
scroll to position [437, 0]
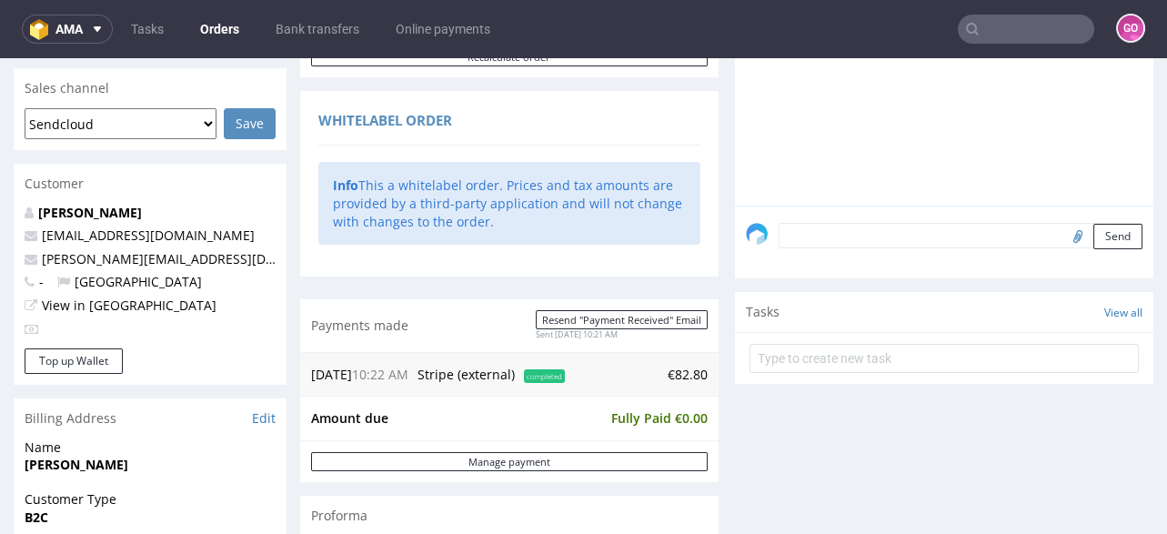
click at [1042, 19] on input "text" at bounding box center [1026, 29] width 136 height 29
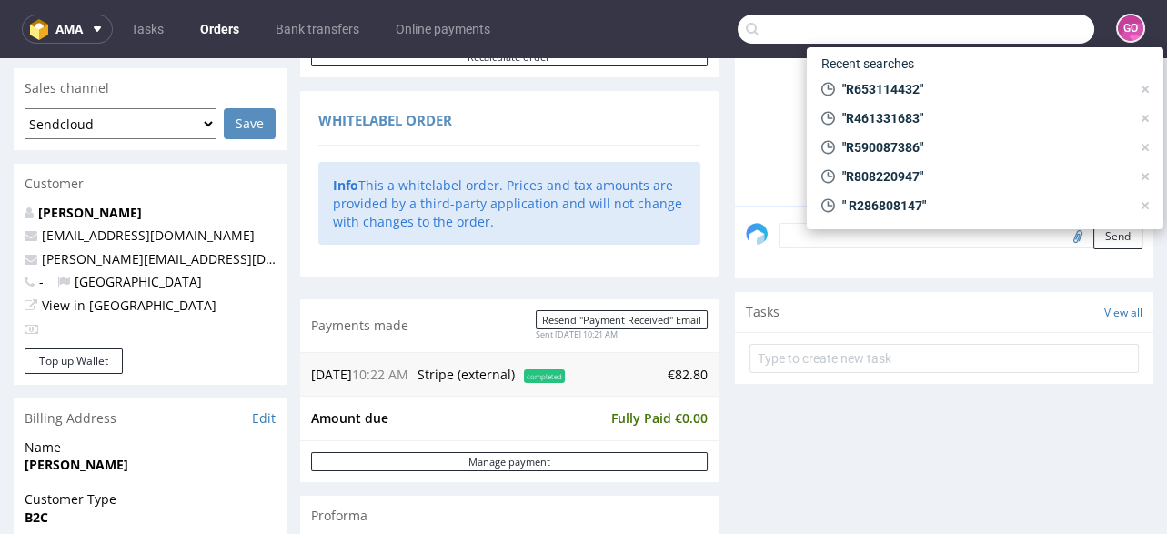
paste input "R696399846"
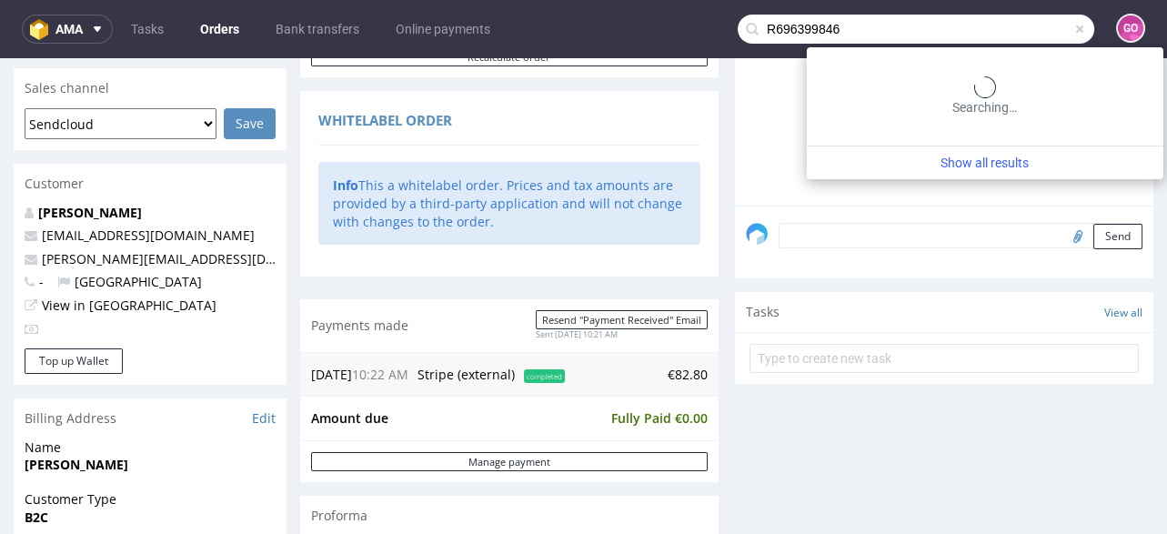
type input "R696399846"
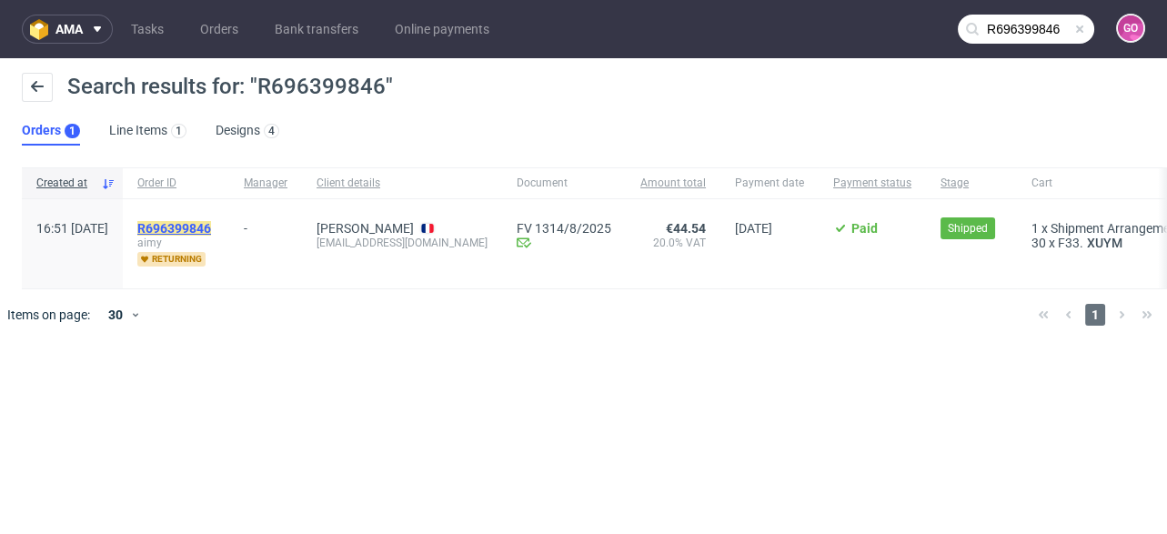
click at [211, 231] on mark "R696399846" at bounding box center [174, 228] width 74 height 15
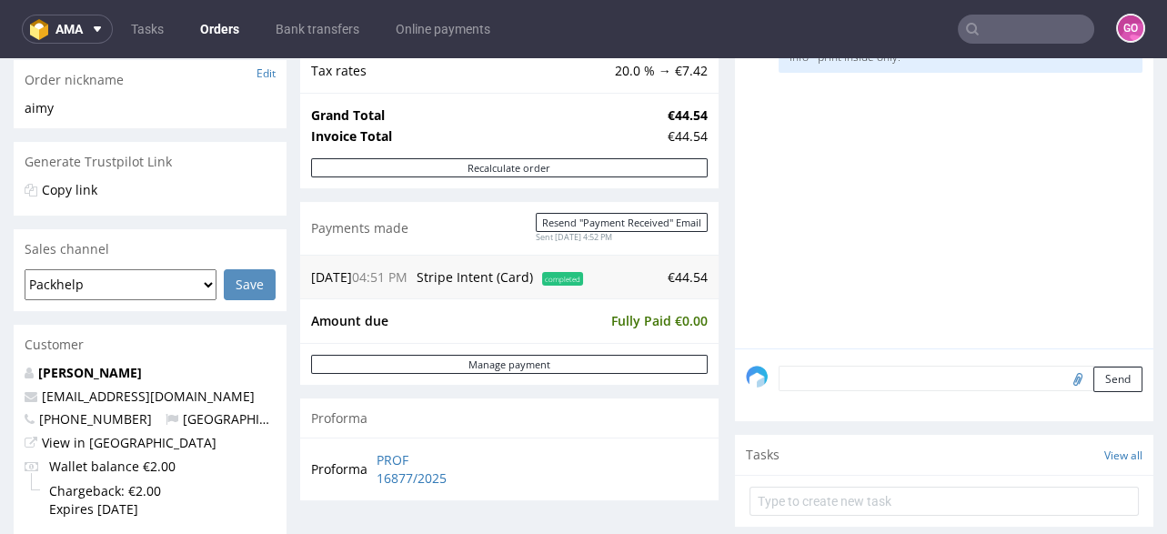
scroll to position [364, 0]
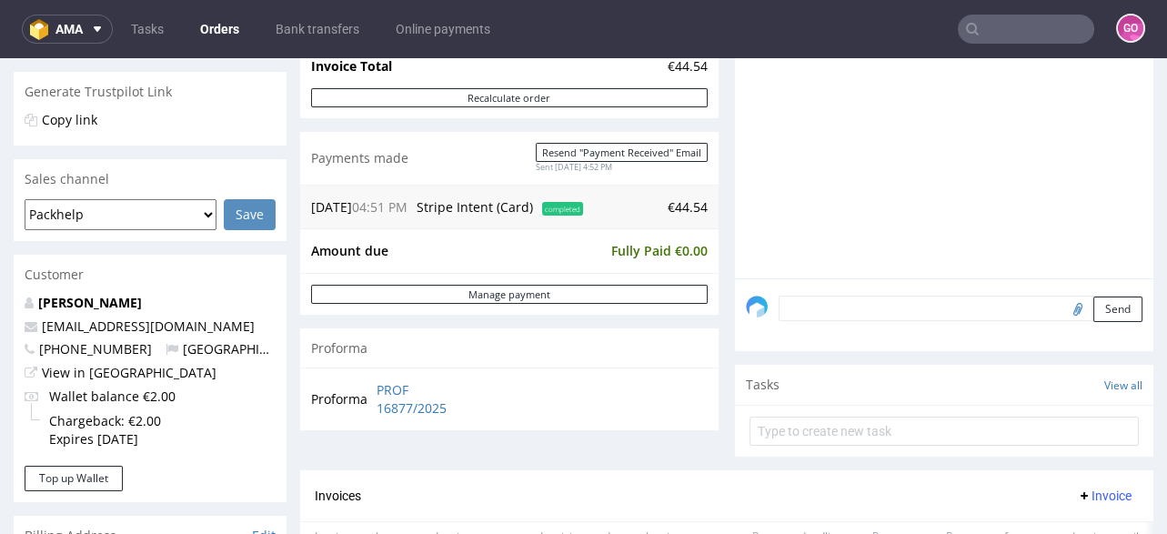
click at [1040, 13] on nav "ama Tasks Orders Bank transfers Online payments GO" at bounding box center [583, 29] width 1167 height 58
click at [1044, 25] on input "text" at bounding box center [1026, 29] width 136 height 29
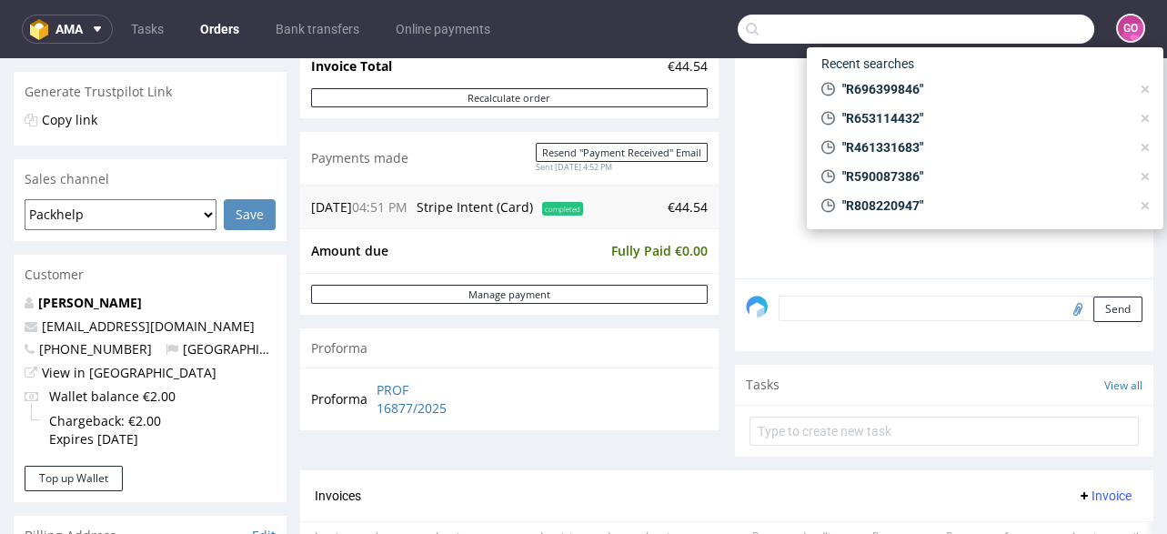
paste input "R620947645"
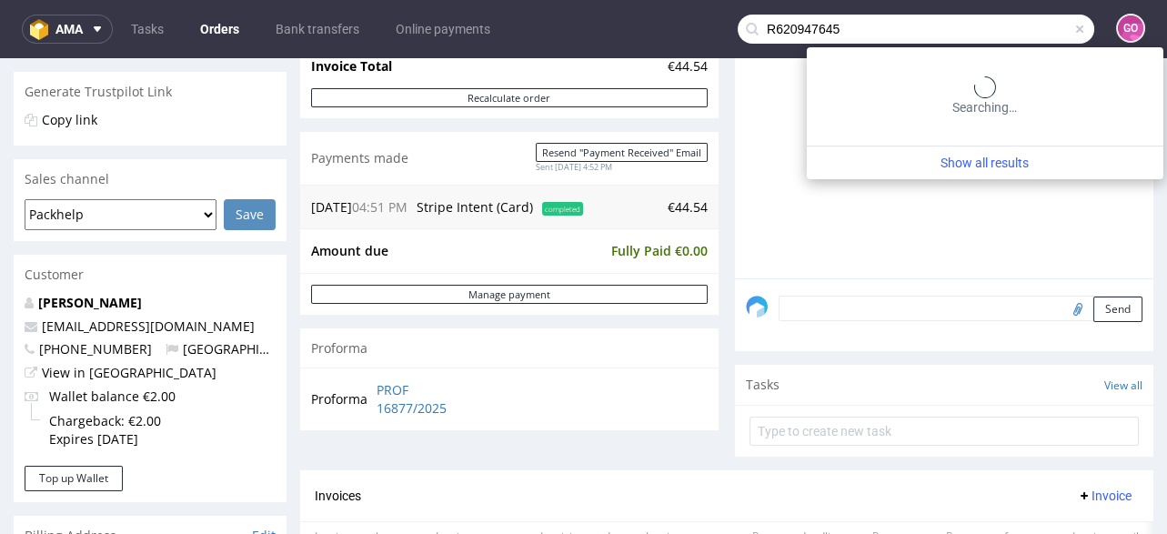
type input "R620947645"
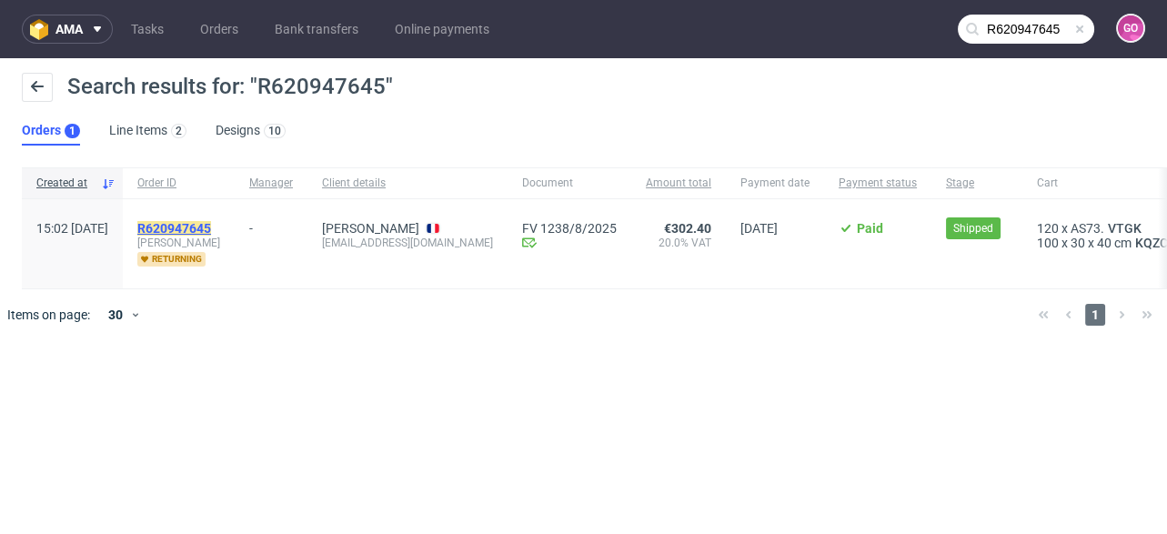
click at [211, 228] on mark "R620947645" at bounding box center [174, 228] width 74 height 15
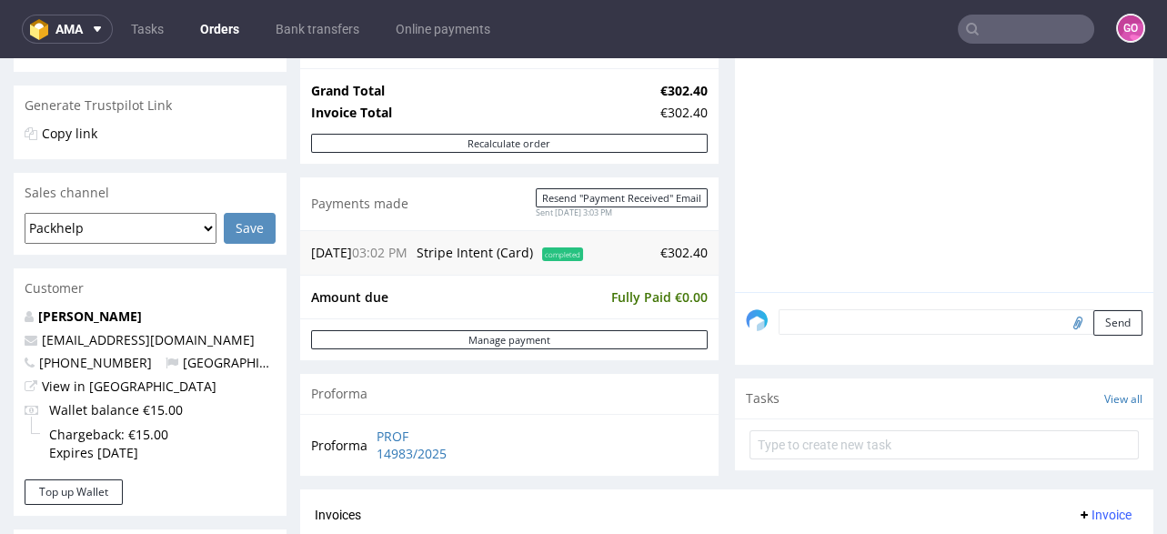
scroll to position [364, 0]
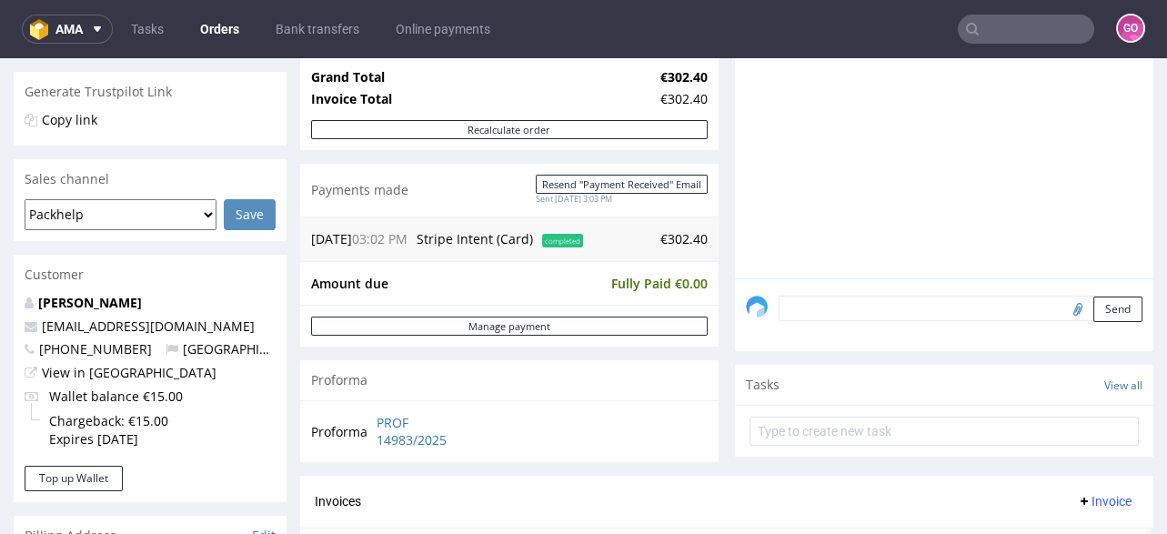
click at [986, 33] on input "text" at bounding box center [1026, 29] width 136 height 29
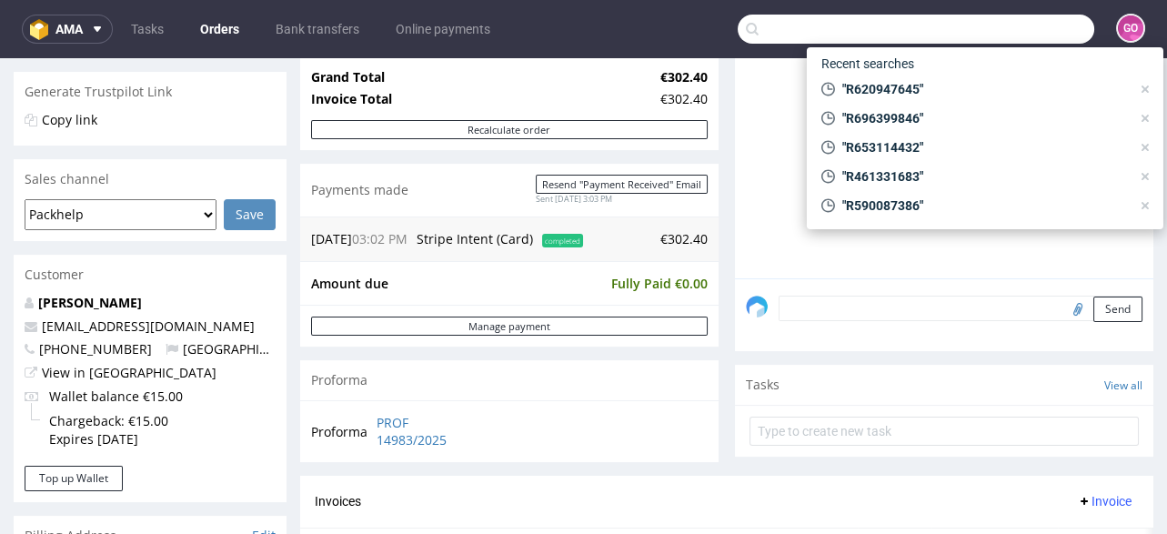
paste input "R545009835"
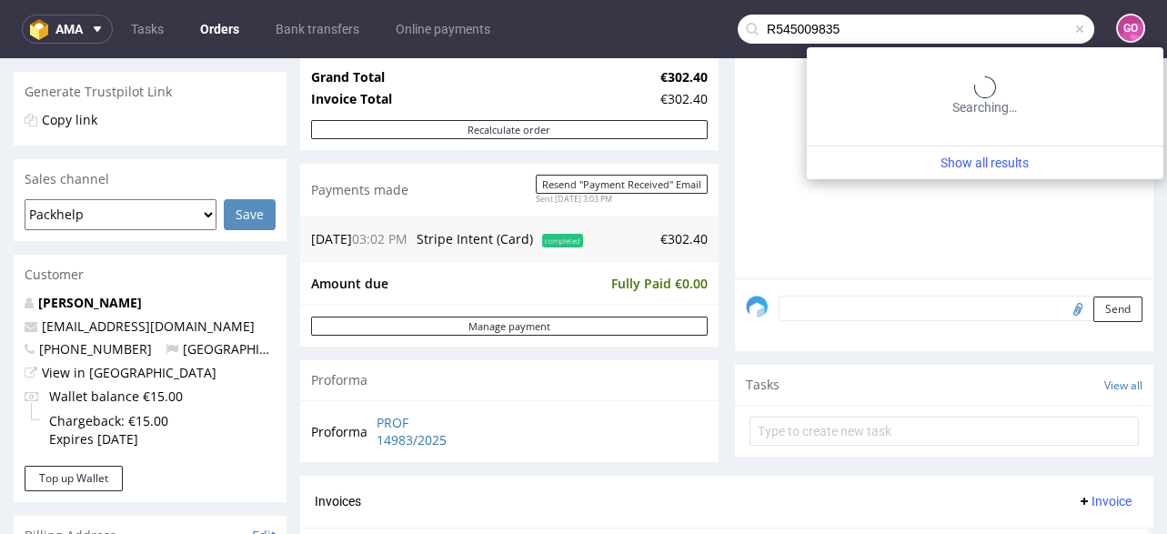
type input "R545009835"
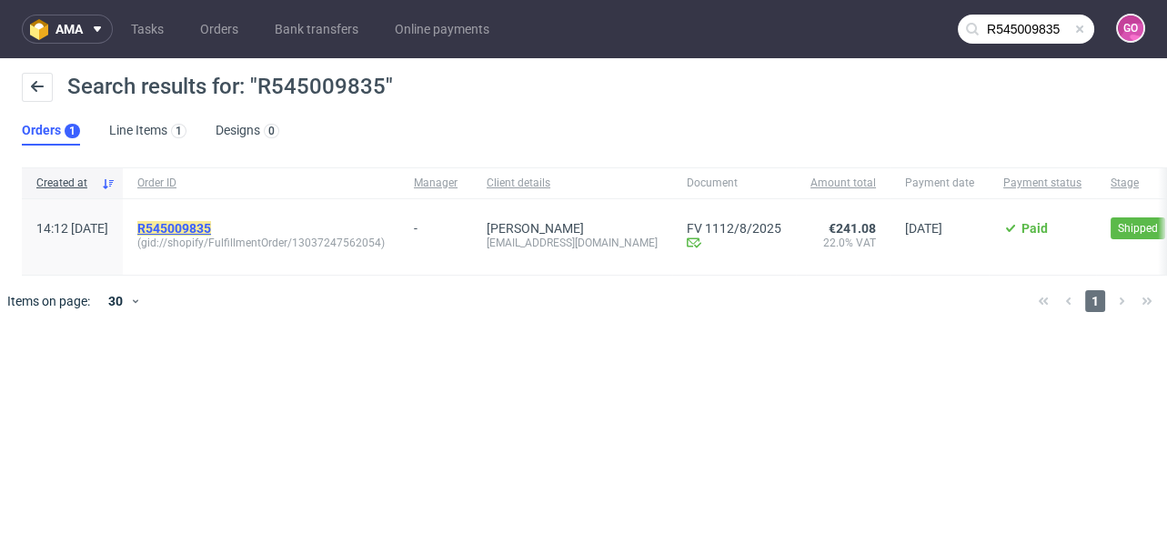
click at [203, 227] on mark "R545009835" at bounding box center [174, 228] width 74 height 15
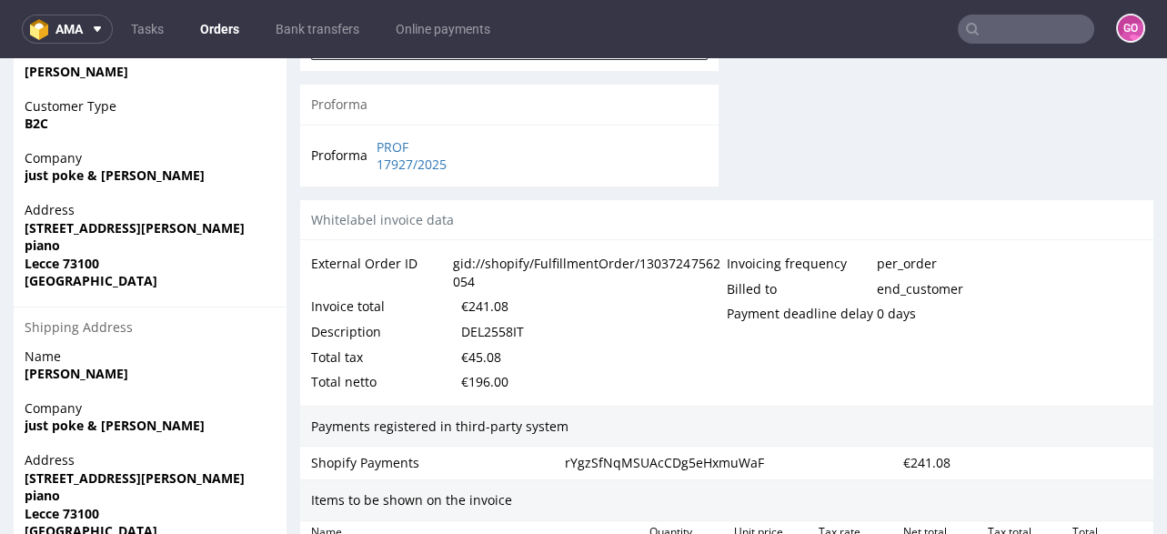
scroll to position [872, 0]
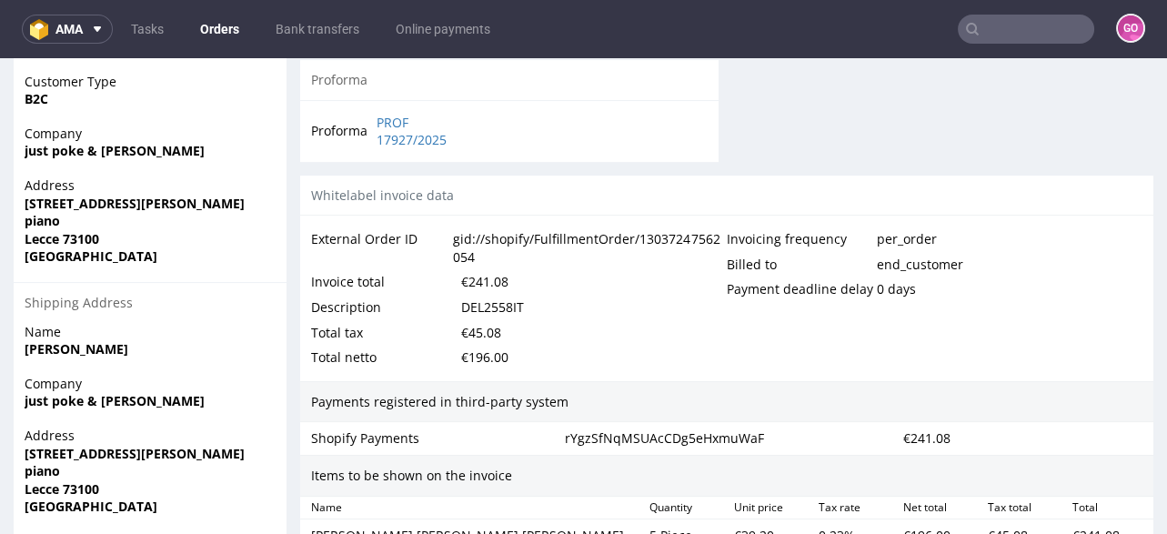
click at [996, 24] on input "text" at bounding box center [1026, 29] width 136 height 29
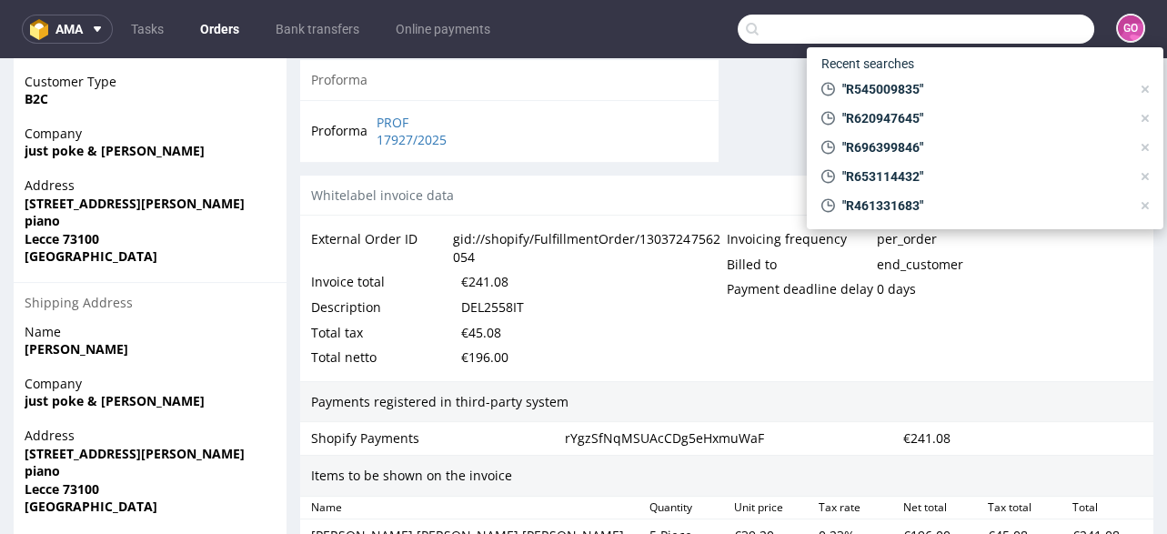
paste input "R769887412"
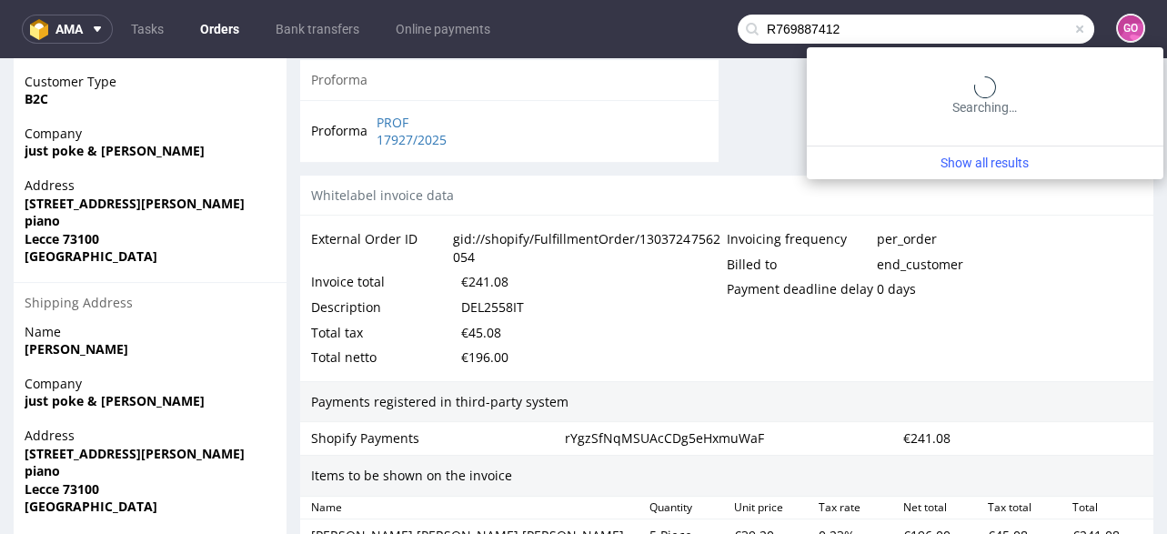
type input "R769887412"
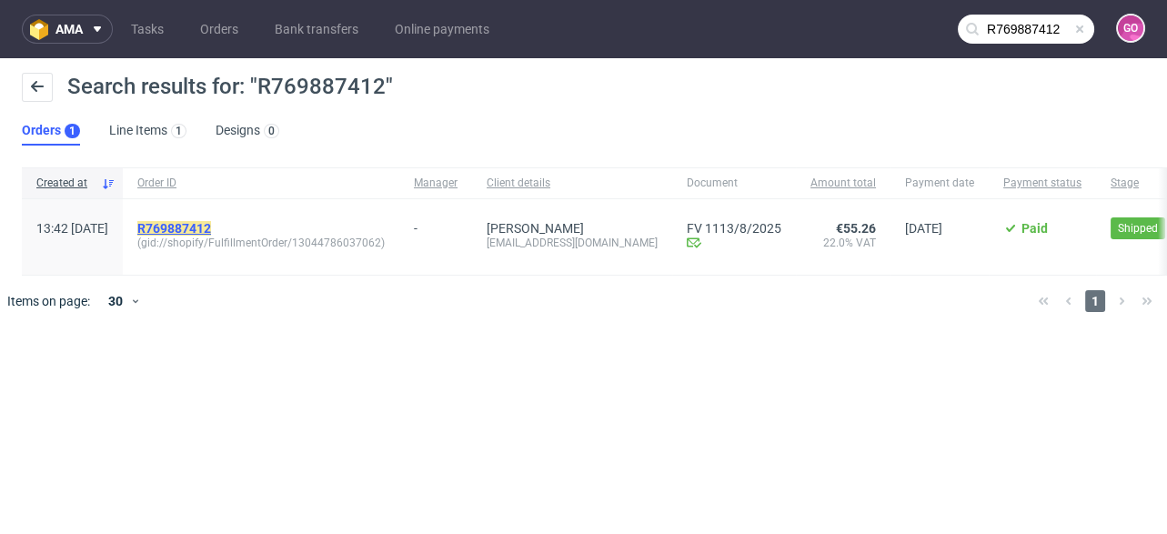
click at [211, 231] on mark "R769887412" at bounding box center [174, 228] width 74 height 15
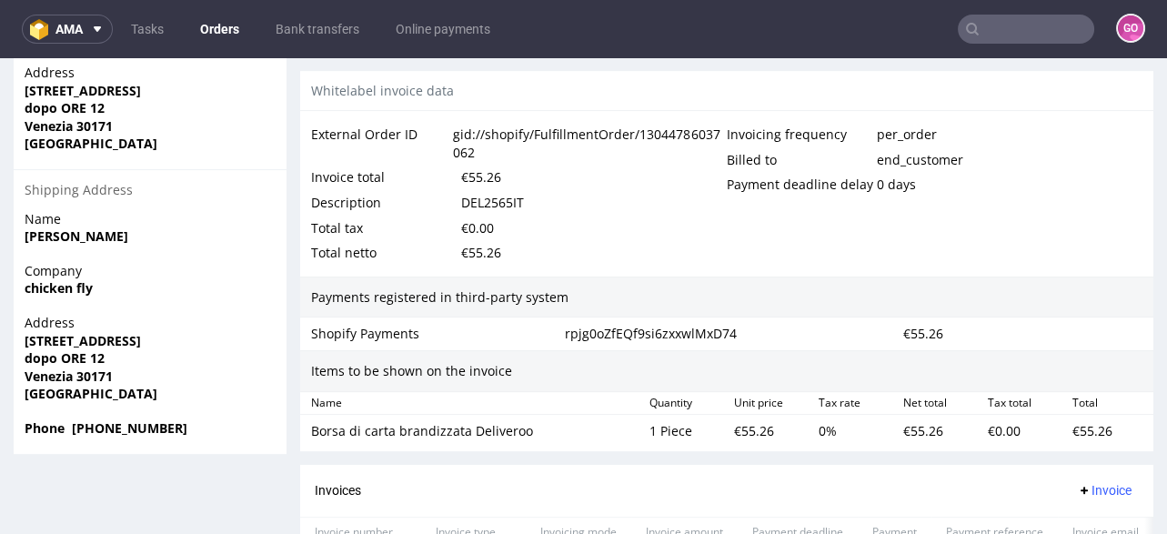
scroll to position [906, 0]
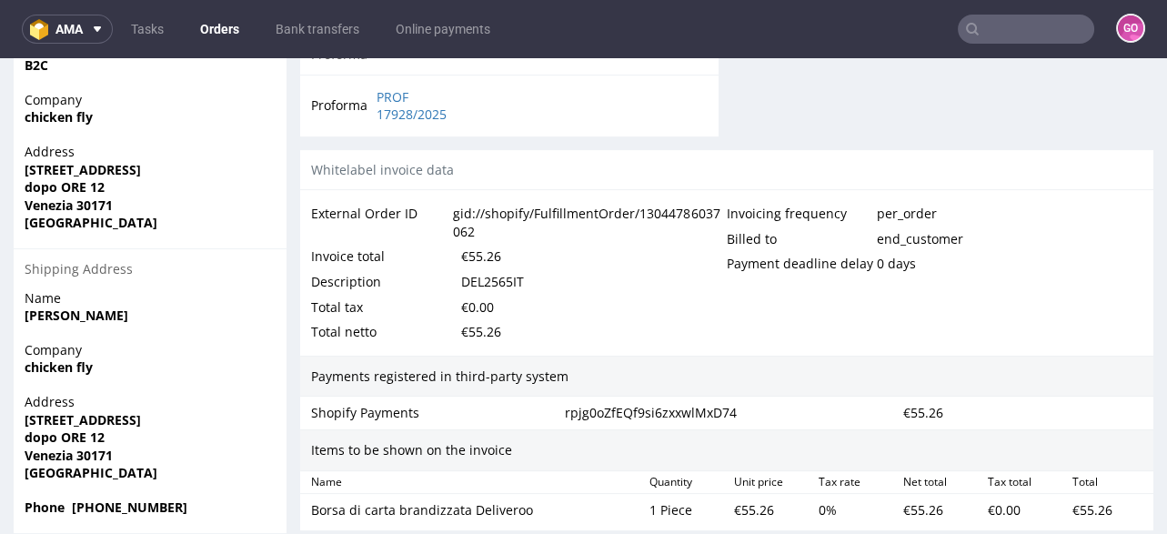
click at [1013, 26] on input "text" at bounding box center [1026, 29] width 136 height 29
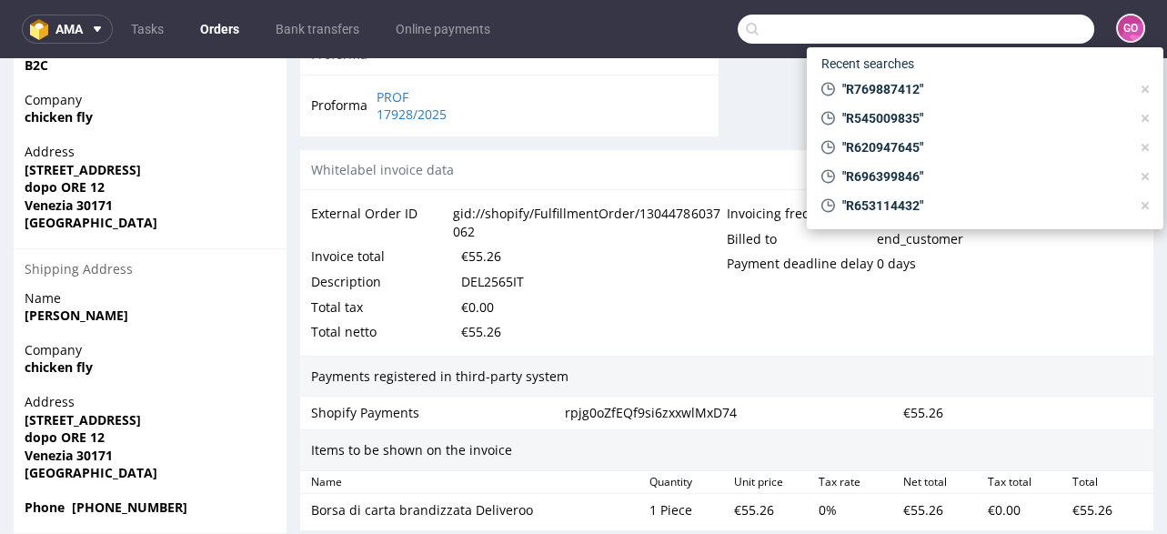
paste input "R351631779"
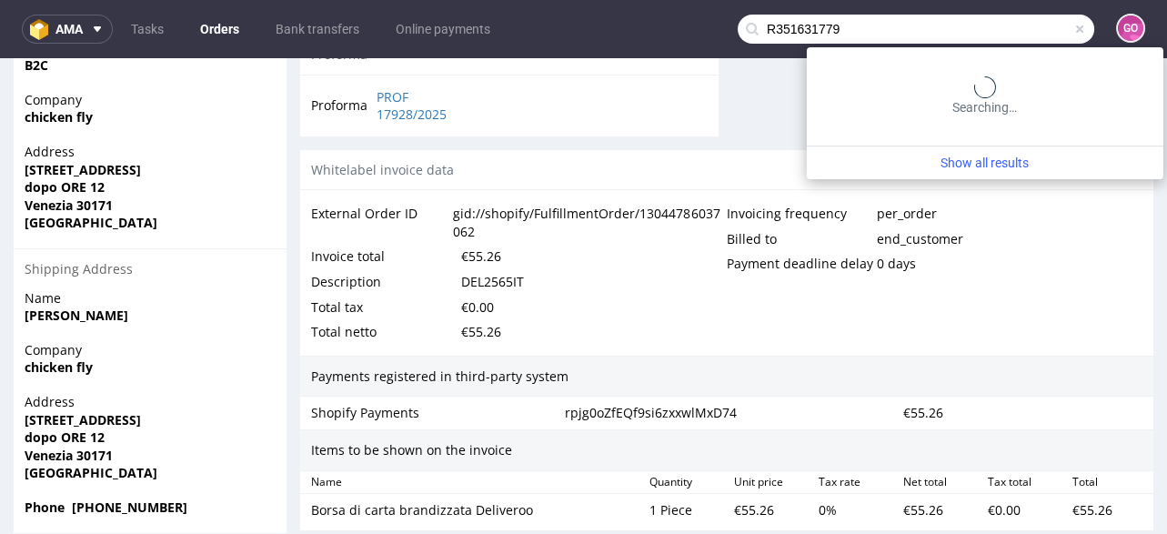
type input "R351631779"
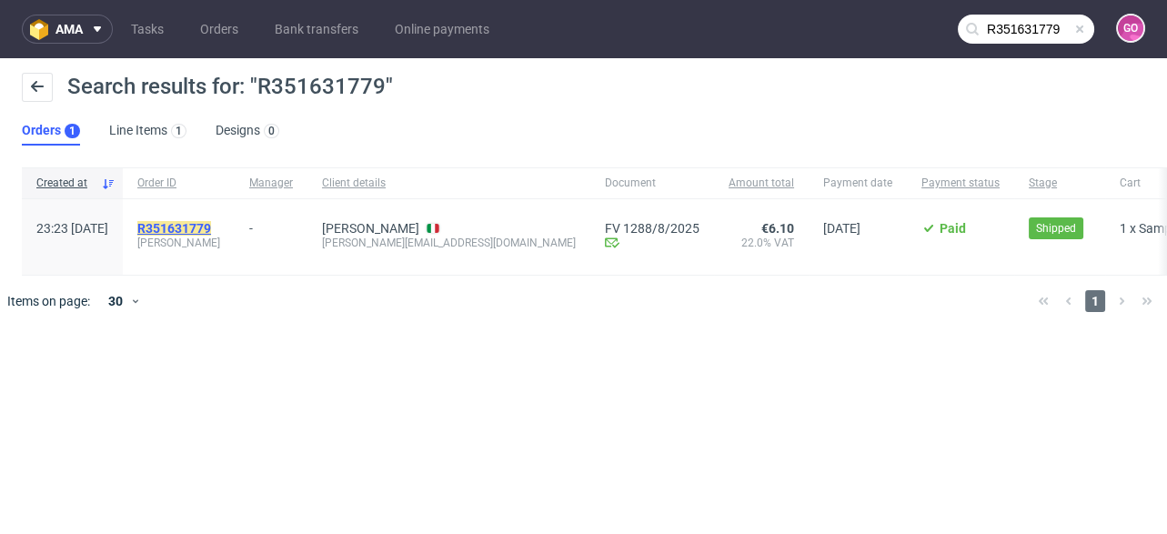
click at [211, 225] on mark "R351631779" at bounding box center [174, 228] width 74 height 15
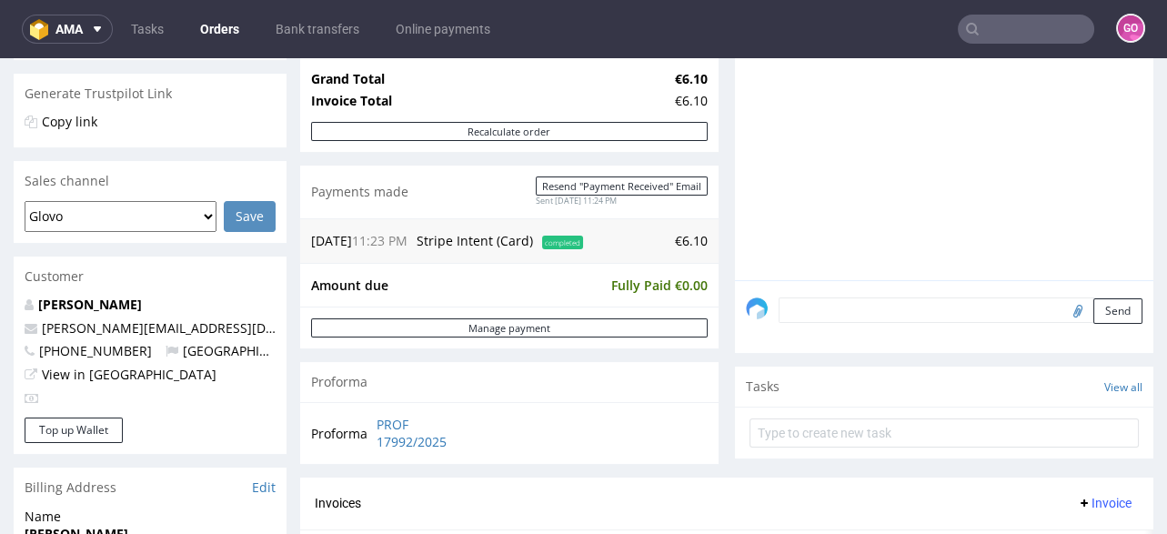
scroll to position [358, 0]
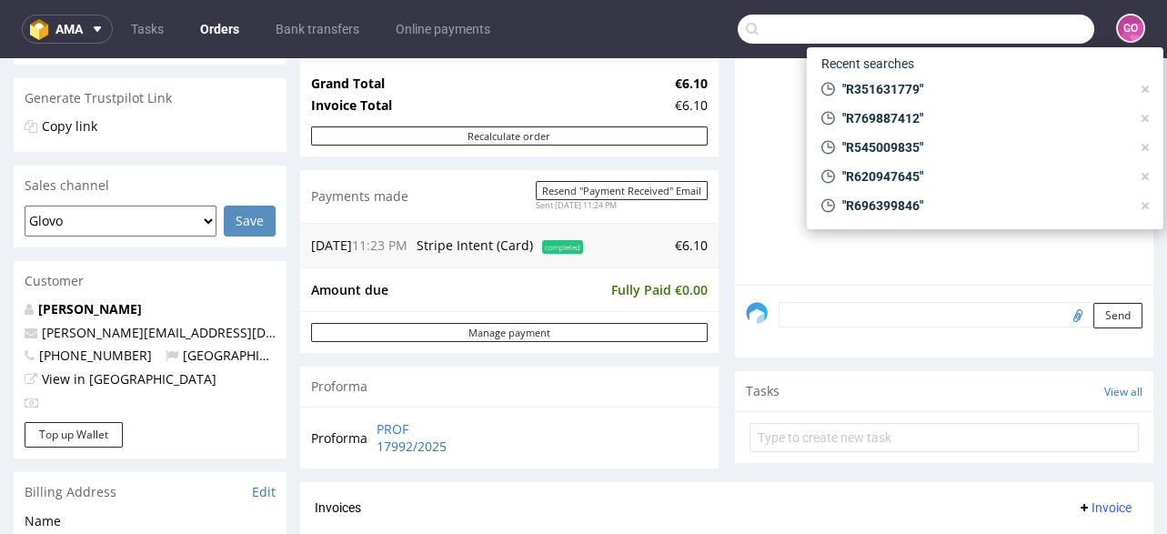
click at [1019, 27] on input "text" at bounding box center [916, 29] width 357 height 29
paste input "R434290867"
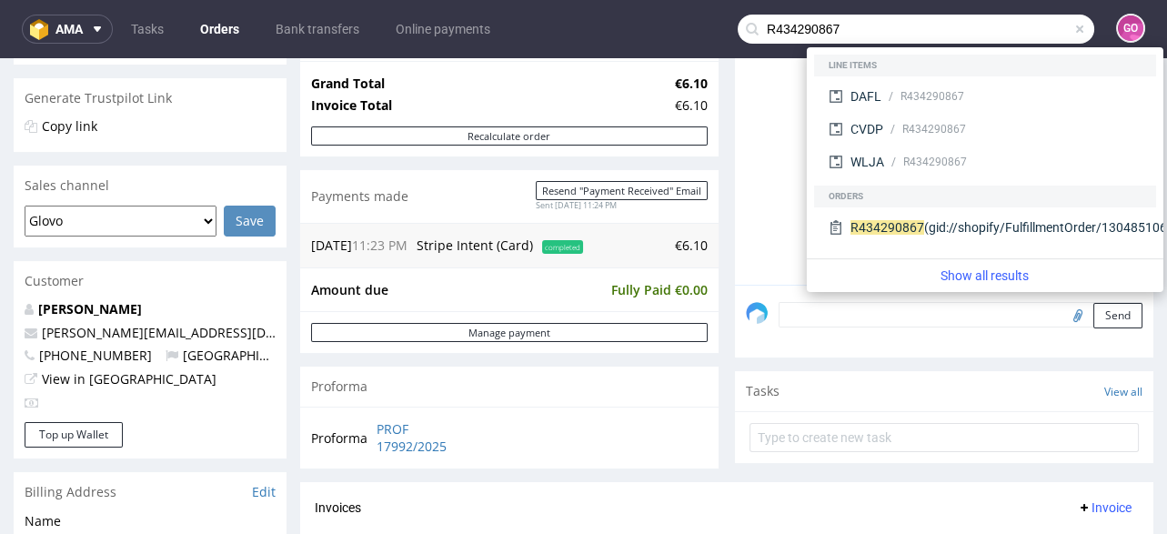
type input "R434290867"
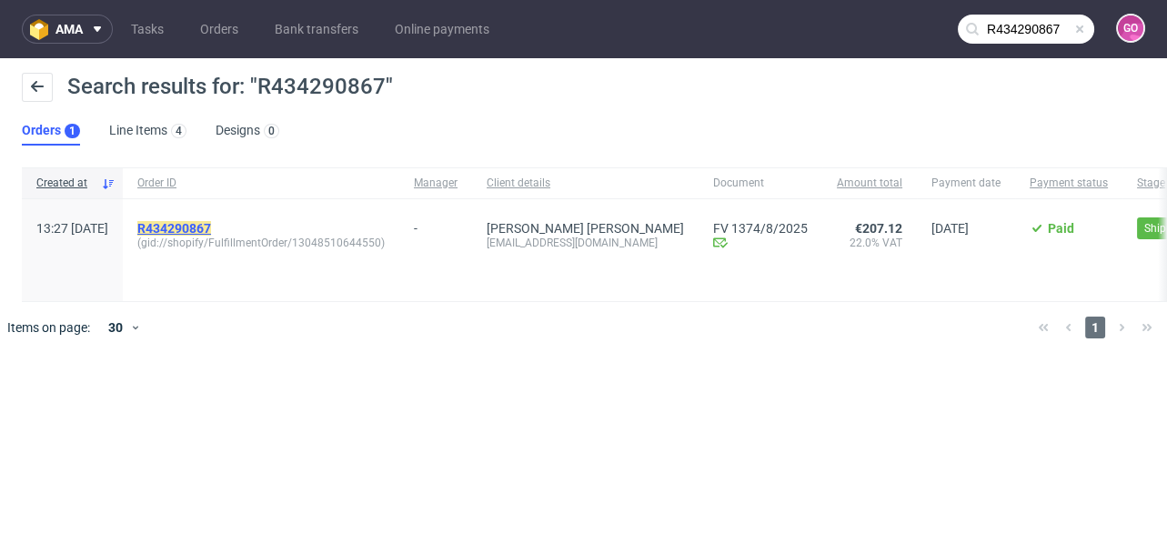
click at [211, 223] on mark "R434290867" at bounding box center [174, 228] width 74 height 15
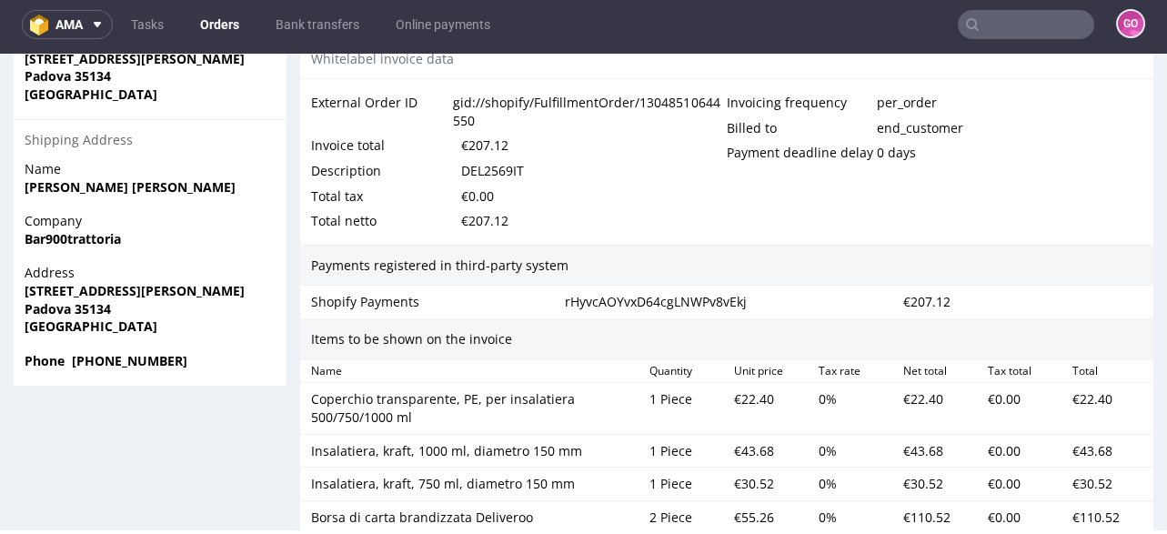
scroll to position [1018, 0]
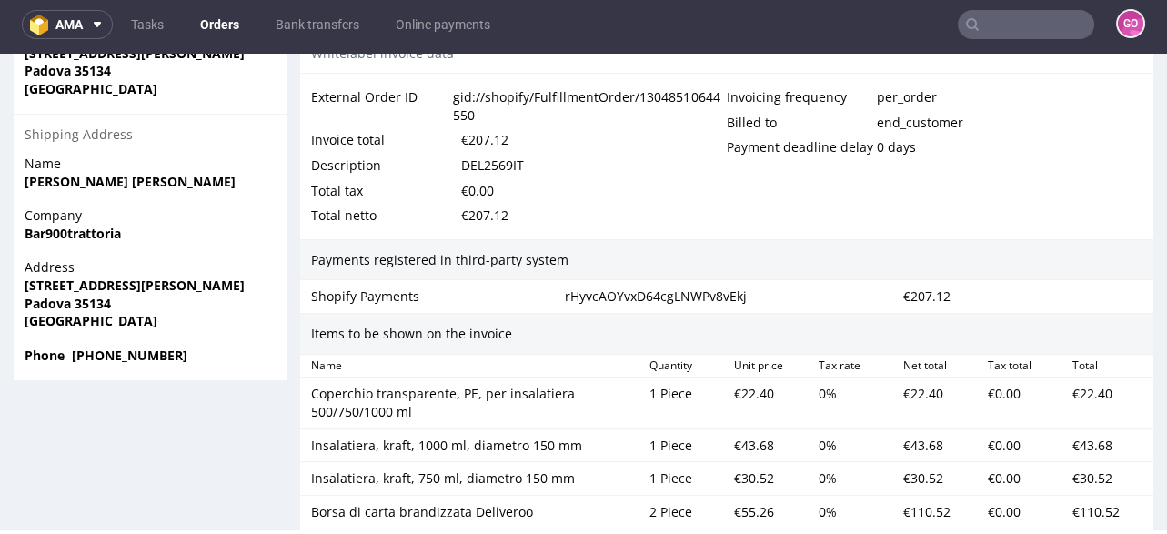
click at [1007, 29] on input "text" at bounding box center [1026, 24] width 136 height 29
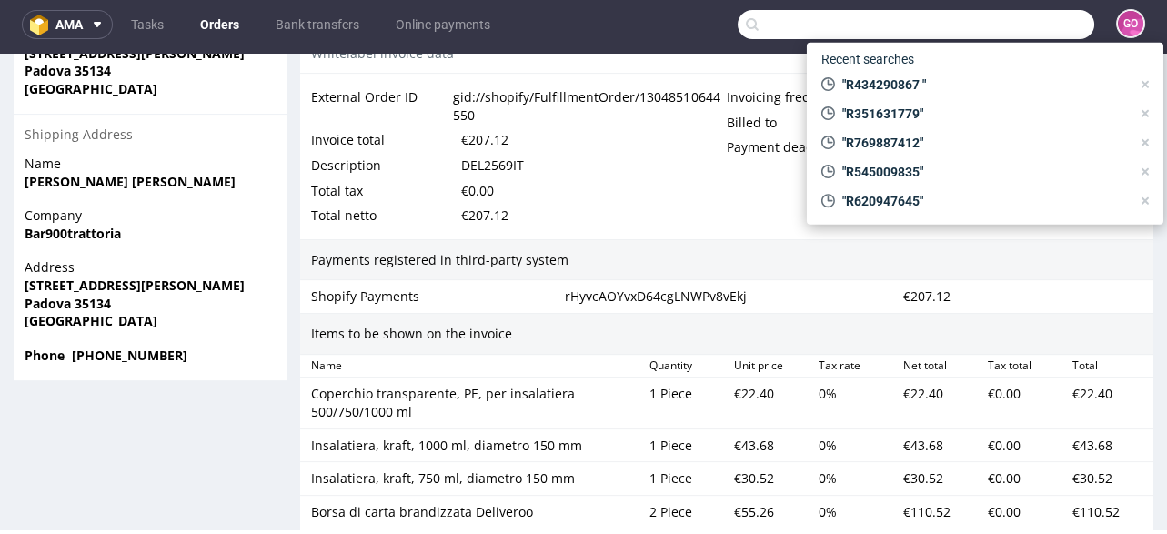
paste input "R910313254"
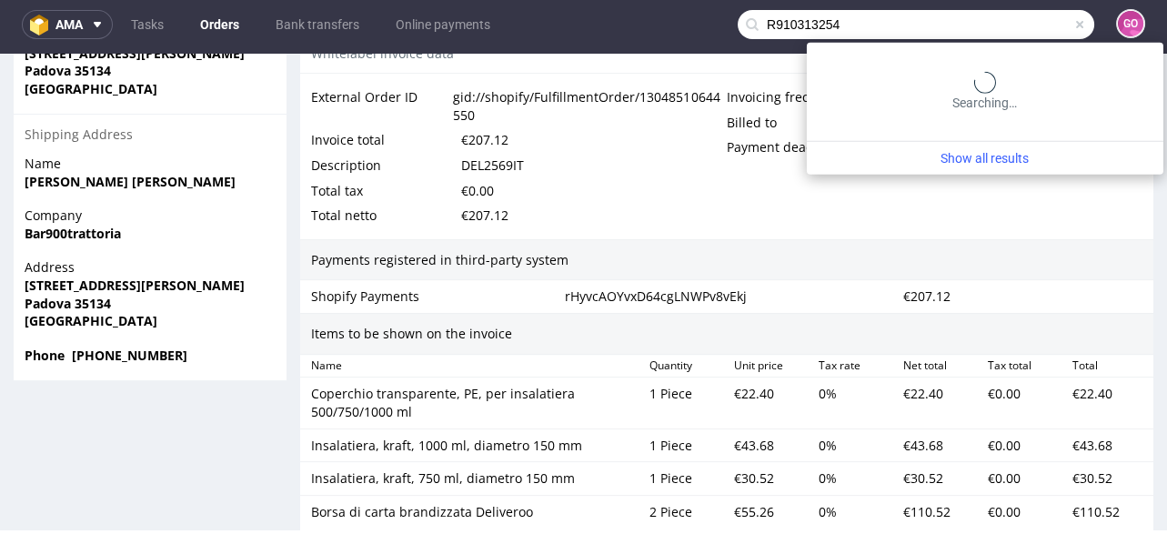
type input "R910313254"
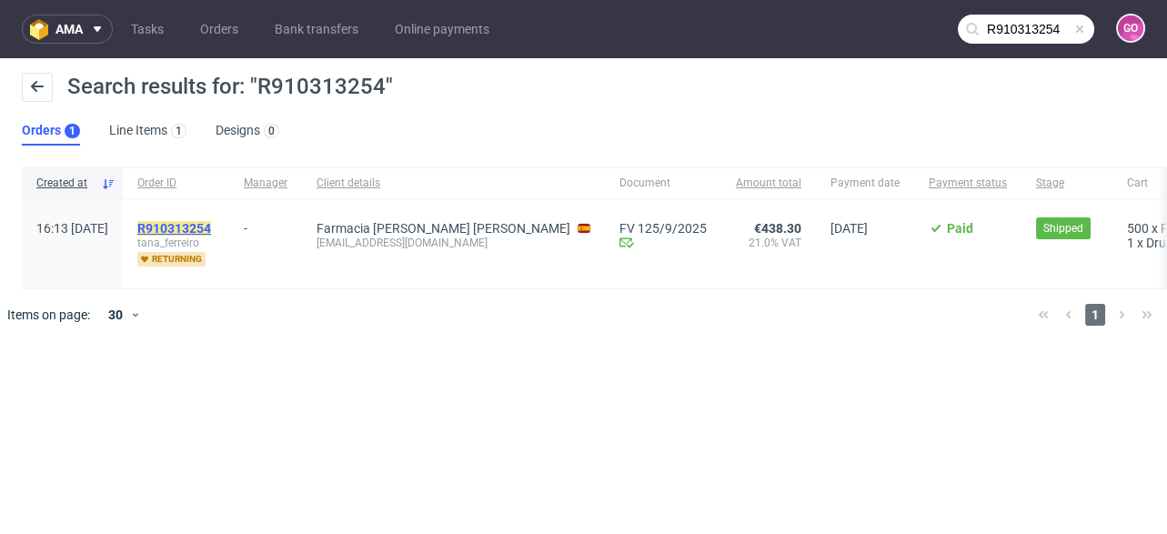
click at [211, 225] on mark "R910313254" at bounding box center [174, 228] width 74 height 15
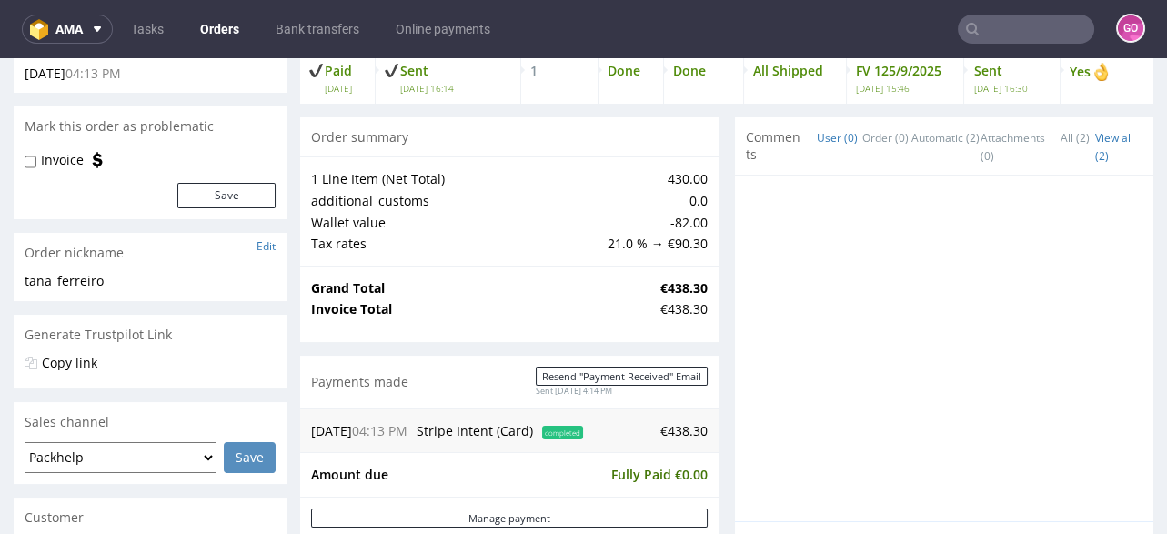
scroll to position [287, 0]
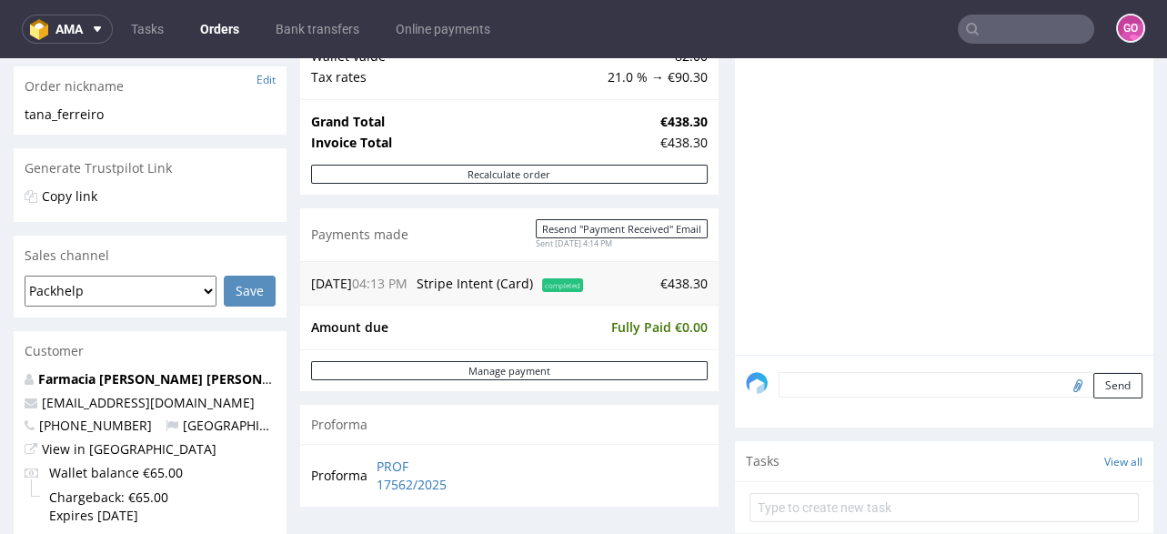
click at [1020, 10] on nav "ama Tasks Orders Bank transfers Online payments GO" at bounding box center [583, 29] width 1167 height 58
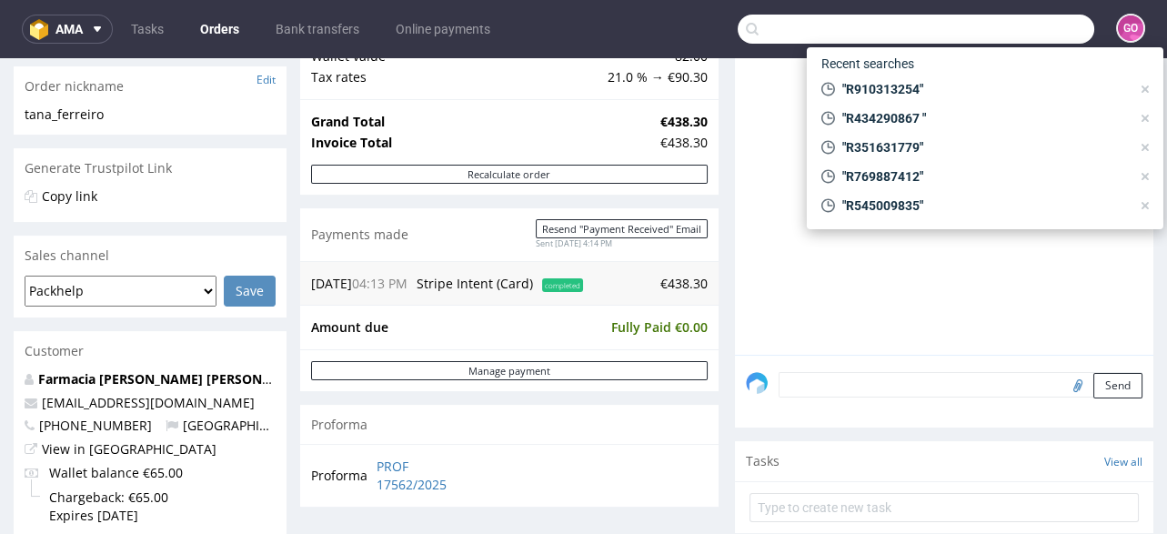
click at [1024, 29] on input "text" at bounding box center [916, 29] width 357 height 29
paste input "R546450690"
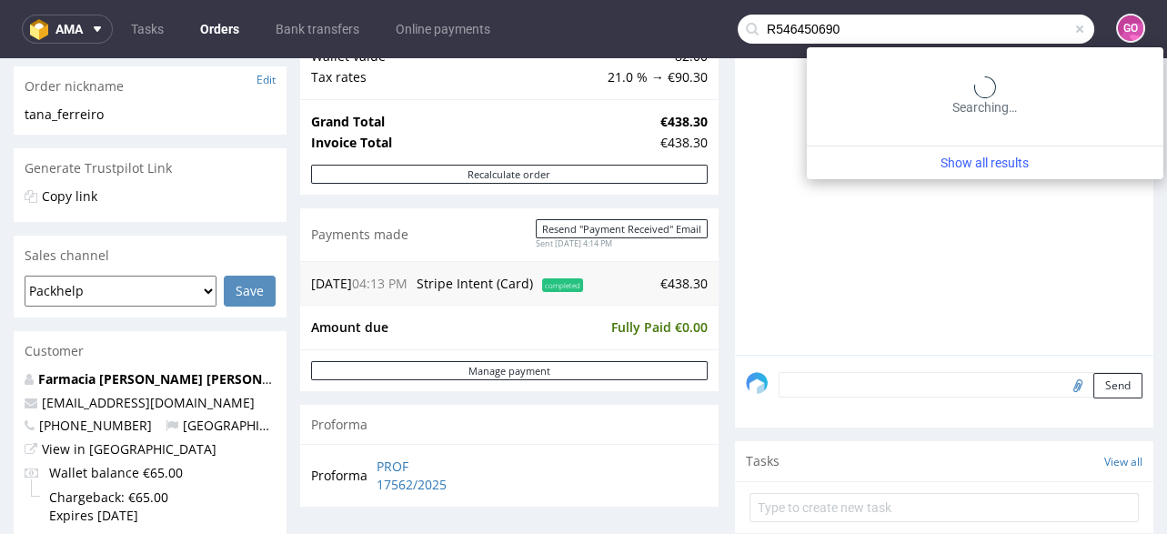
type input "R546450690"
